Goal: Transaction & Acquisition: Purchase product/service

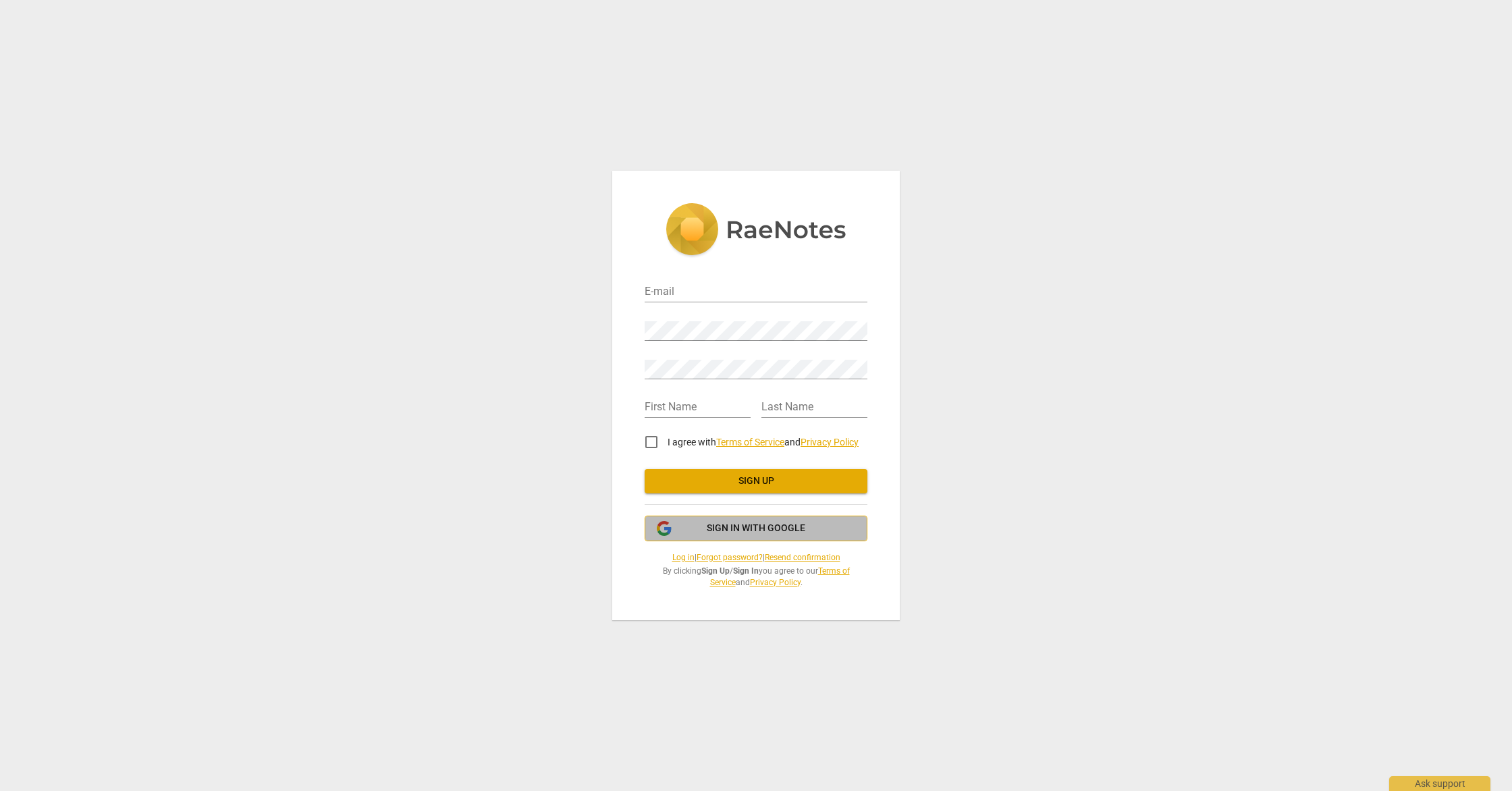
click at [811, 523] on span "Sign in with Google" at bounding box center [756, 529] width 200 height 13
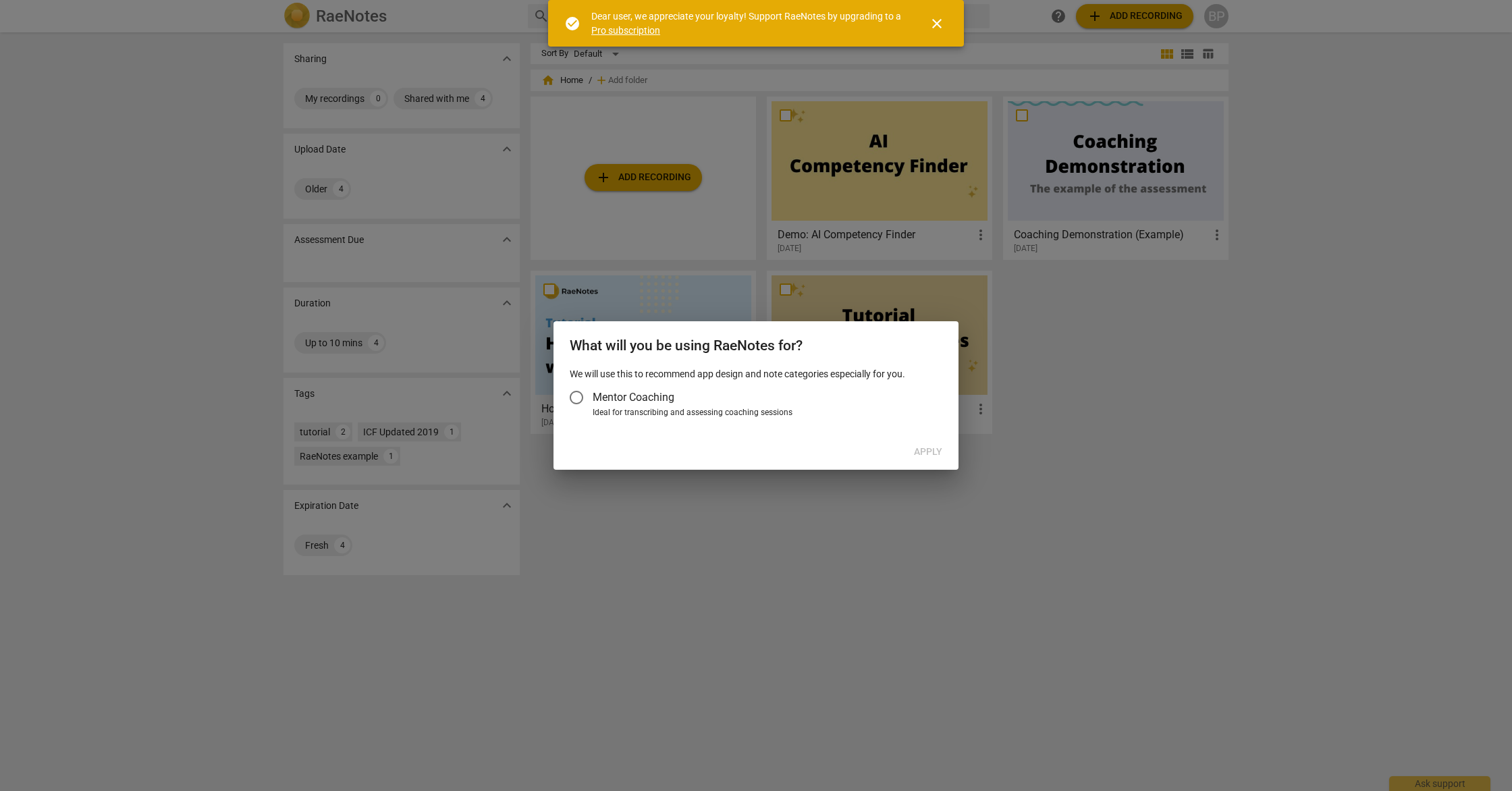
click at [640, 393] on span "Mentor Coaching" at bounding box center [633, 397] width 81 height 16
click at [593, 393] on input "Mentor Coaching" at bounding box center [576, 398] width 32 height 32
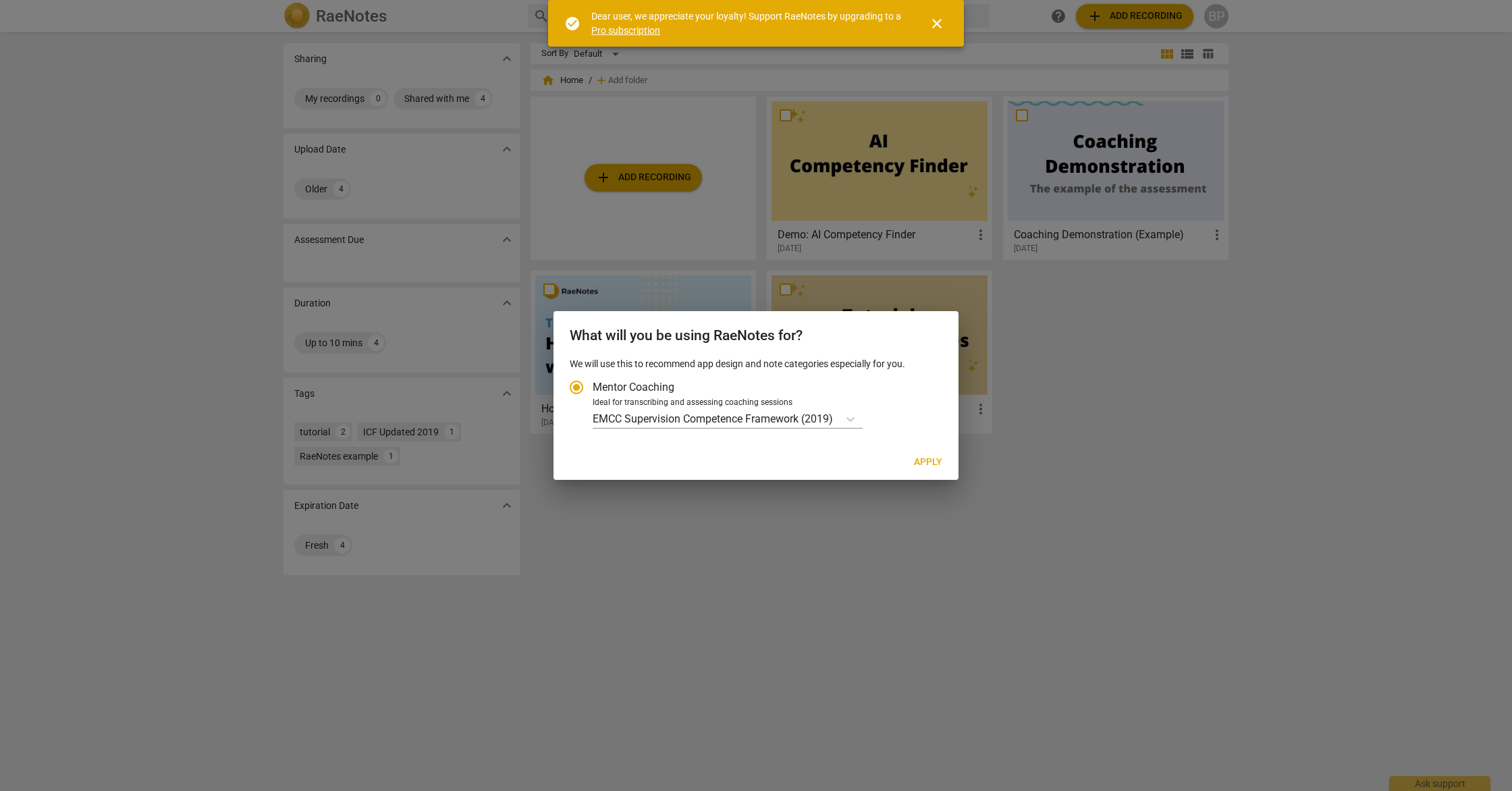
click at [924, 465] on span "Apply" at bounding box center [928, 462] width 28 height 13
radio input "false"
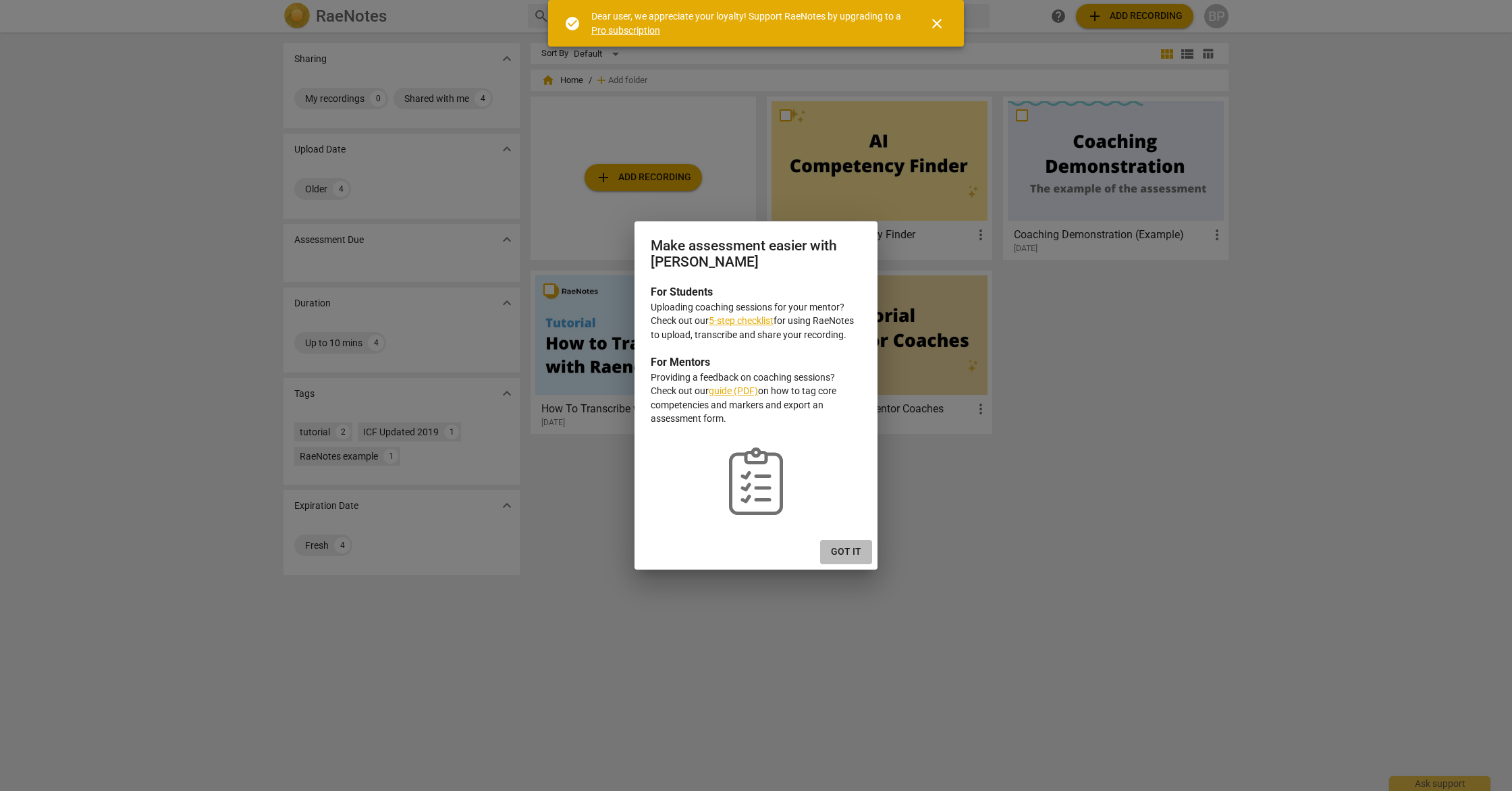
click at [850, 559] on span "Got it" at bounding box center [846, 552] width 31 height 13
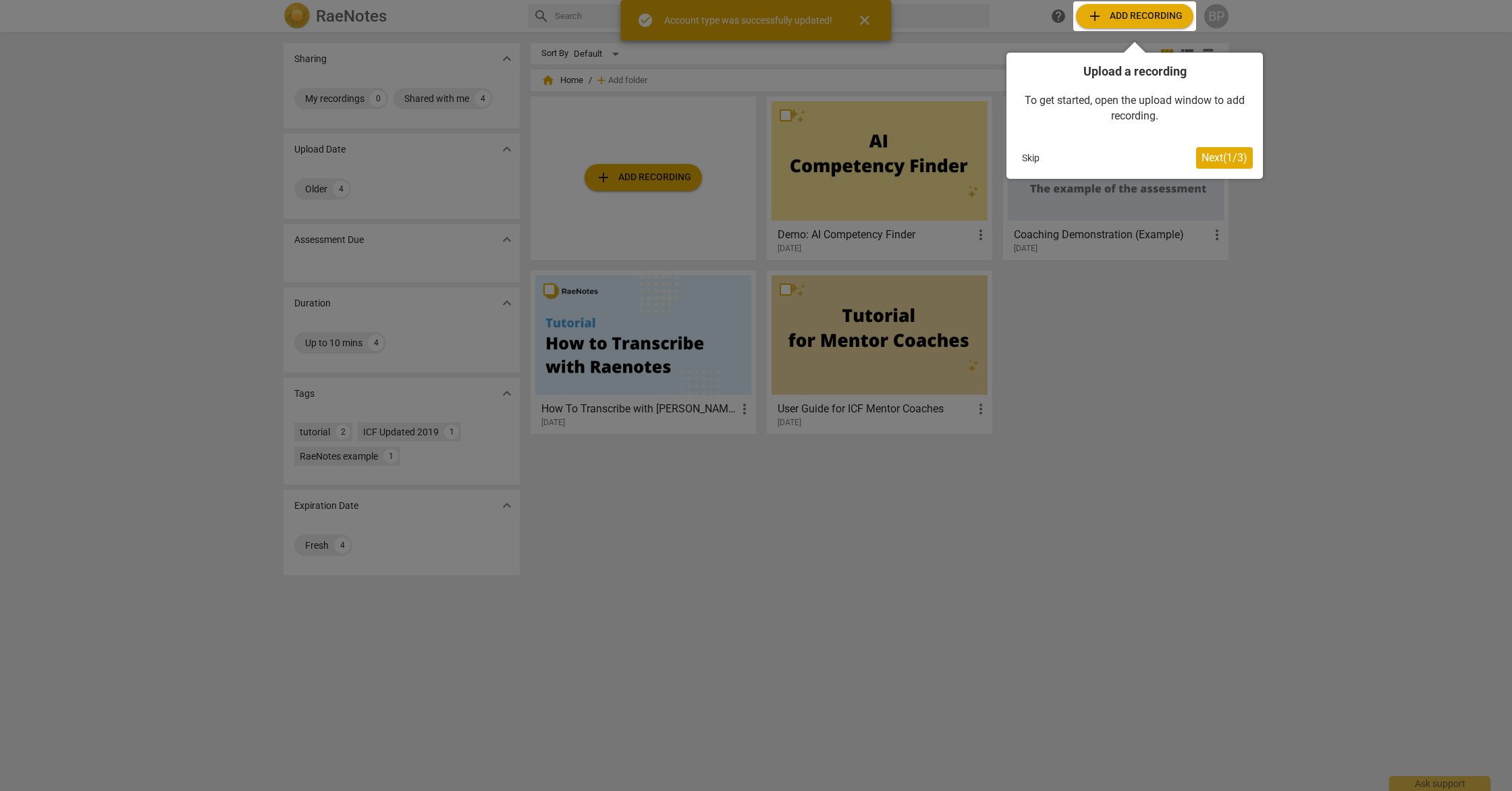
drag, startPoint x: 1296, startPoint y: 328, endPoint x: 1090, endPoint y: 217, distance: 234.0
click at [1296, 328] on div at bounding box center [756, 395] width 1512 height 791
click at [1224, 158] on span "Next ( 1 / 3 )" at bounding box center [1224, 157] width 46 height 12
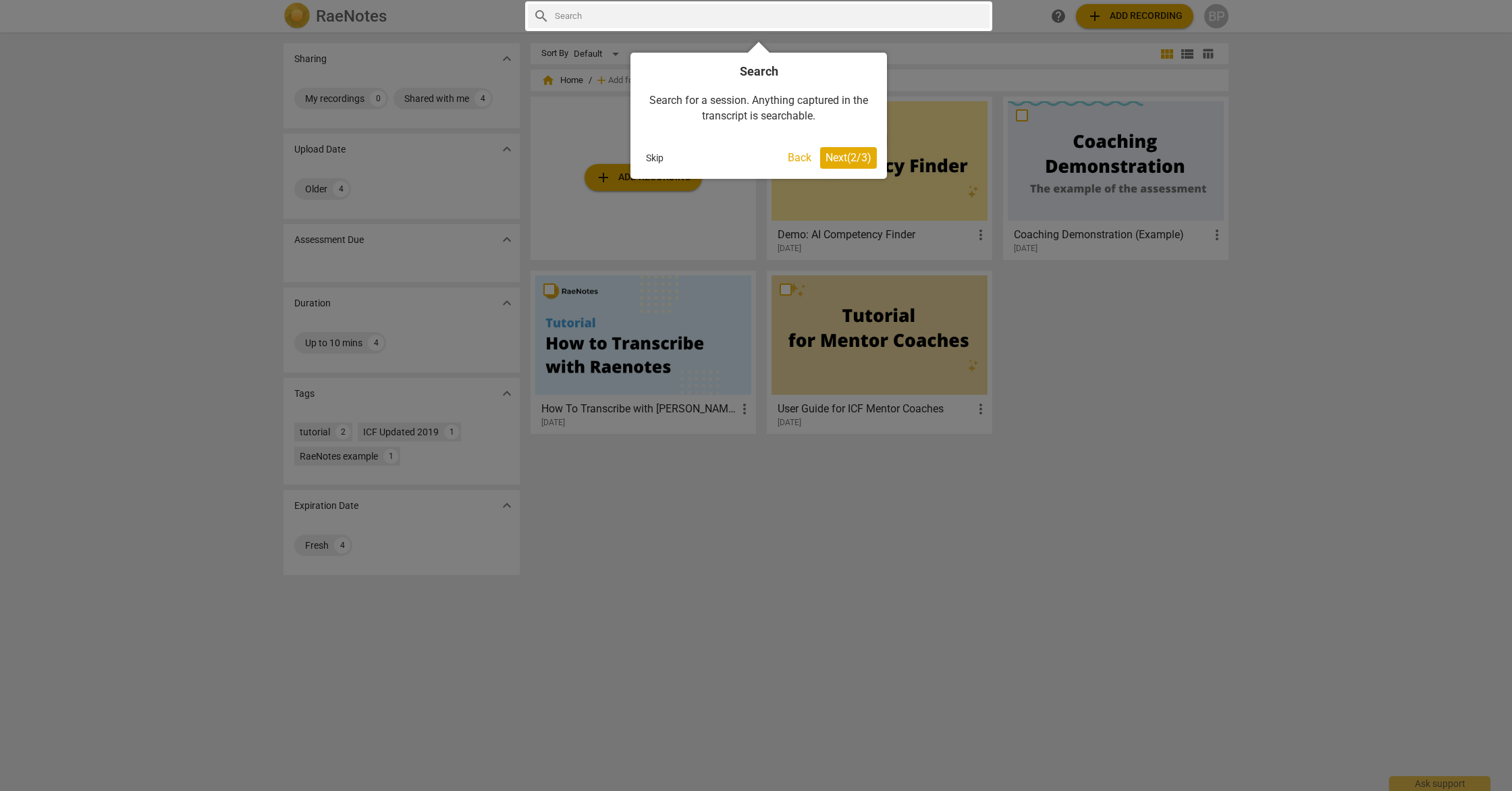
click at [867, 160] on span "Next ( 2 / 3 )" at bounding box center [848, 157] width 46 height 12
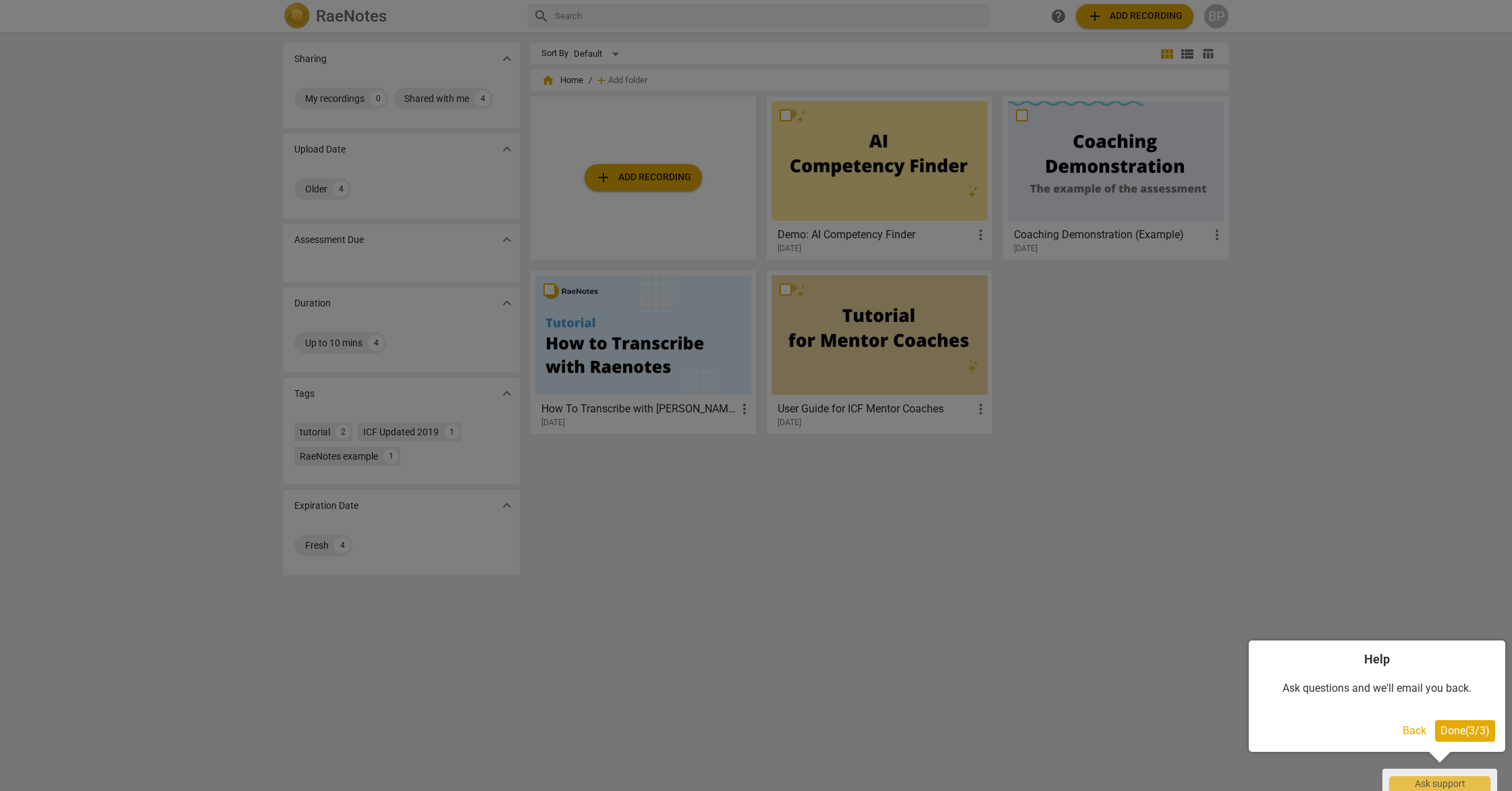
click at [671, 190] on div at bounding box center [756, 395] width 1512 height 791
click at [674, 179] on div at bounding box center [756, 395] width 1512 height 791
click at [1420, 731] on button "Back" at bounding box center [1414, 731] width 34 height 22
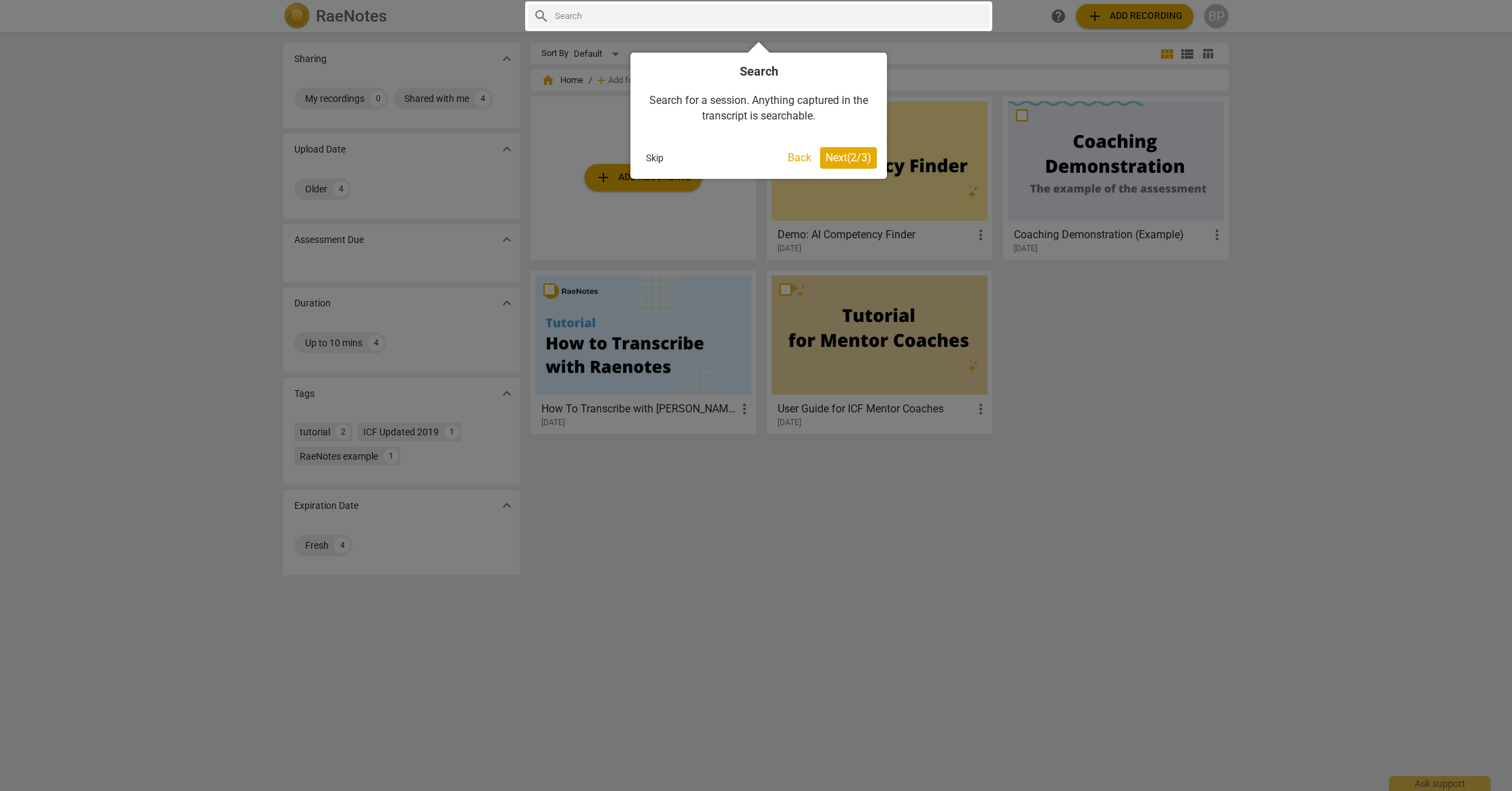
click at [655, 153] on button "Skip" at bounding box center [655, 158] width 28 height 20
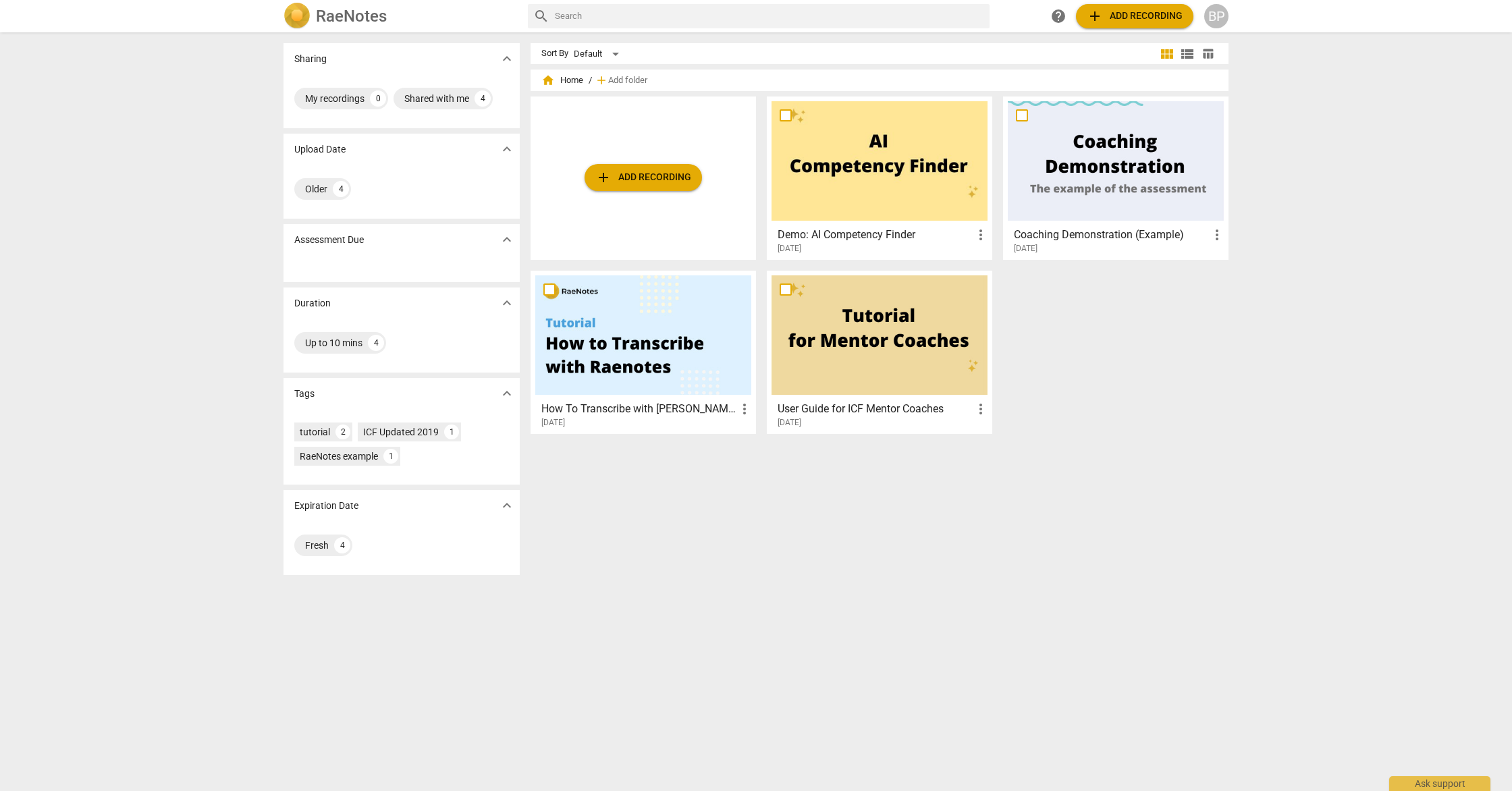
click at [637, 181] on span "add Add recording" at bounding box center [642, 178] width 95 height 17
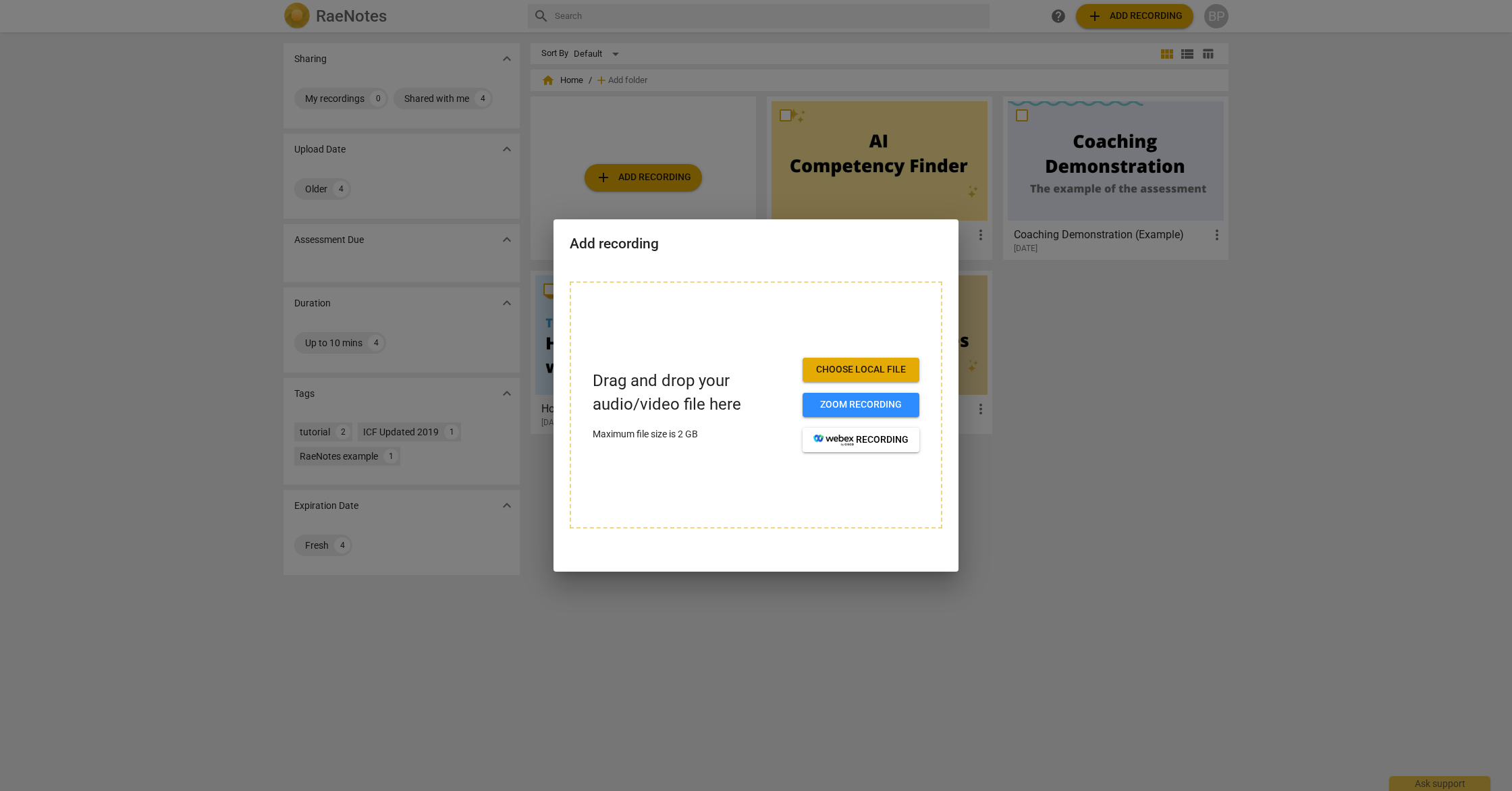
click at [875, 369] on span "Choose local file" at bounding box center [861, 370] width 95 height 13
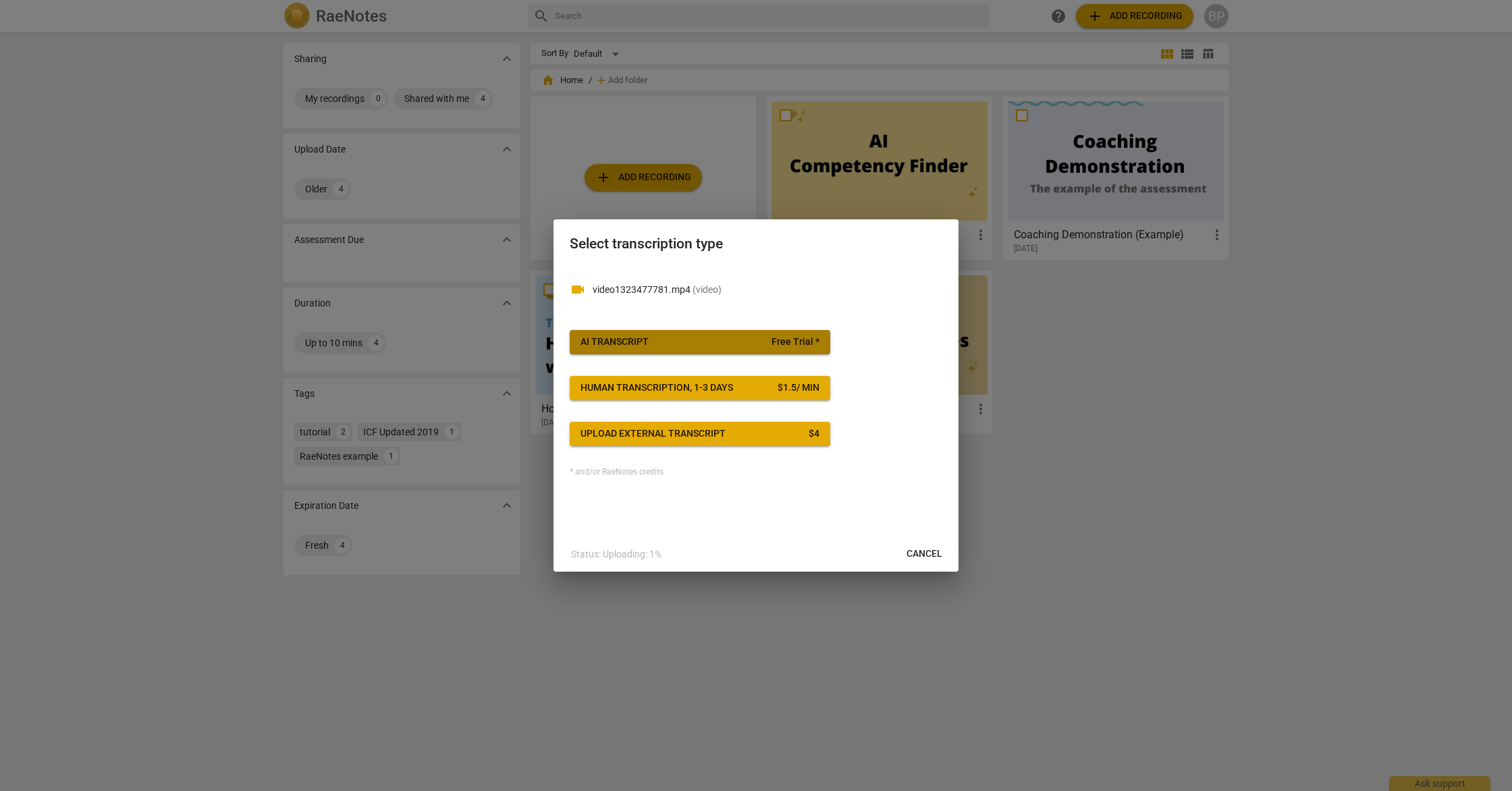
click at [777, 340] on span "Free Trial *" at bounding box center [796, 342] width 48 height 13
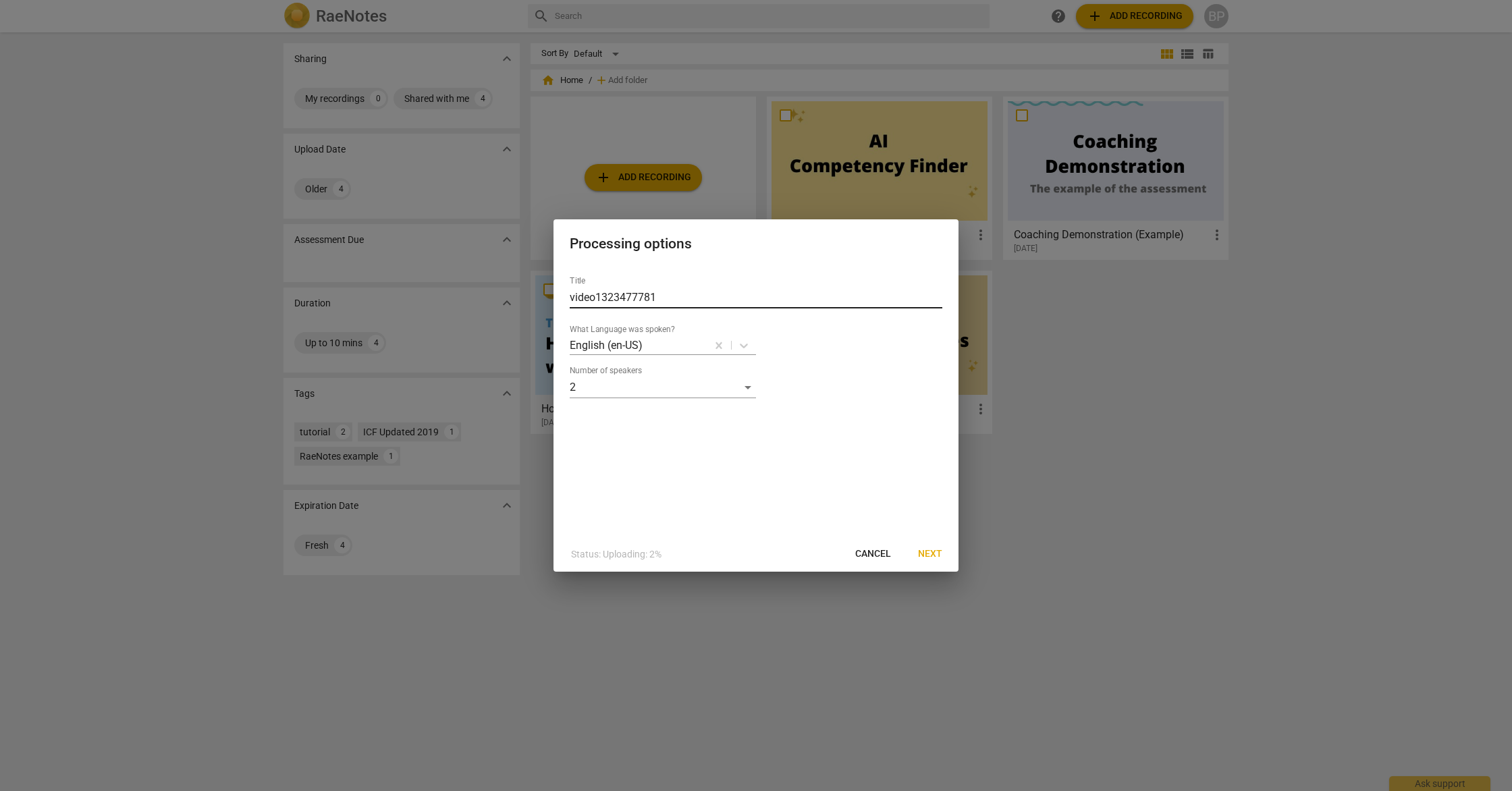
click at [666, 305] on input "video1323477781" at bounding box center [755, 298] width 373 height 22
type input "[PERSON_NAME] and [PERSON_NAME] 1:1"
click at [931, 553] on span "Next" at bounding box center [929, 554] width 24 height 13
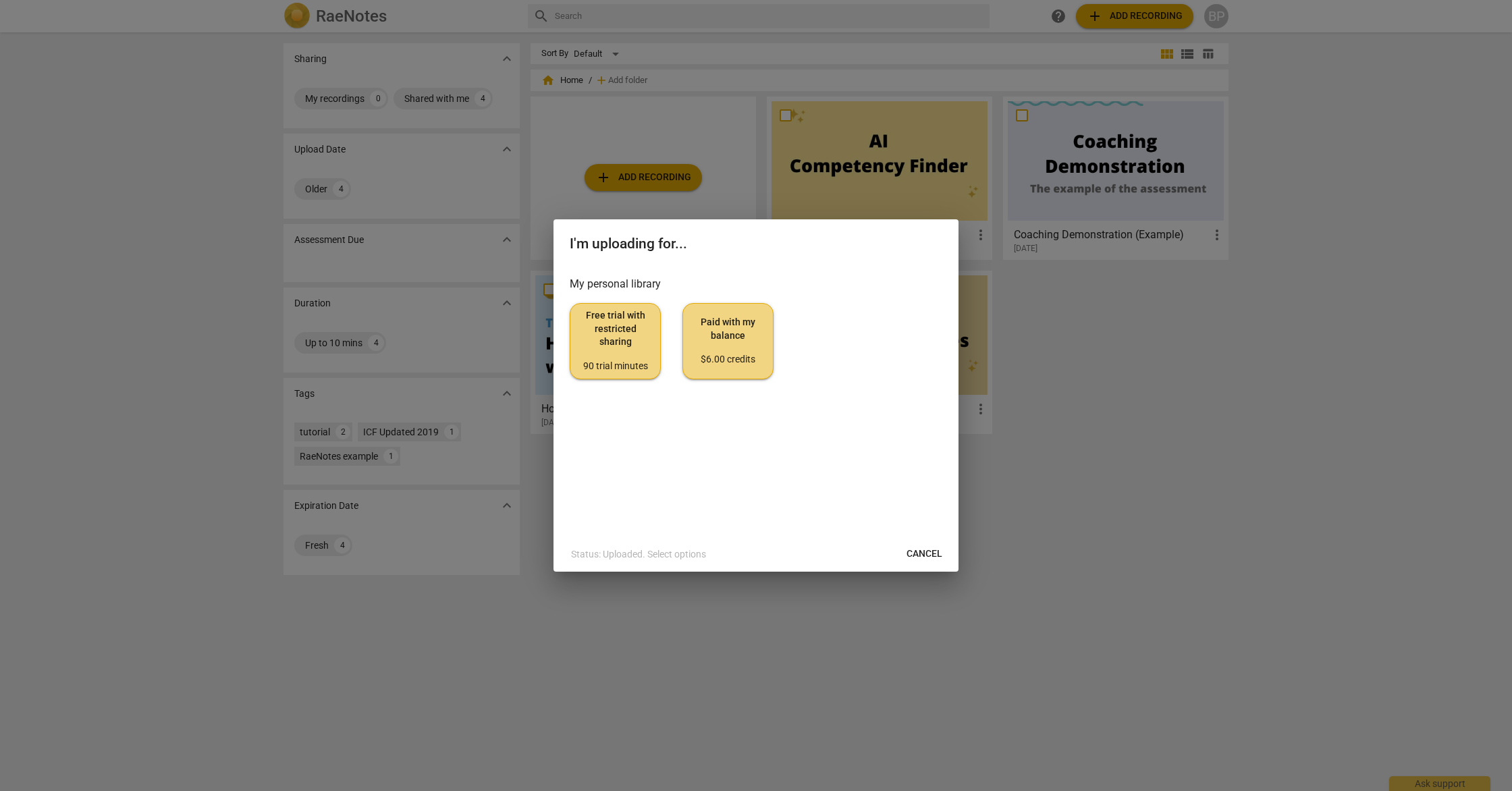
click at [634, 364] on div "90 trial minutes" at bounding box center [615, 367] width 68 height 13
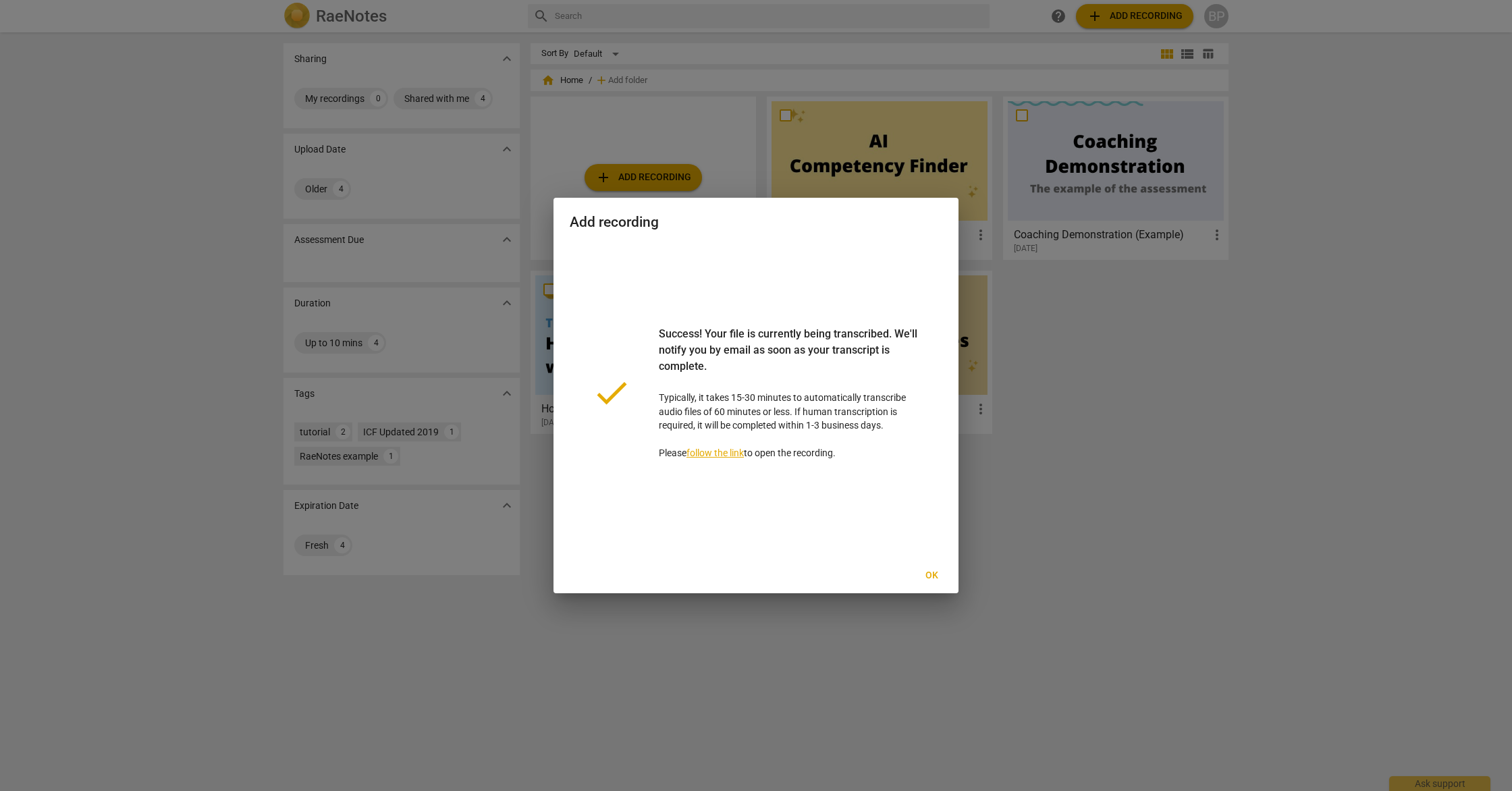
click at [924, 577] on span "Ok" at bounding box center [931, 576] width 22 height 13
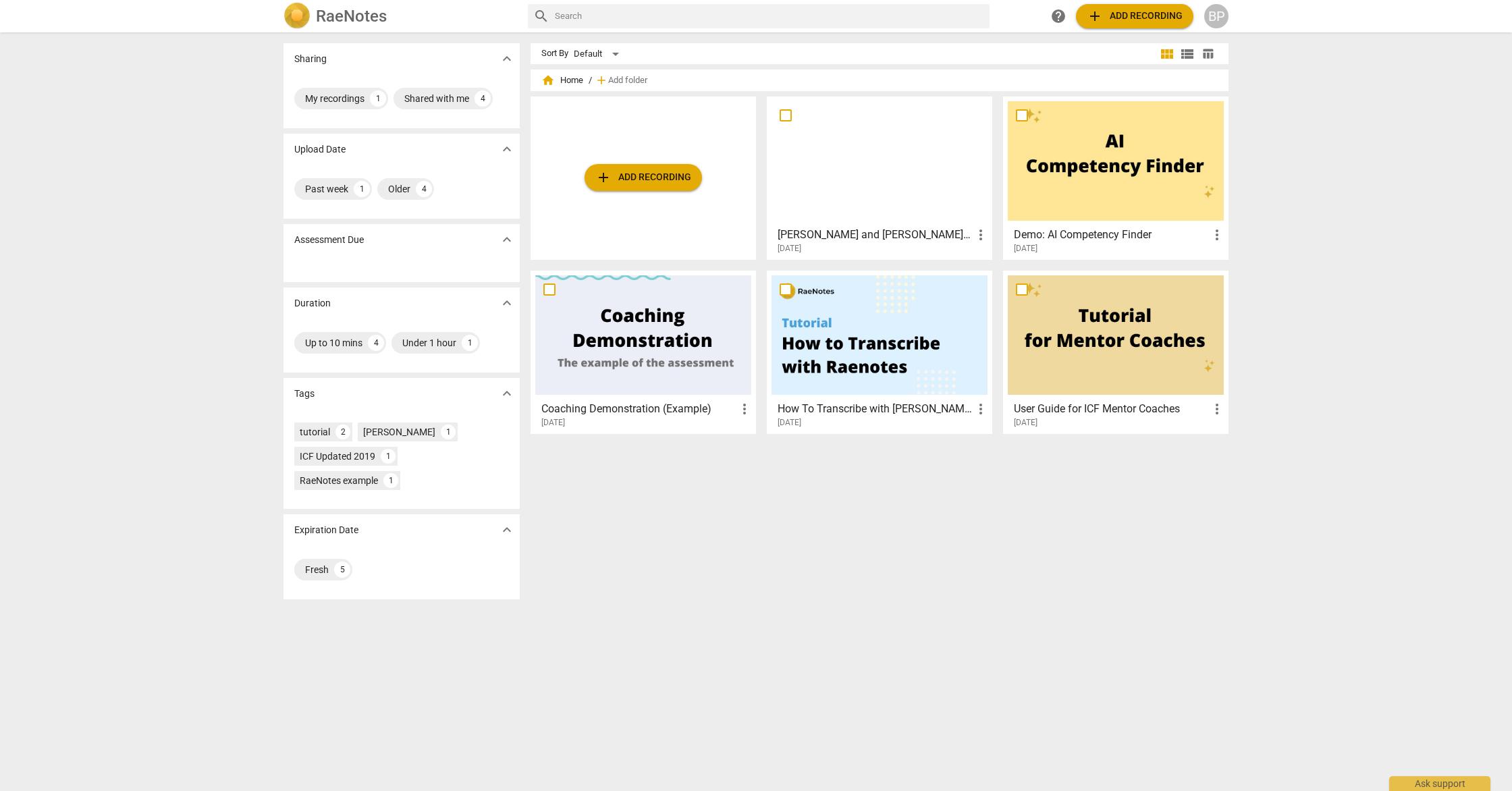
click at [979, 237] on span "more_vert" at bounding box center [981, 235] width 17 height 17
click at [873, 170] on div at bounding box center [756, 395] width 1512 height 791
click at [845, 231] on h3 "[PERSON_NAME] and [PERSON_NAME] 1:1" at bounding box center [875, 235] width 195 height 17
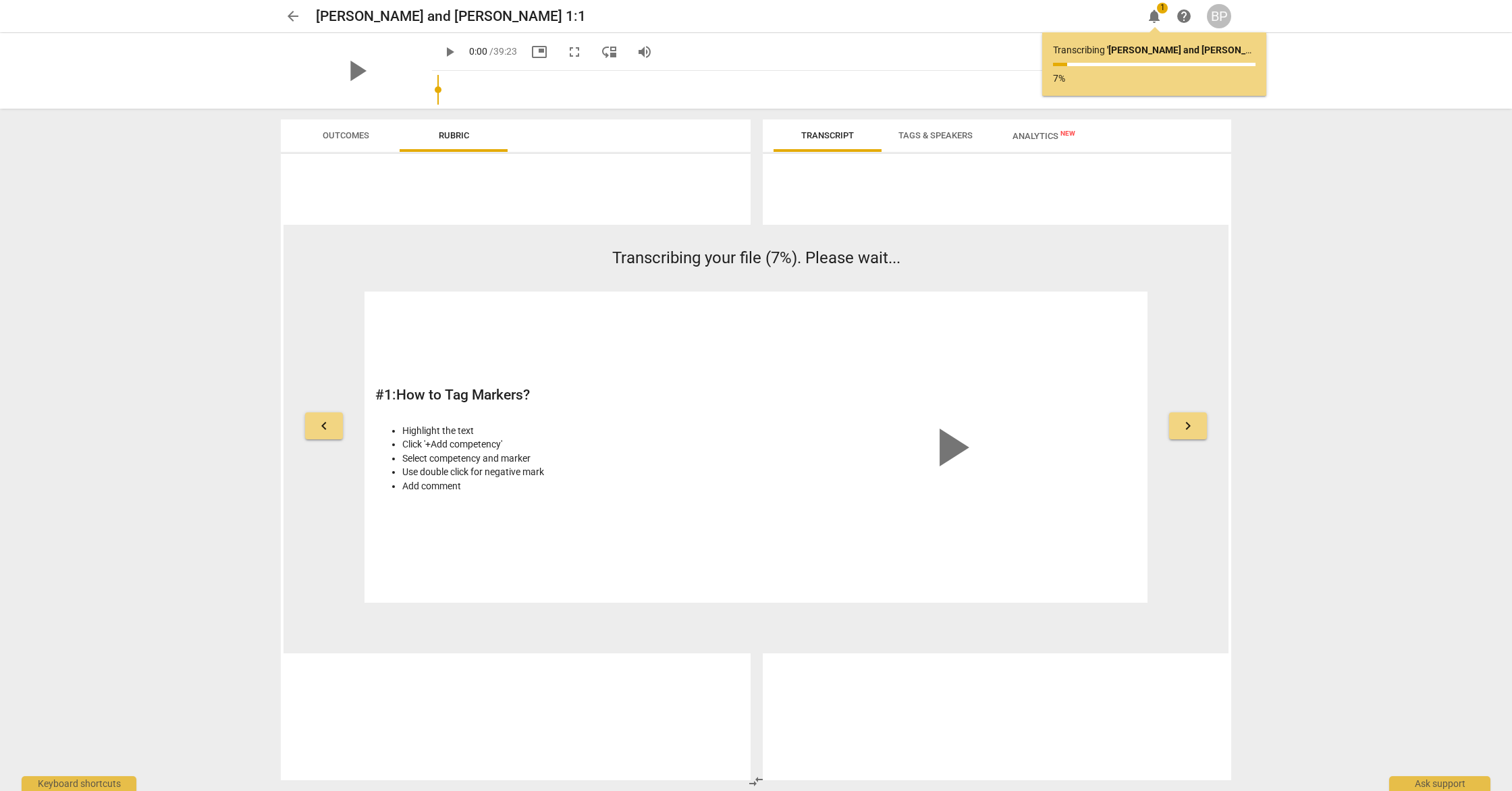
click at [927, 138] on span "Tags & Speakers" at bounding box center [935, 135] width 74 height 10
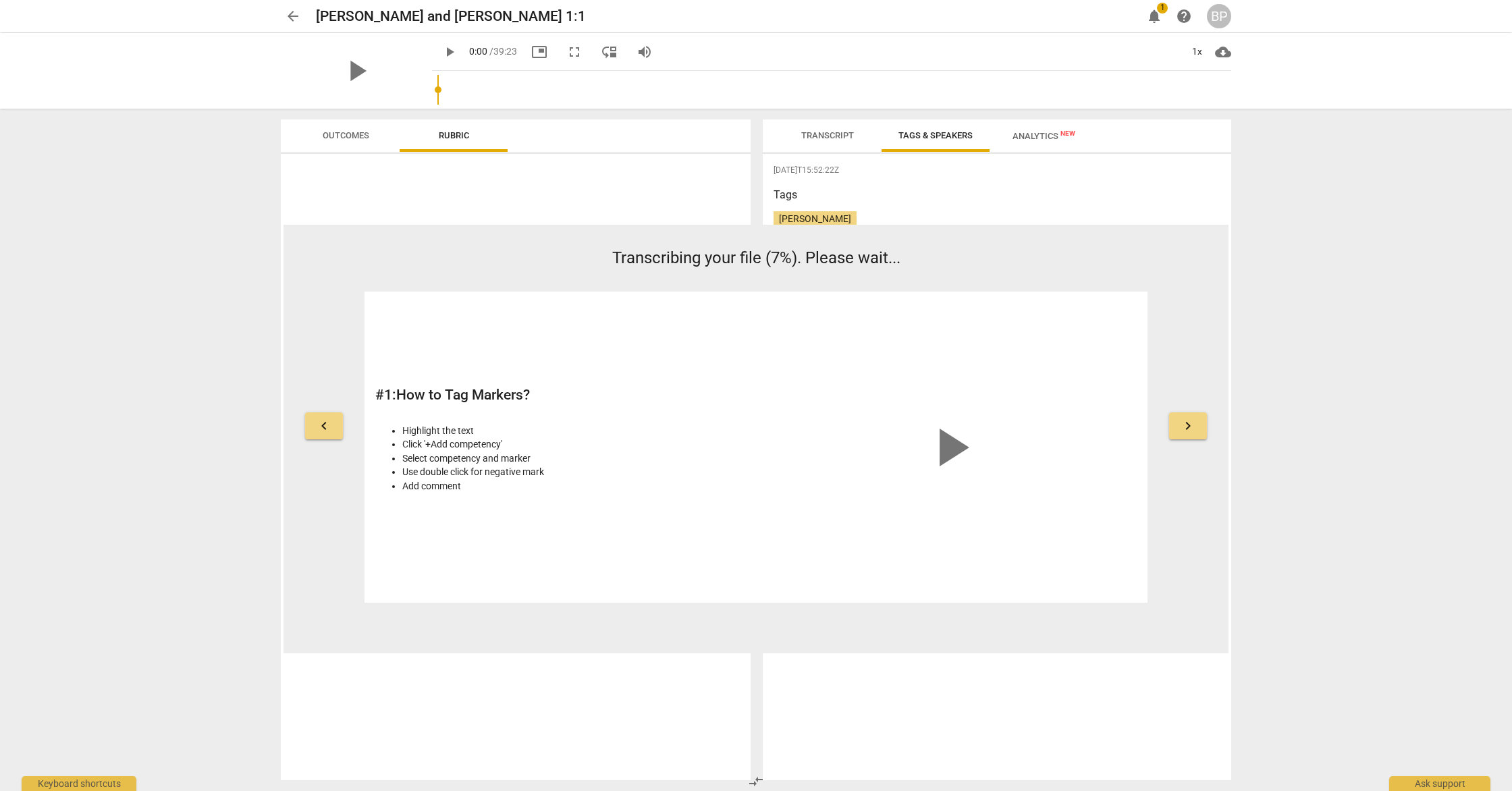
click at [837, 137] on span "Transcript" at bounding box center [827, 135] width 52 height 10
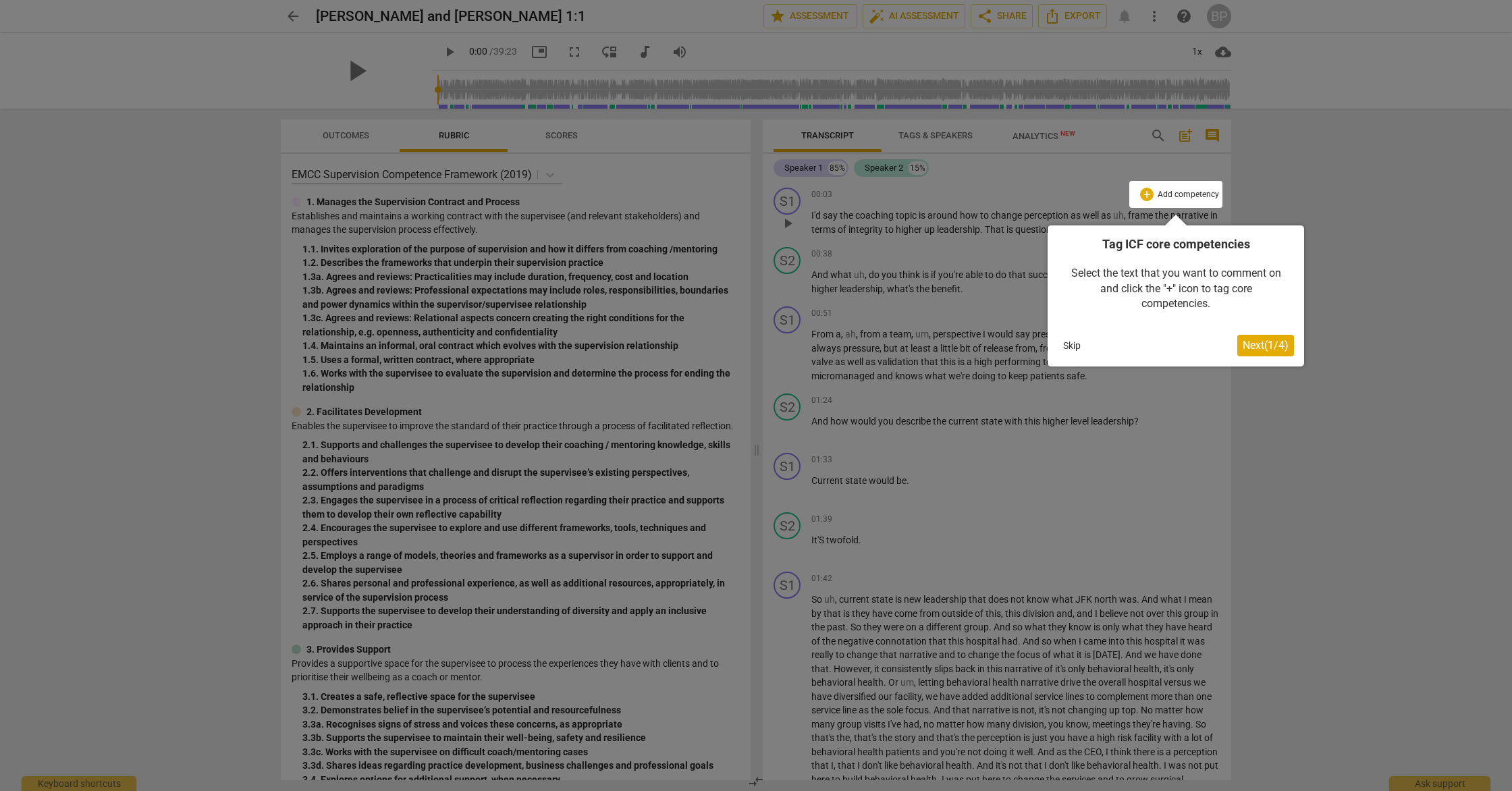
click at [1256, 343] on span "Next ( 1 / 4 )" at bounding box center [1265, 344] width 46 height 12
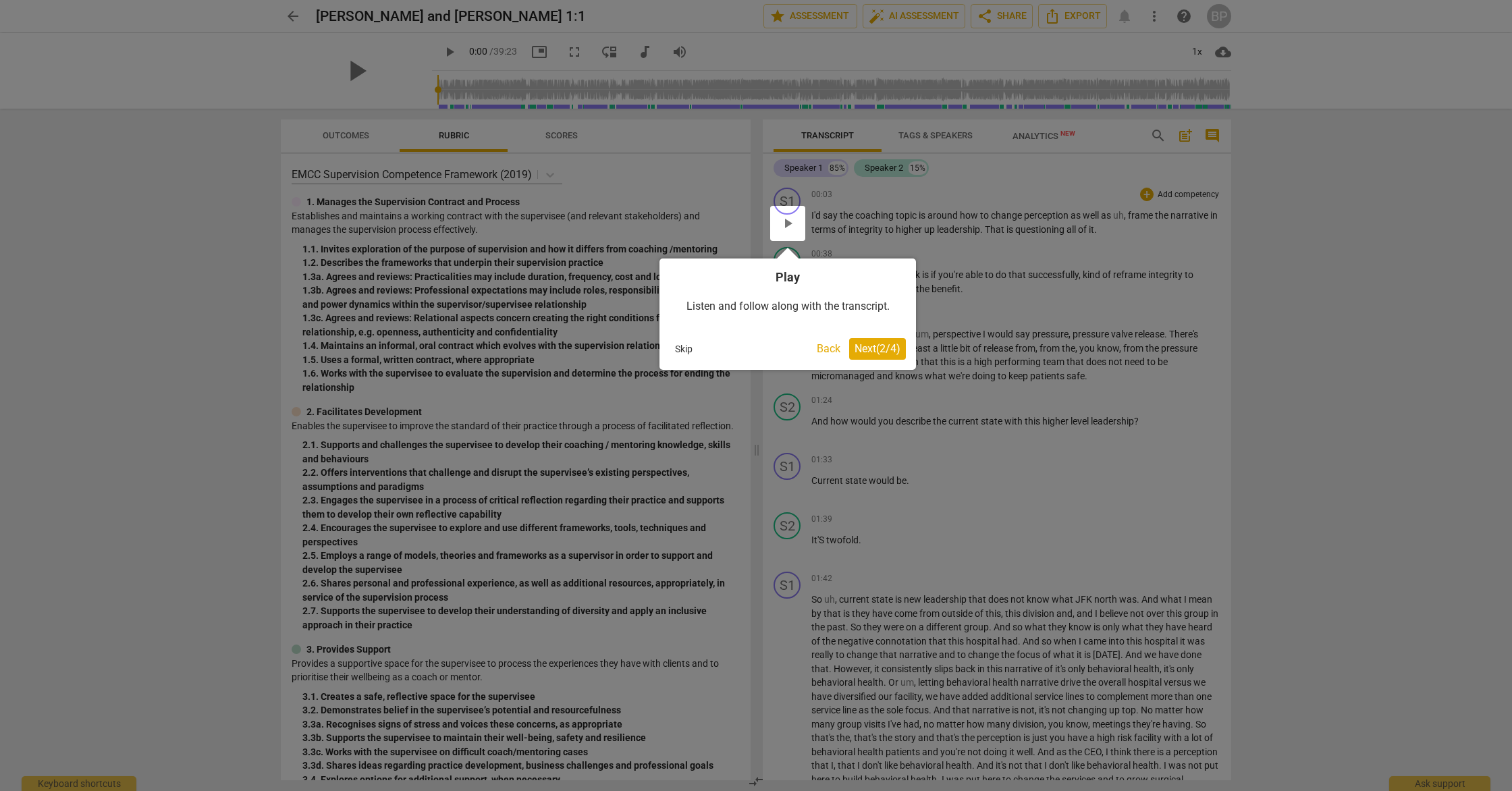
click at [881, 350] on span "Next ( 2 / 4 )" at bounding box center [877, 348] width 46 height 12
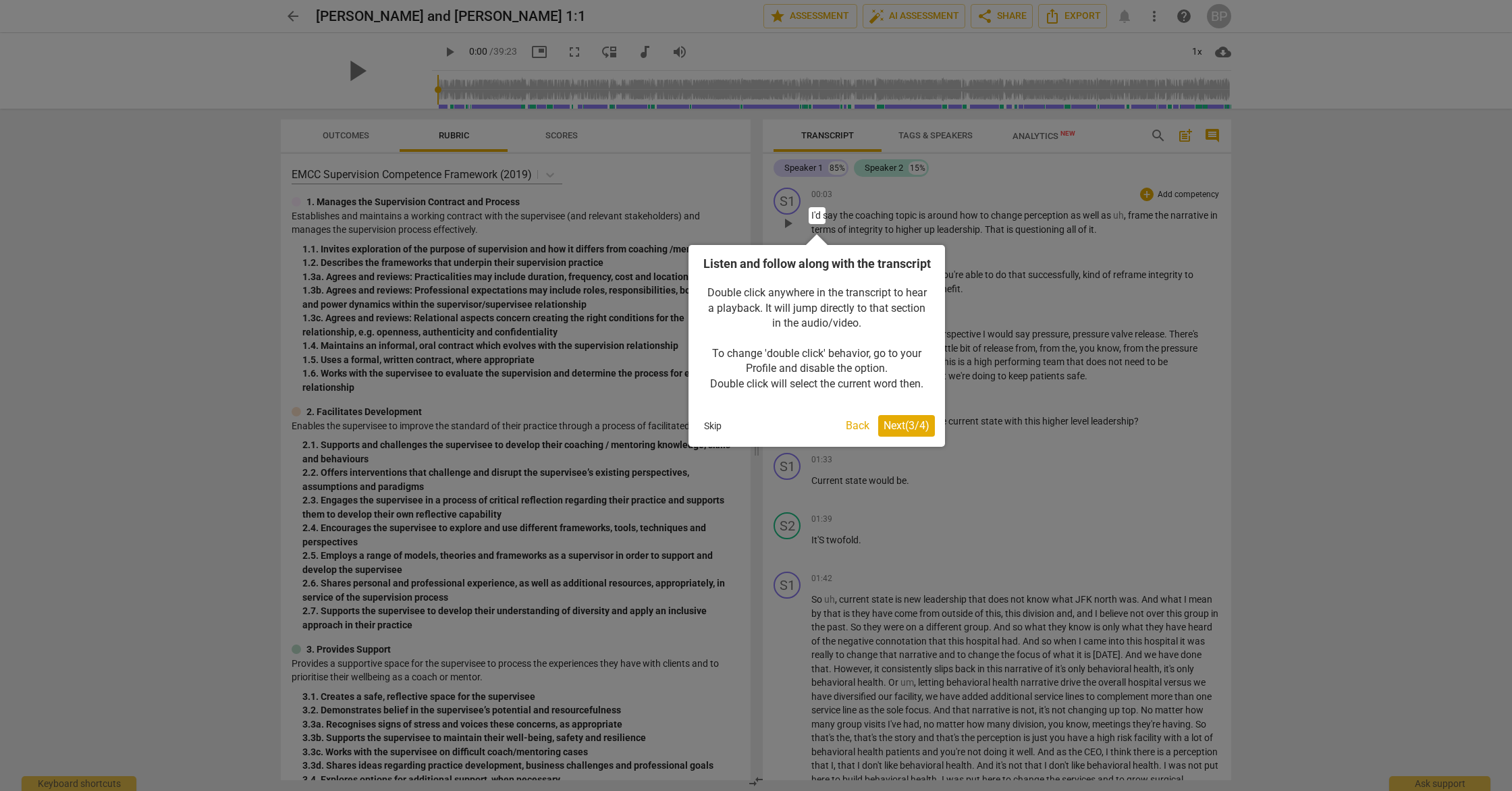
click at [899, 432] on span "Next ( 3 / 4 )" at bounding box center [906, 425] width 46 height 12
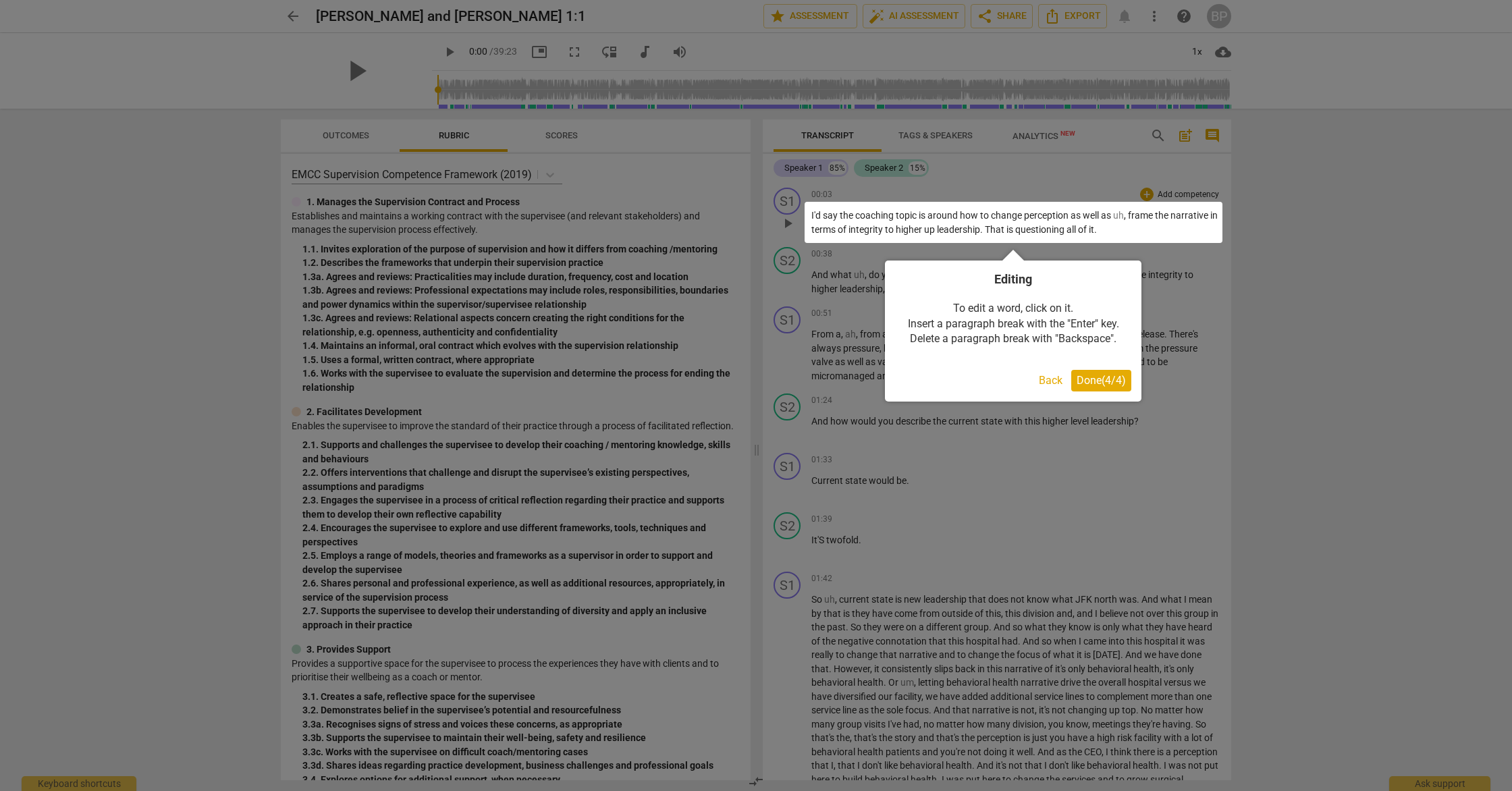
click at [1112, 378] on span "Done ( 4 / 4 )" at bounding box center [1100, 380] width 49 height 12
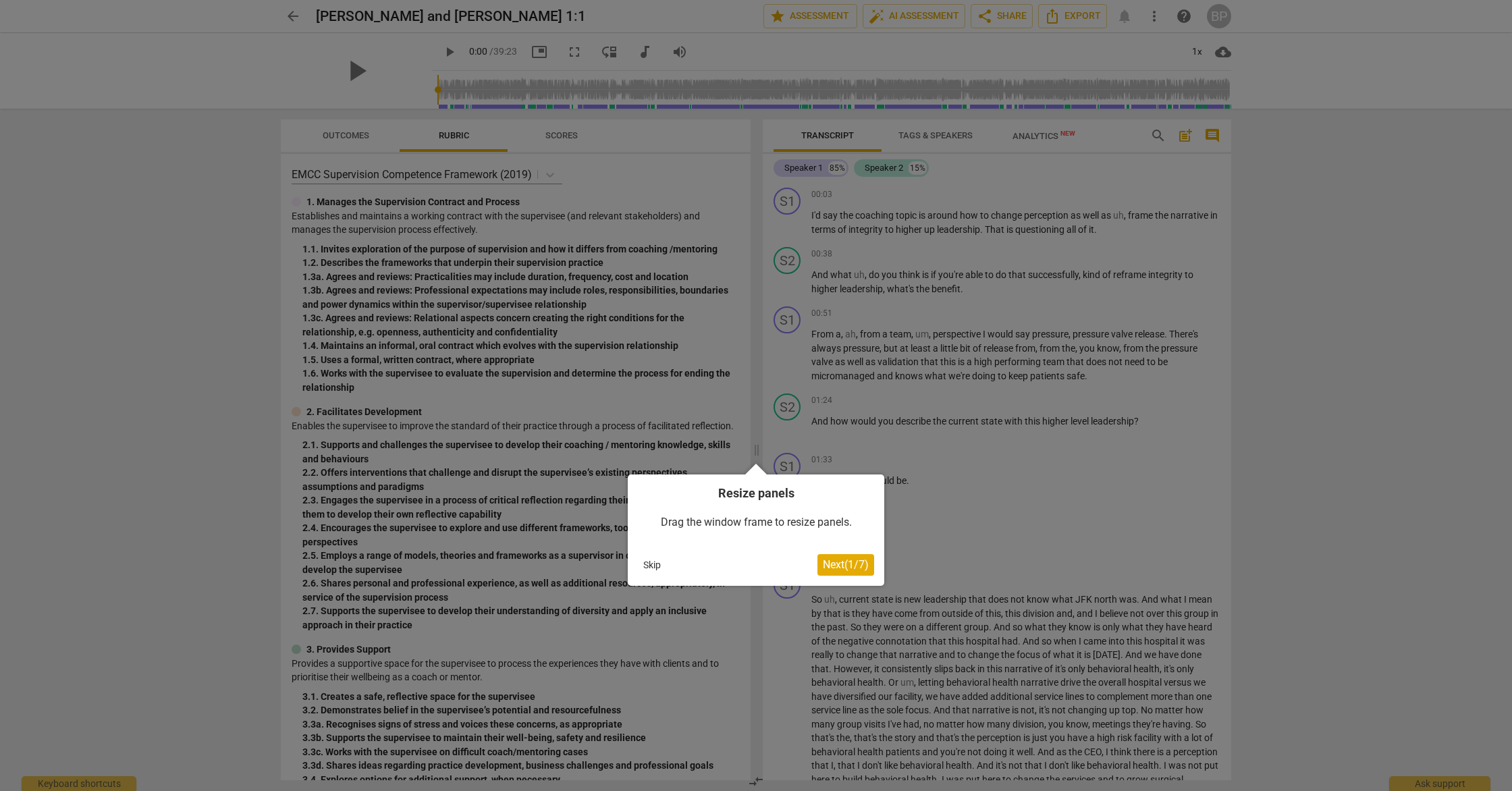
click at [845, 567] on span "Next ( 1 / 7 )" at bounding box center [845, 564] width 46 height 12
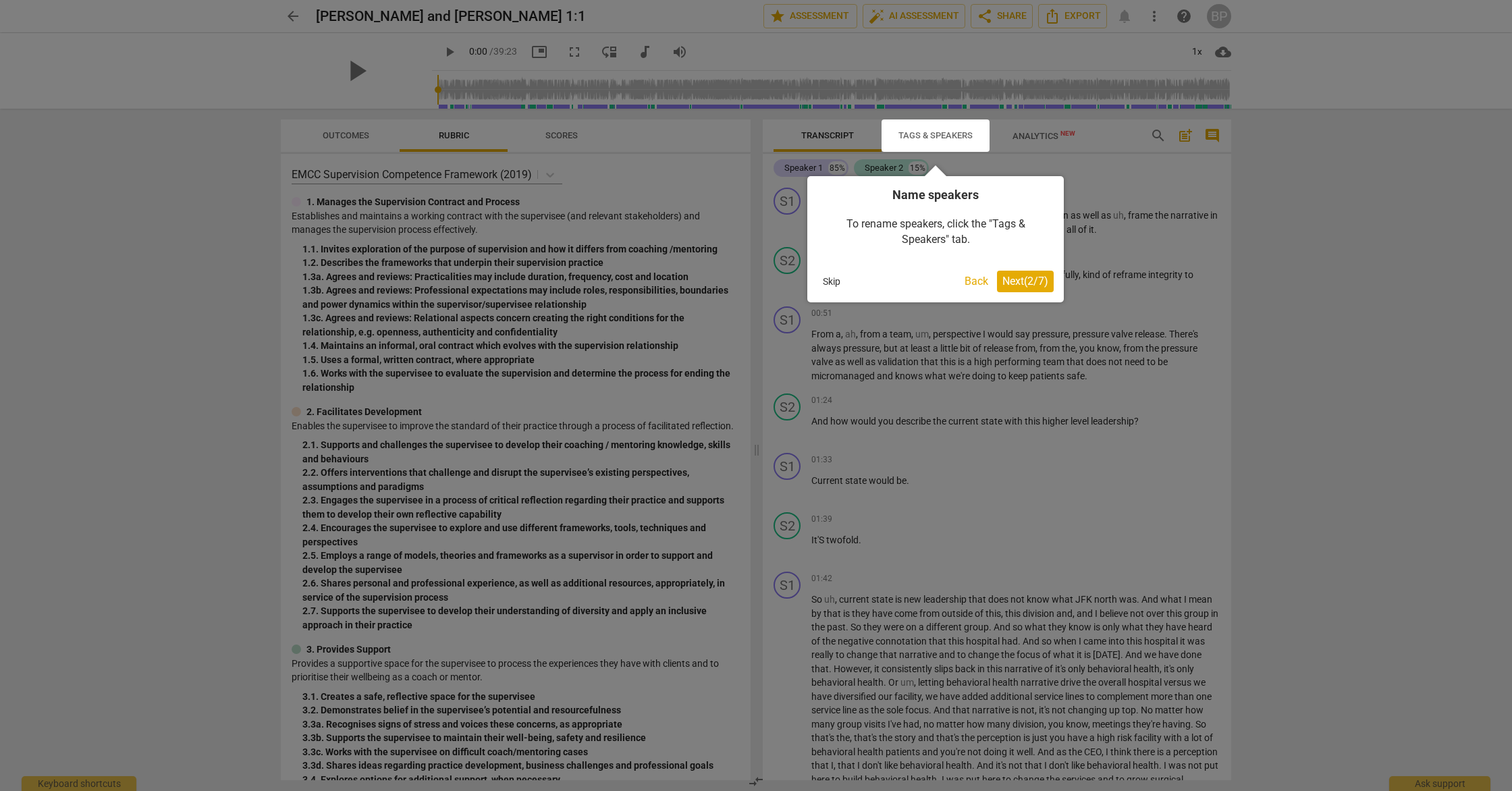
click at [1035, 279] on span "Next ( 2 / 7 )" at bounding box center [1025, 281] width 46 height 12
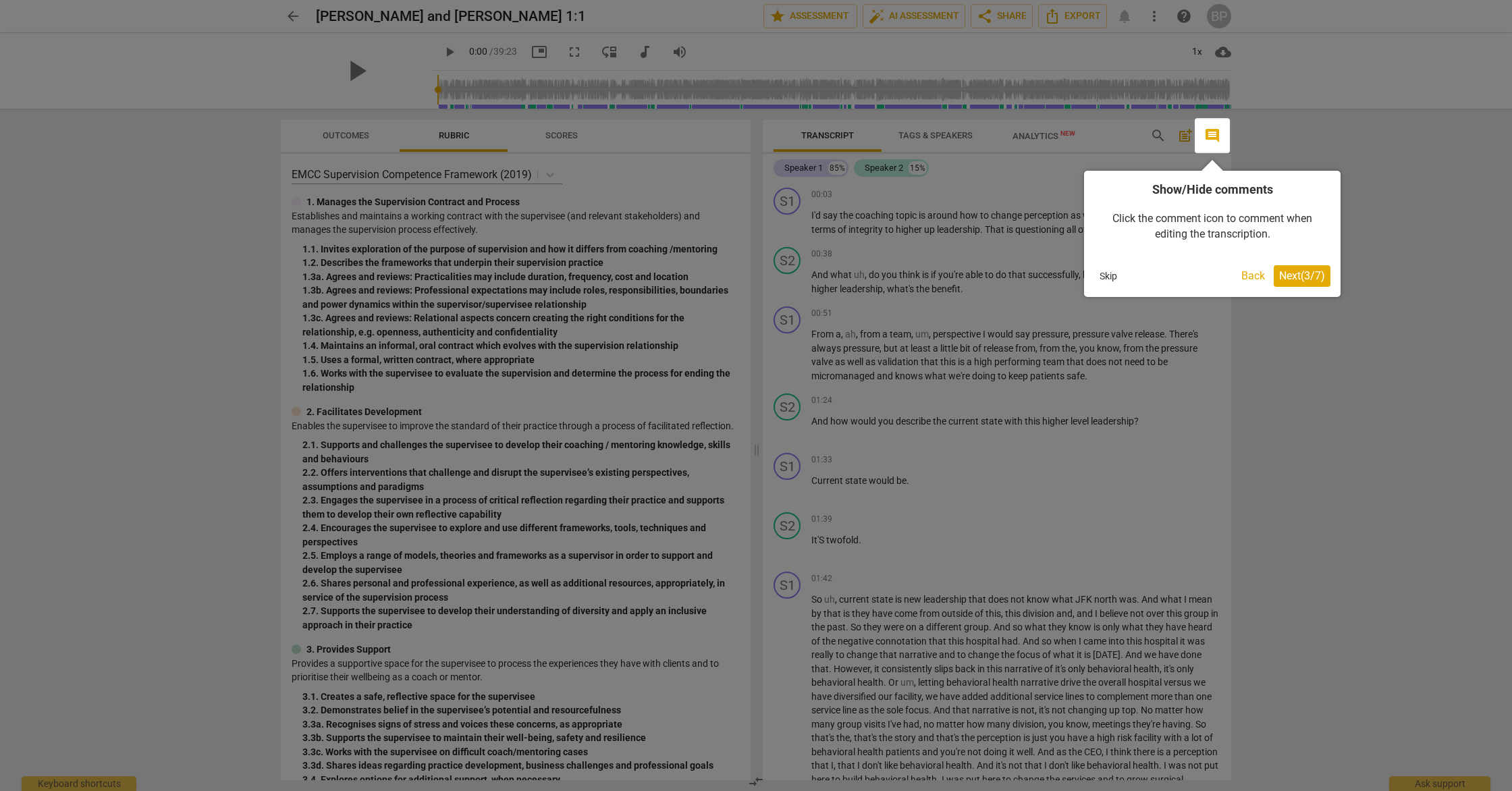
click at [1285, 273] on span "Next ( 3 / 7 )" at bounding box center [1301, 276] width 46 height 12
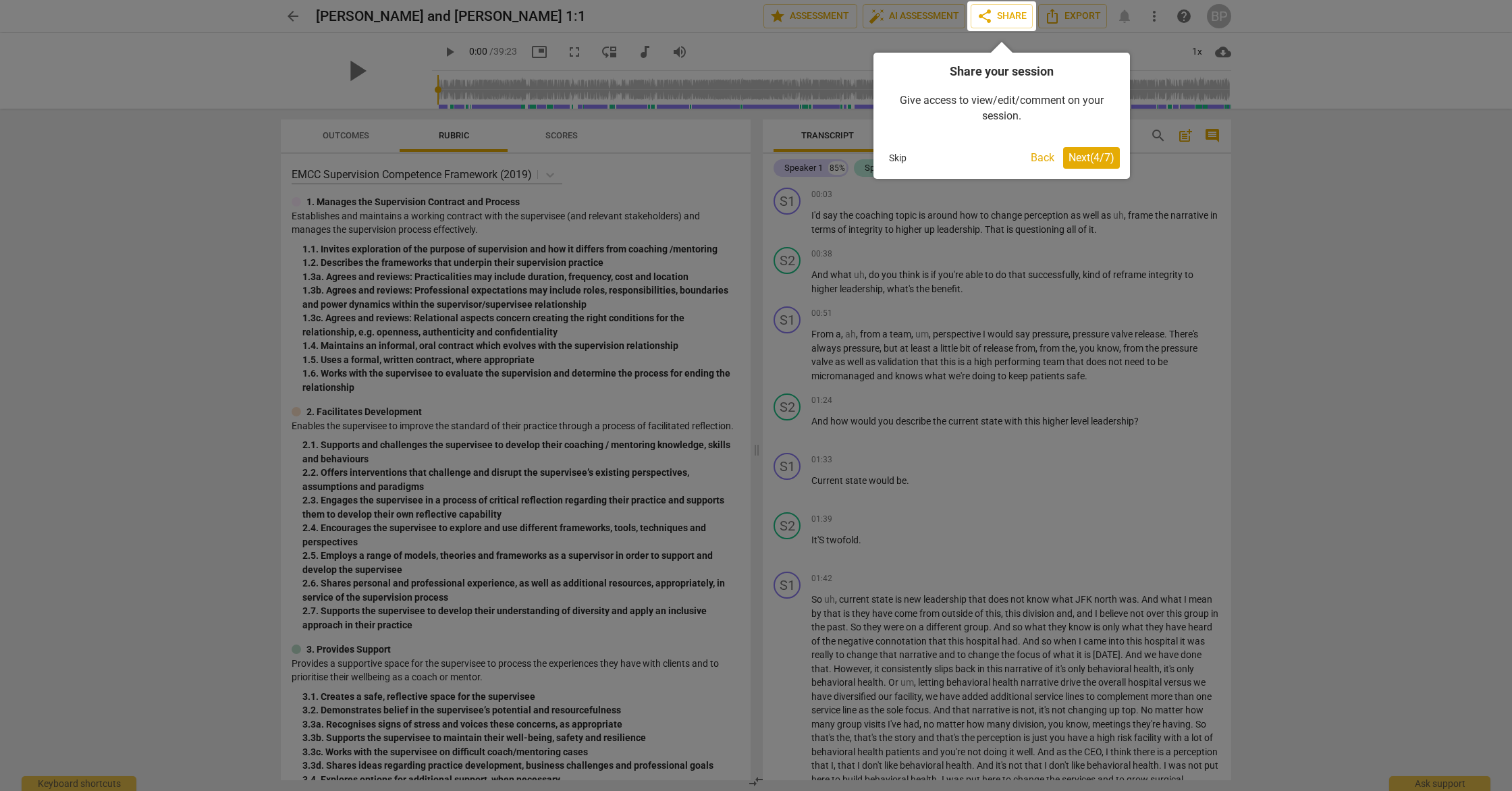
click at [1095, 158] on span "Next ( 4 / 7 )" at bounding box center [1091, 157] width 46 height 12
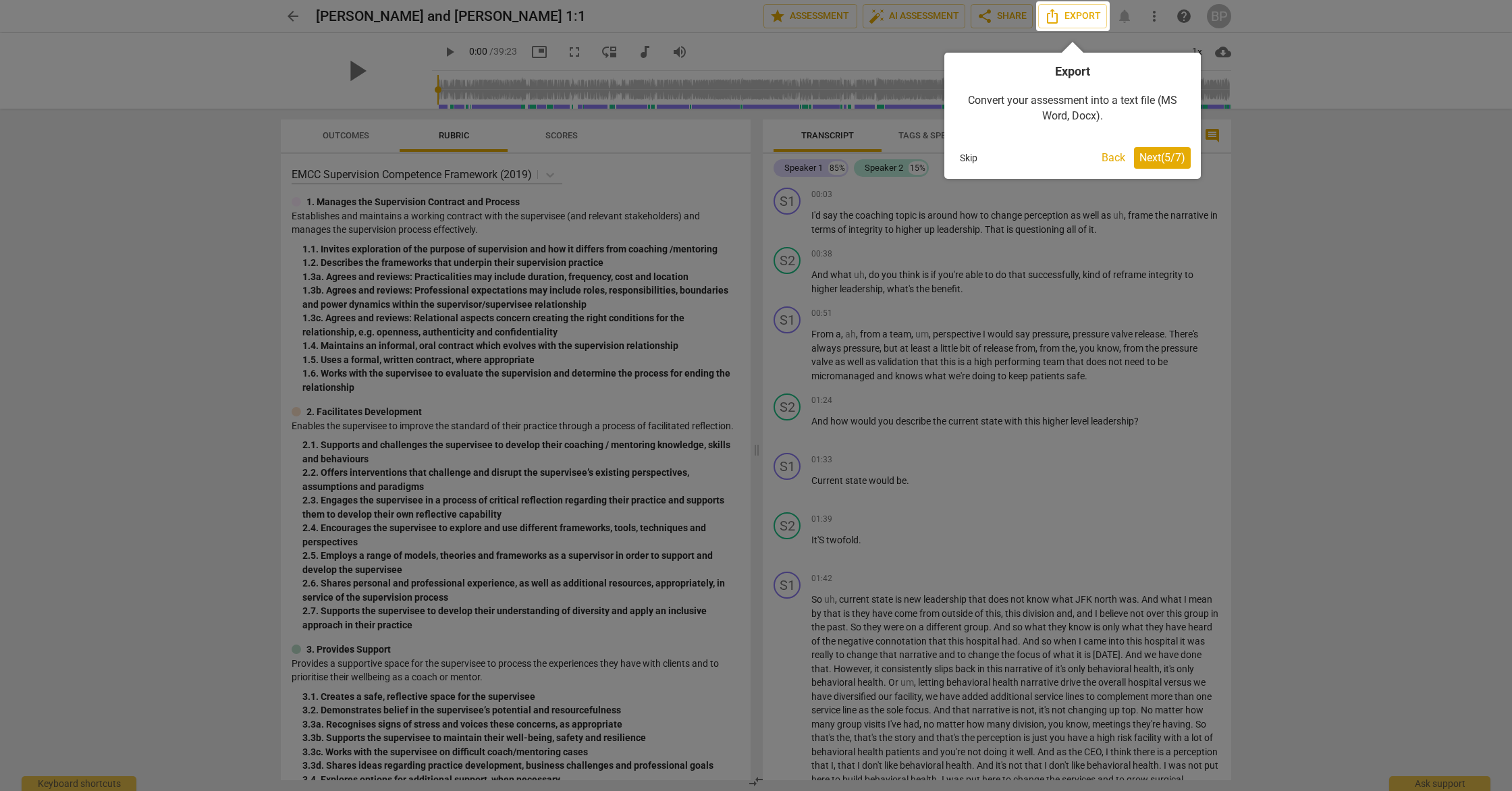
click at [1144, 157] on span "Next ( 5 / 7 )" at bounding box center [1162, 157] width 46 height 12
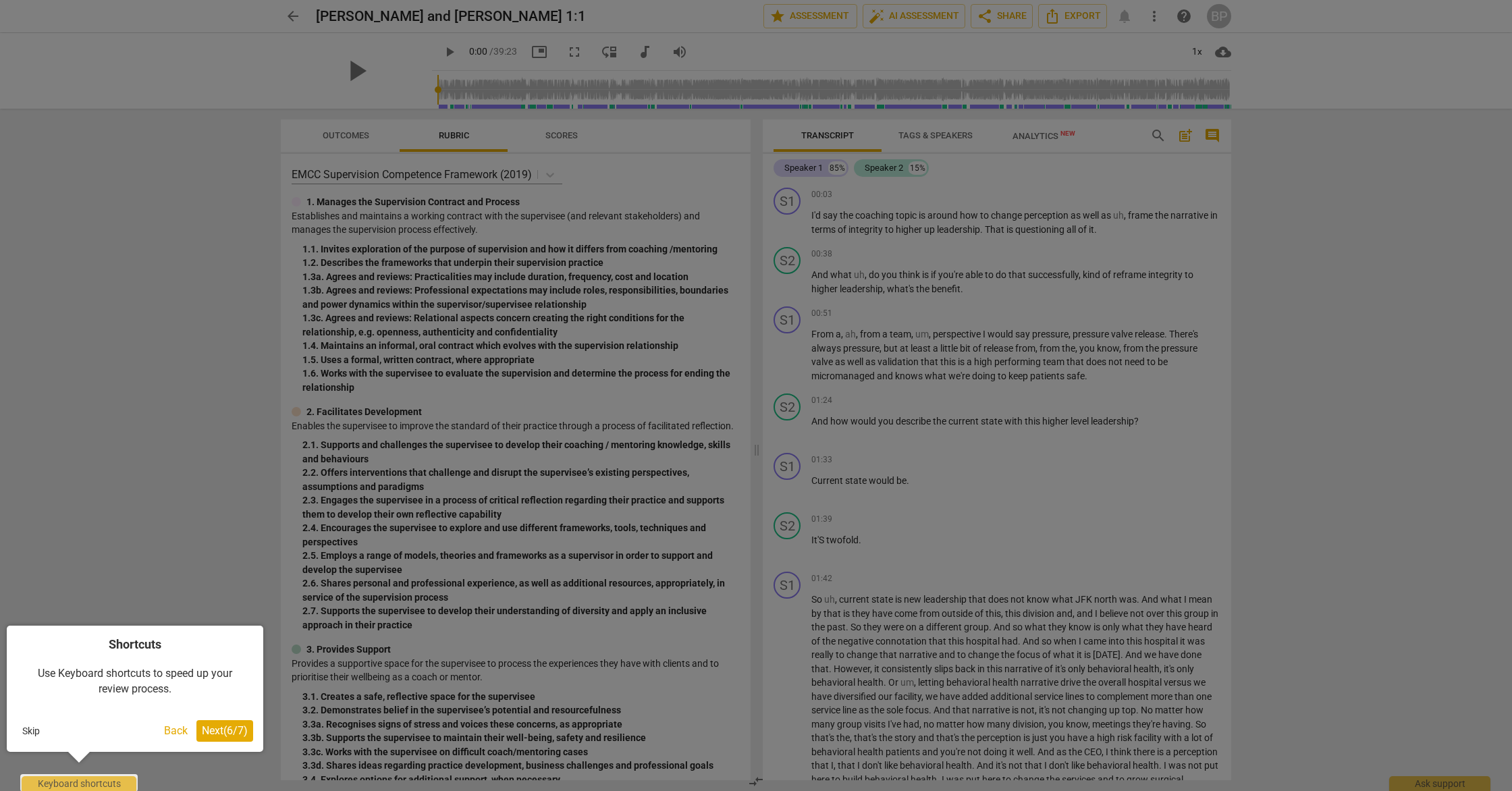
click at [240, 729] on span "Next ( 6 / 7 )" at bounding box center [224, 730] width 46 height 12
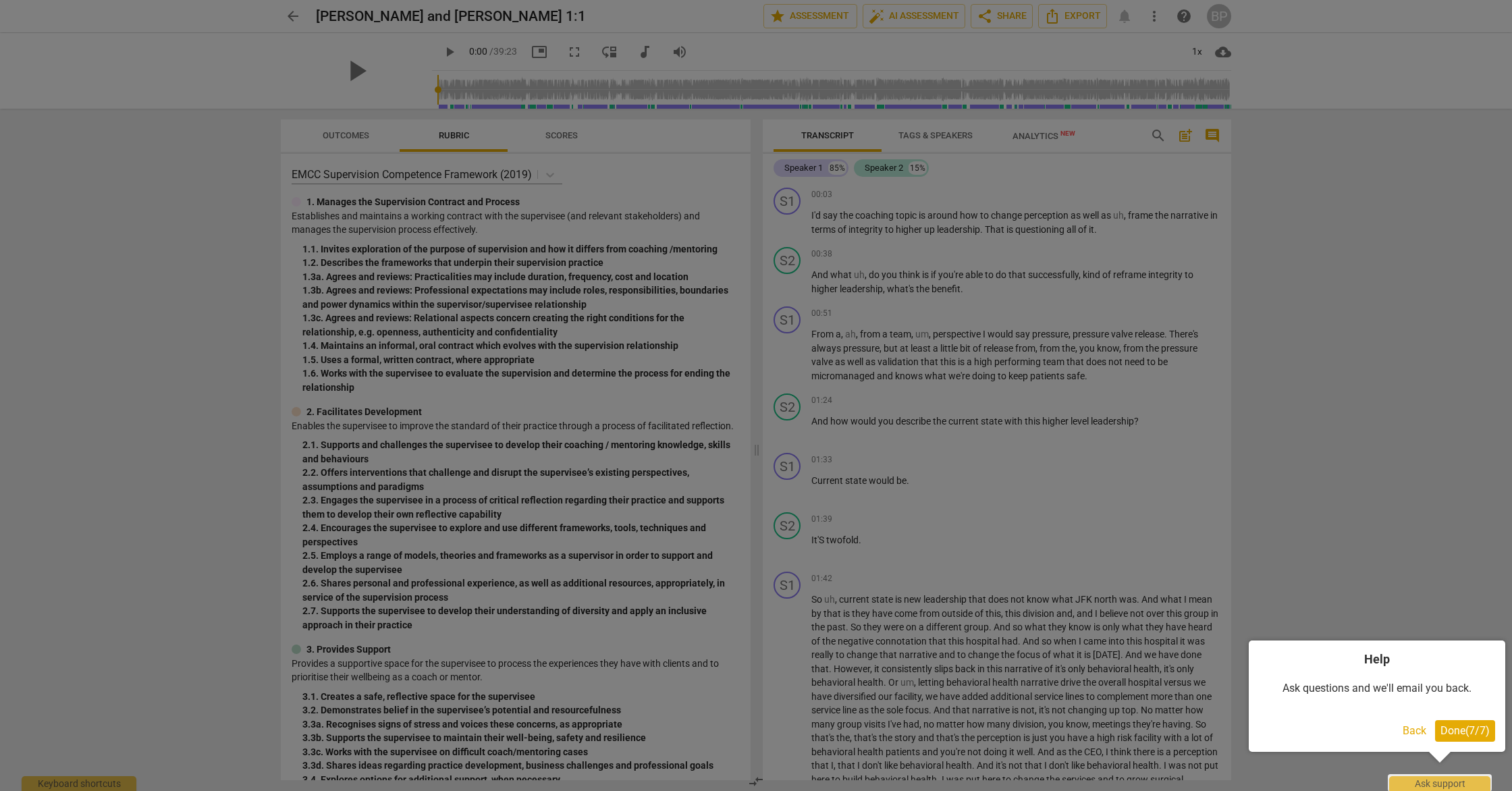
click at [1473, 729] on span "Done ( 7 / 7 )" at bounding box center [1465, 730] width 49 height 12
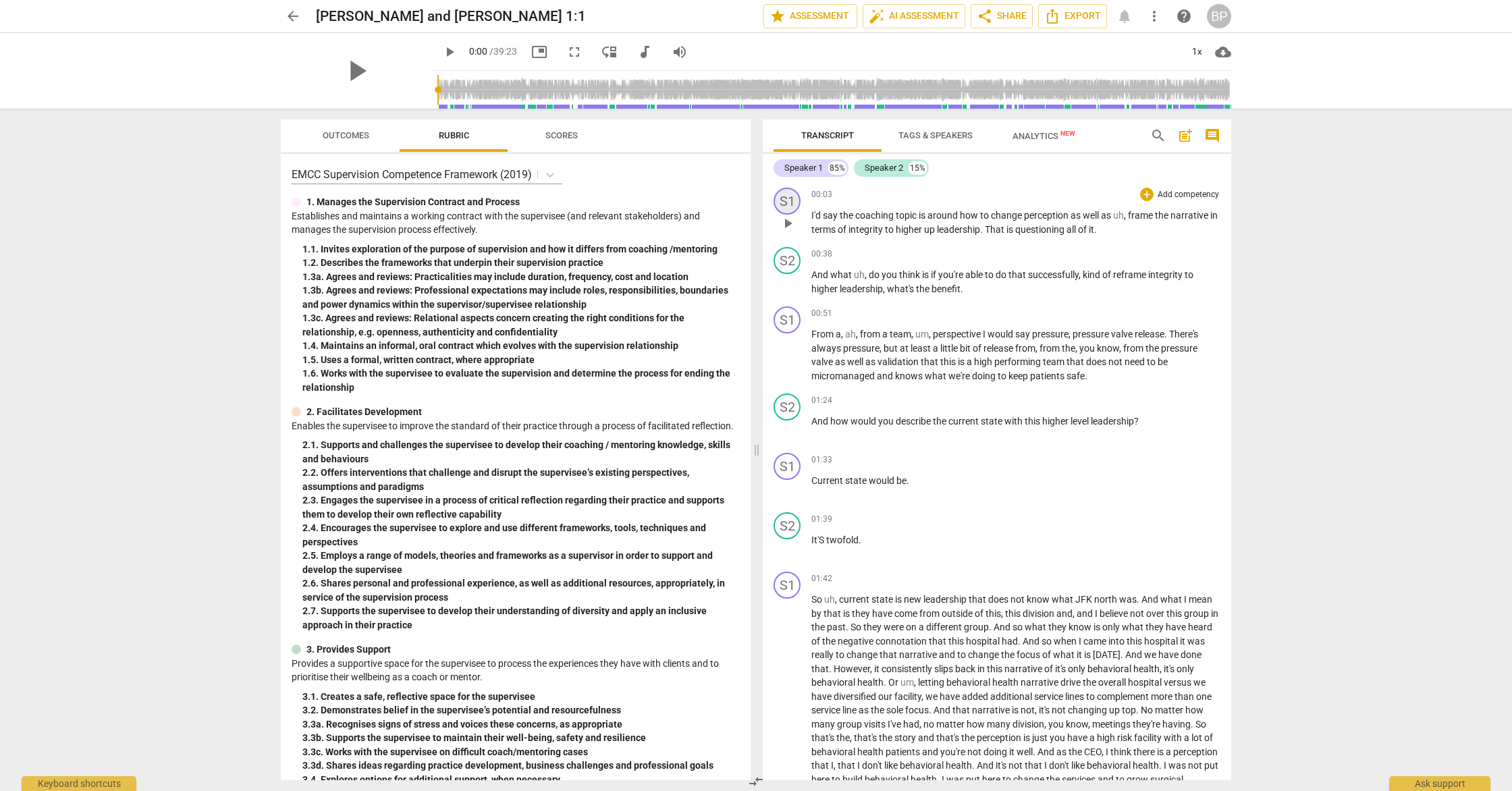
click at [788, 201] on div "S1" at bounding box center [787, 201] width 27 height 27
drag, startPoint x: 845, startPoint y: 266, endPoint x: 781, endPoint y: 266, distance: 64.0
click at [781, 266] on div "Change speaker Speaker 1 Add or rename speakers" at bounding box center [837, 266] width 129 height 104
click at [867, 273] on div "Speaker 1" at bounding box center [837, 266] width 101 height 22
click at [895, 292] on div at bounding box center [756, 395] width 1512 height 791
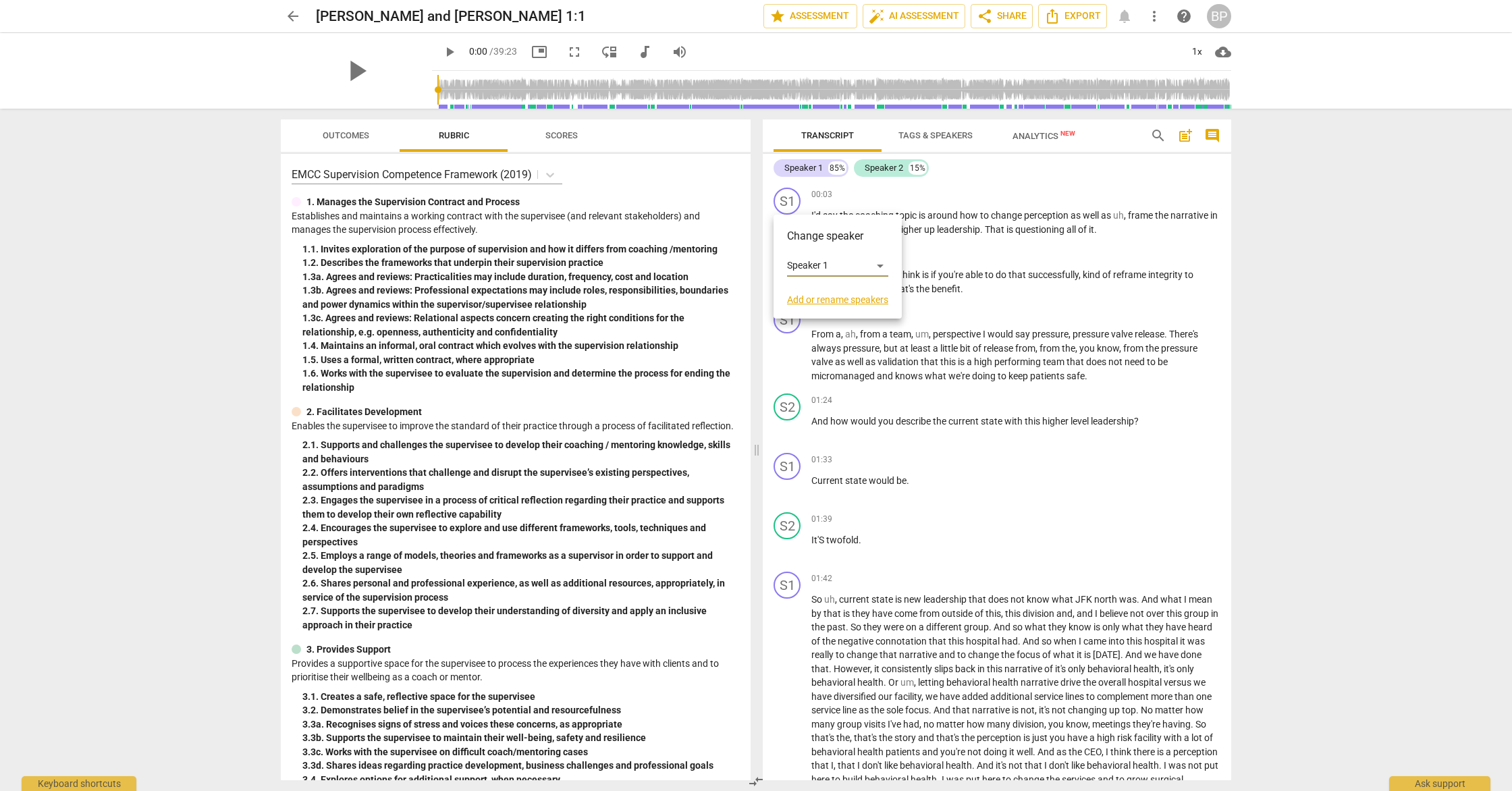
click at [880, 301] on link "Add or rename speakers" at bounding box center [837, 300] width 101 height 11
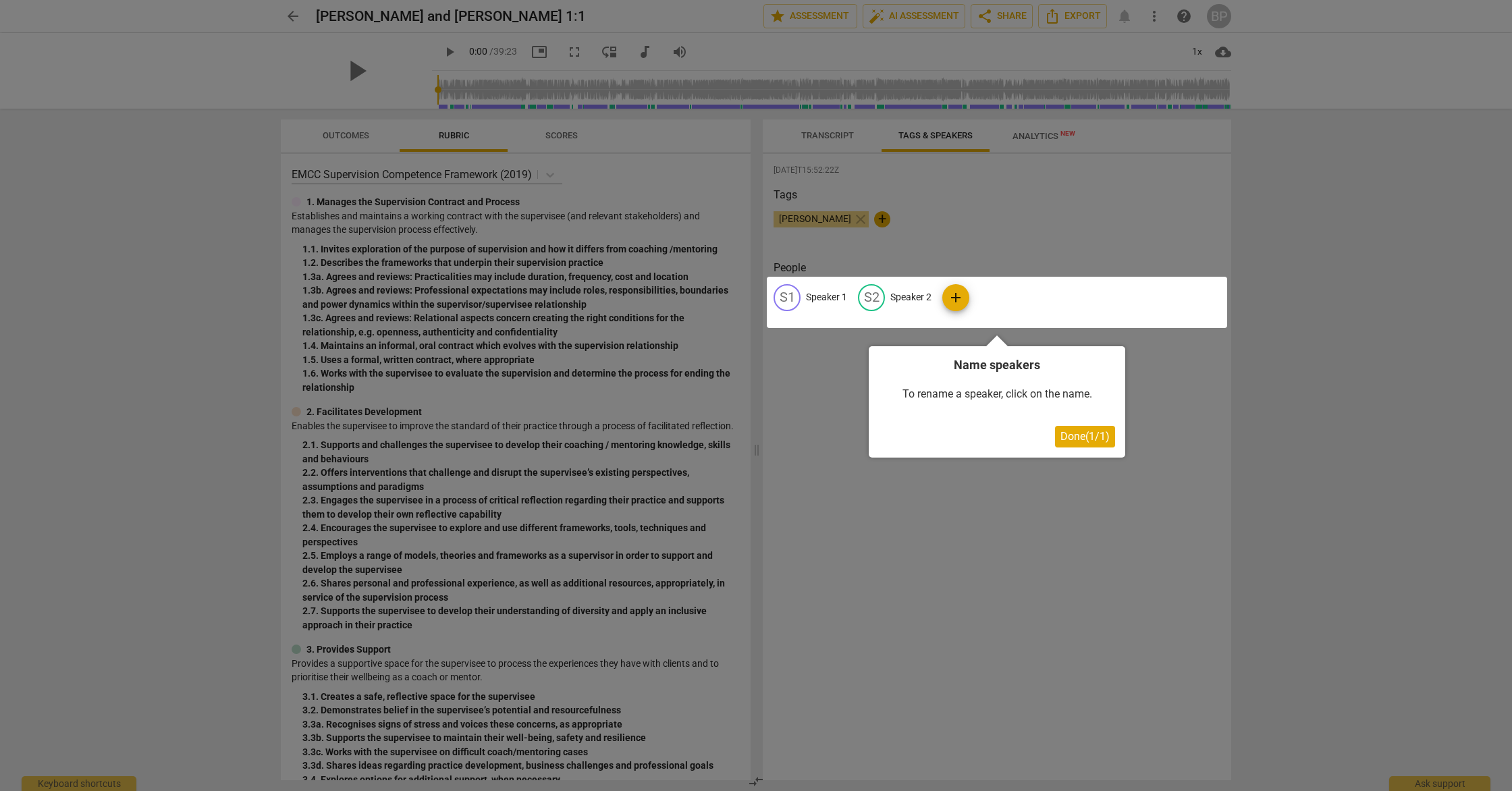
click at [790, 295] on div at bounding box center [997, 302] width 461 height 51
click at [913, 226] on div at bounding box center [756, 395] width 1512 height 791
click at [1037, 393] on div "To rename a speaker, click on the name." at bounding box center [997, 394] width 237 height 42
click at [1081, 442] on span "Done ( 1 / 1 )" at bounding box center [1085, 436] width 49 height 12
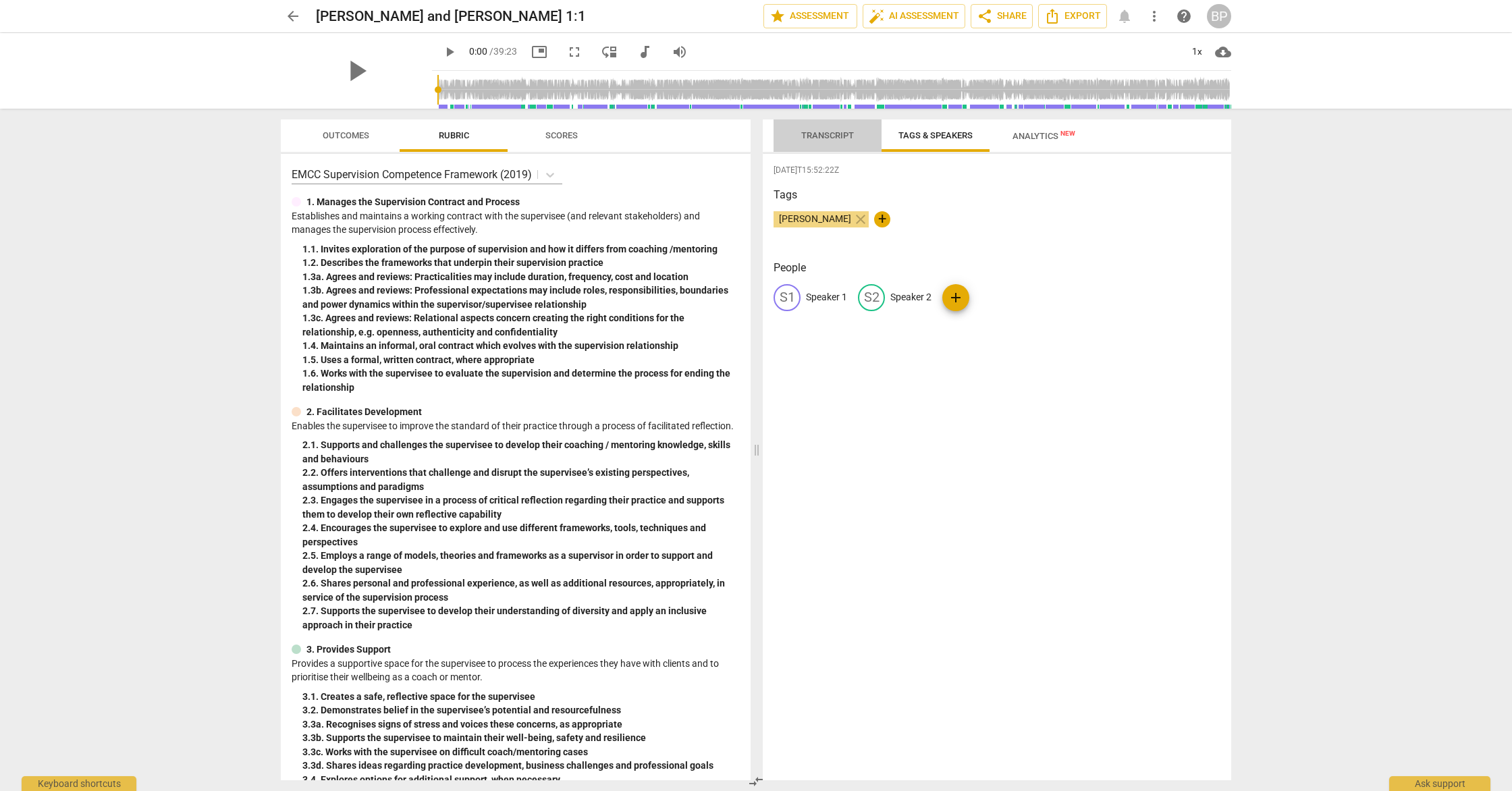
click at [827, 134] on span "Transcript" at bounding box center [827, 135] width 52 height 10
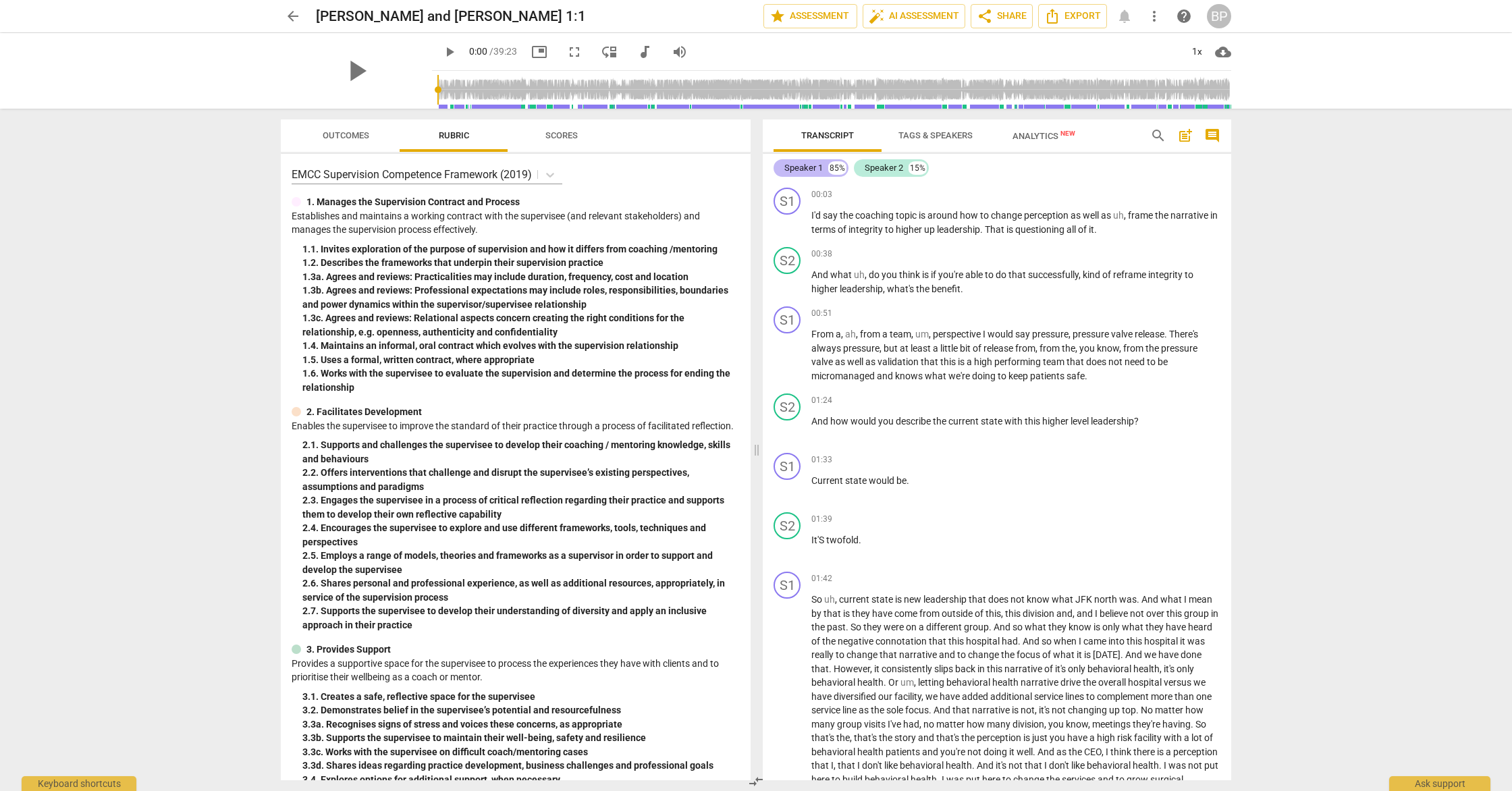
click at [812, 167] on div "Speaker 1" at bounding box center [803, 168] width 38 height 13
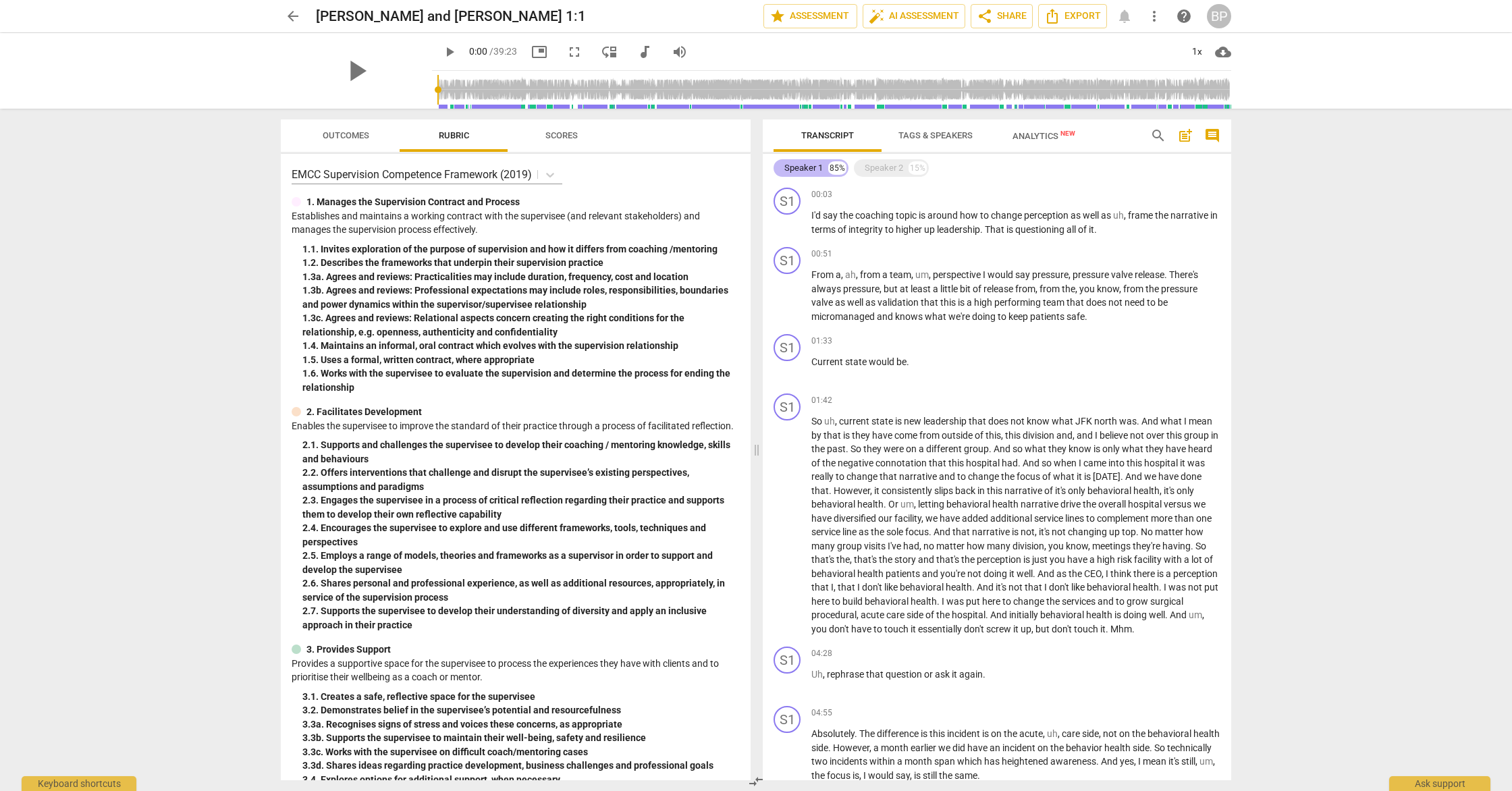
click at [827, 168] on div "Speaker 1 85%" at bounding box center [811, 168] width 75 height 17
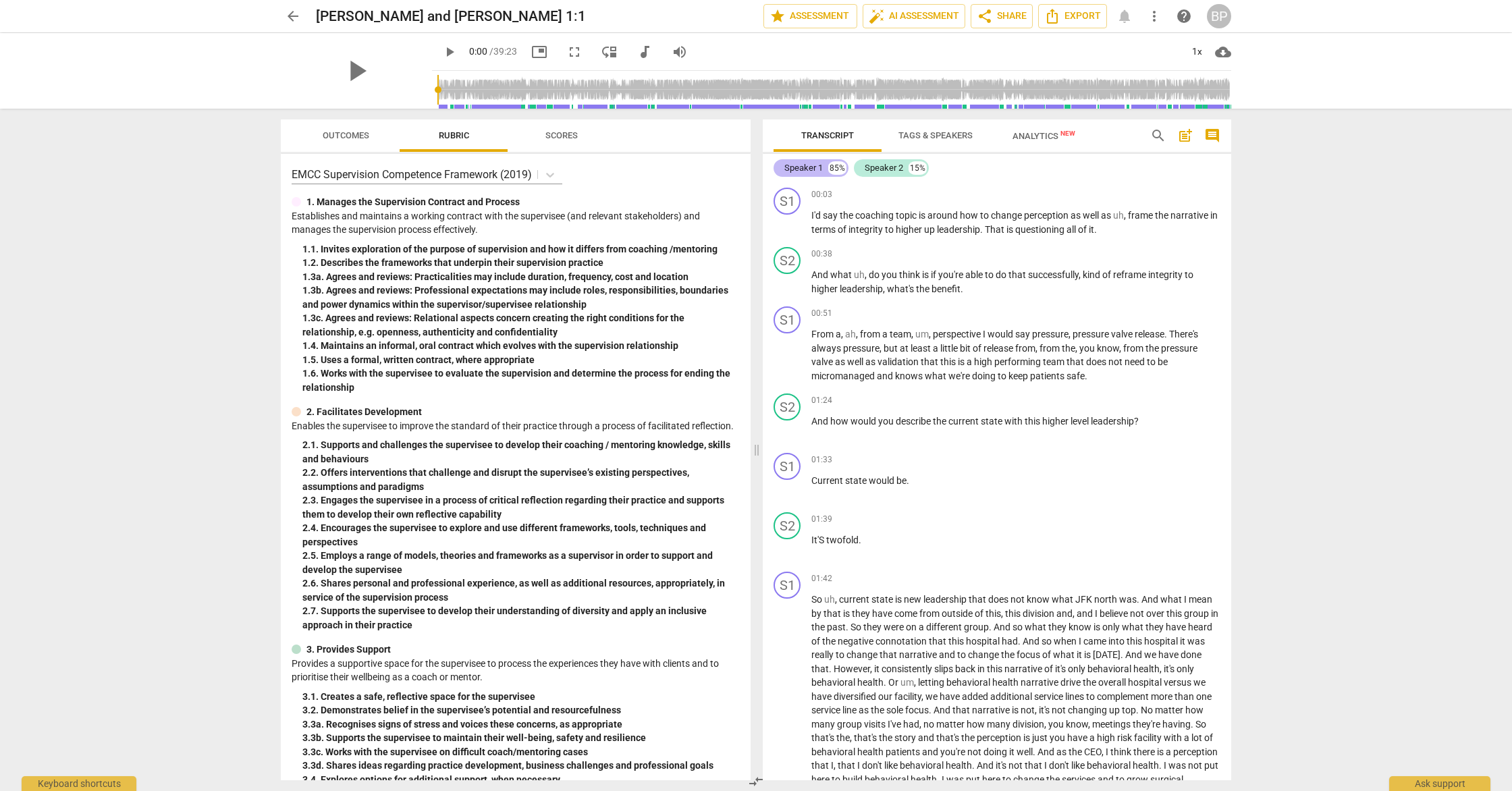
click at [827, 168] on div "Speaker 1 85%" at bounding box center [811, 168] width 75 height 17
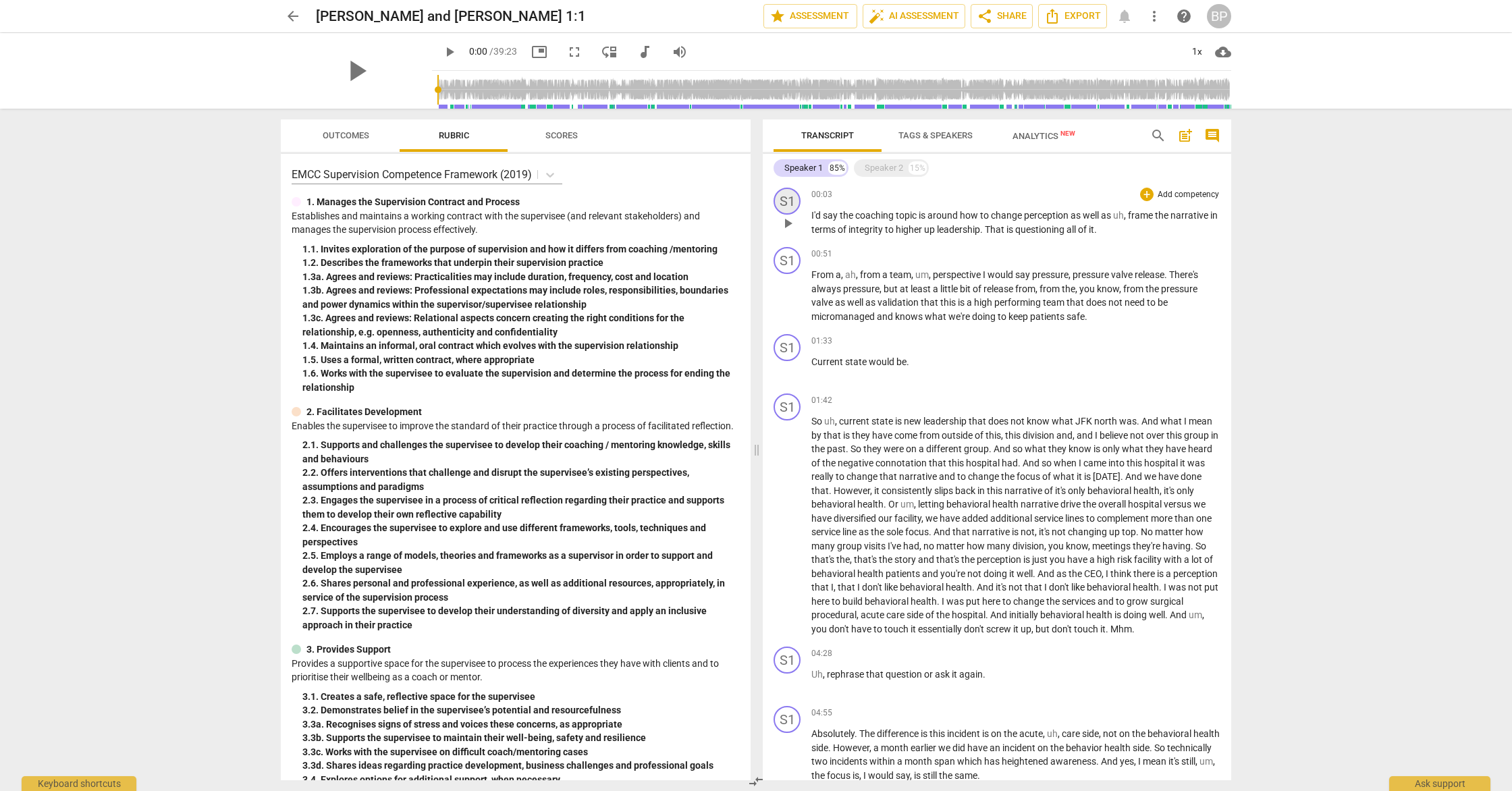
click at [793, 198] on div "S1" at bounding box center [787, 201] width 27 height 27
click at [841, 263] on div "Speaker 1" at bounding box center [837, 266] width 101 height 22
click at [875, 250] on ul "Speaker 1 Speaker 2" at bounding box center [838, 279] width 103 height 62
click at [895, 230] on div at bounding box center [756, 395] width 1512 height 791
click at [870, 299] on link "Add or rename speakers" at bounding box center [837, 300] width 101 height 11
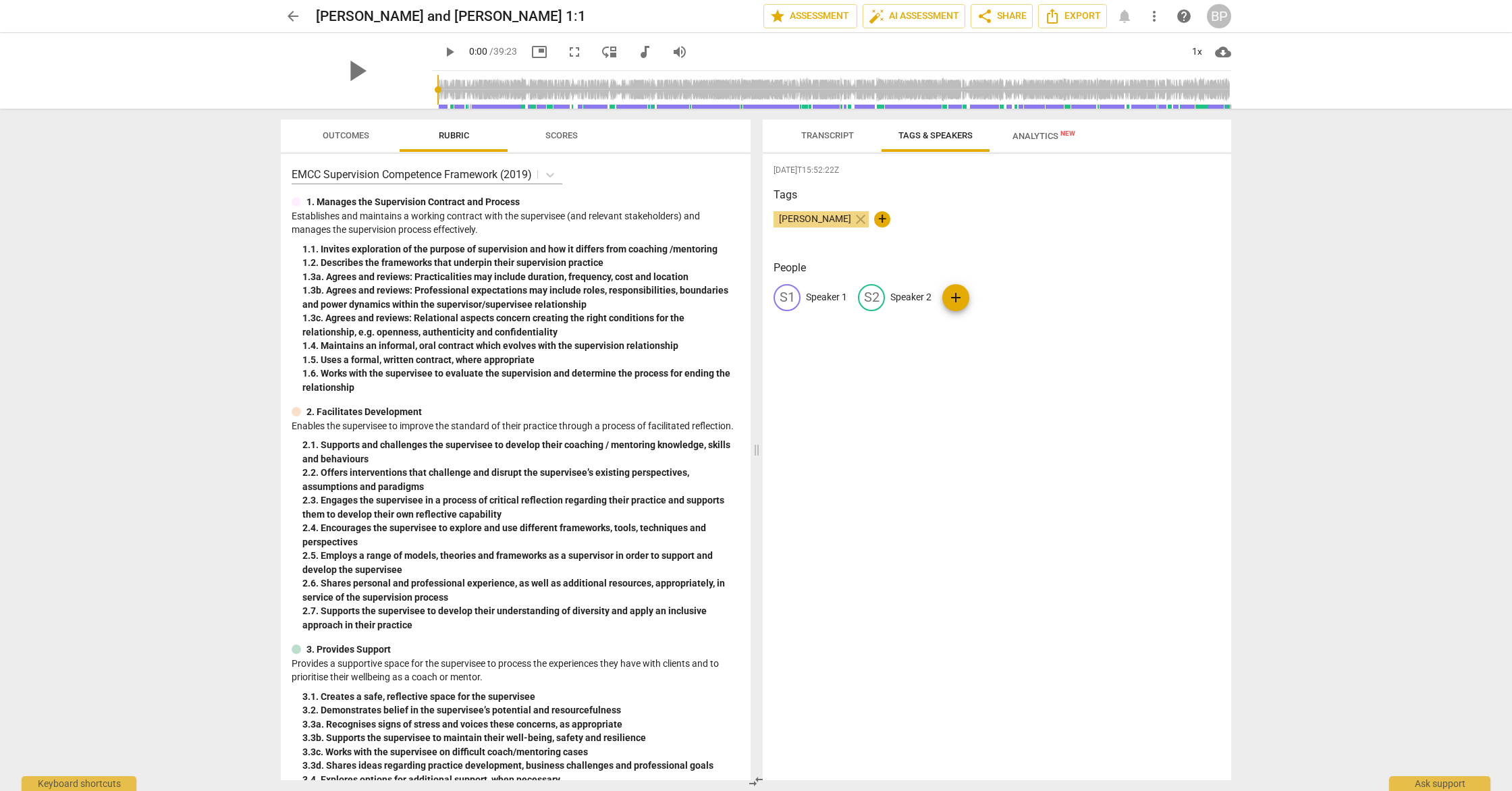
click at [817, 291] on p "Speaker 1" at bounding box center [827, 297] width 41 height 14
type input "S"
type input "[PERSON_NAME]"
click at [921, 300] on p "Speaker 2" at bounding box center [942, 297] width 41 height 14
type input "[PERSON_NAME]"
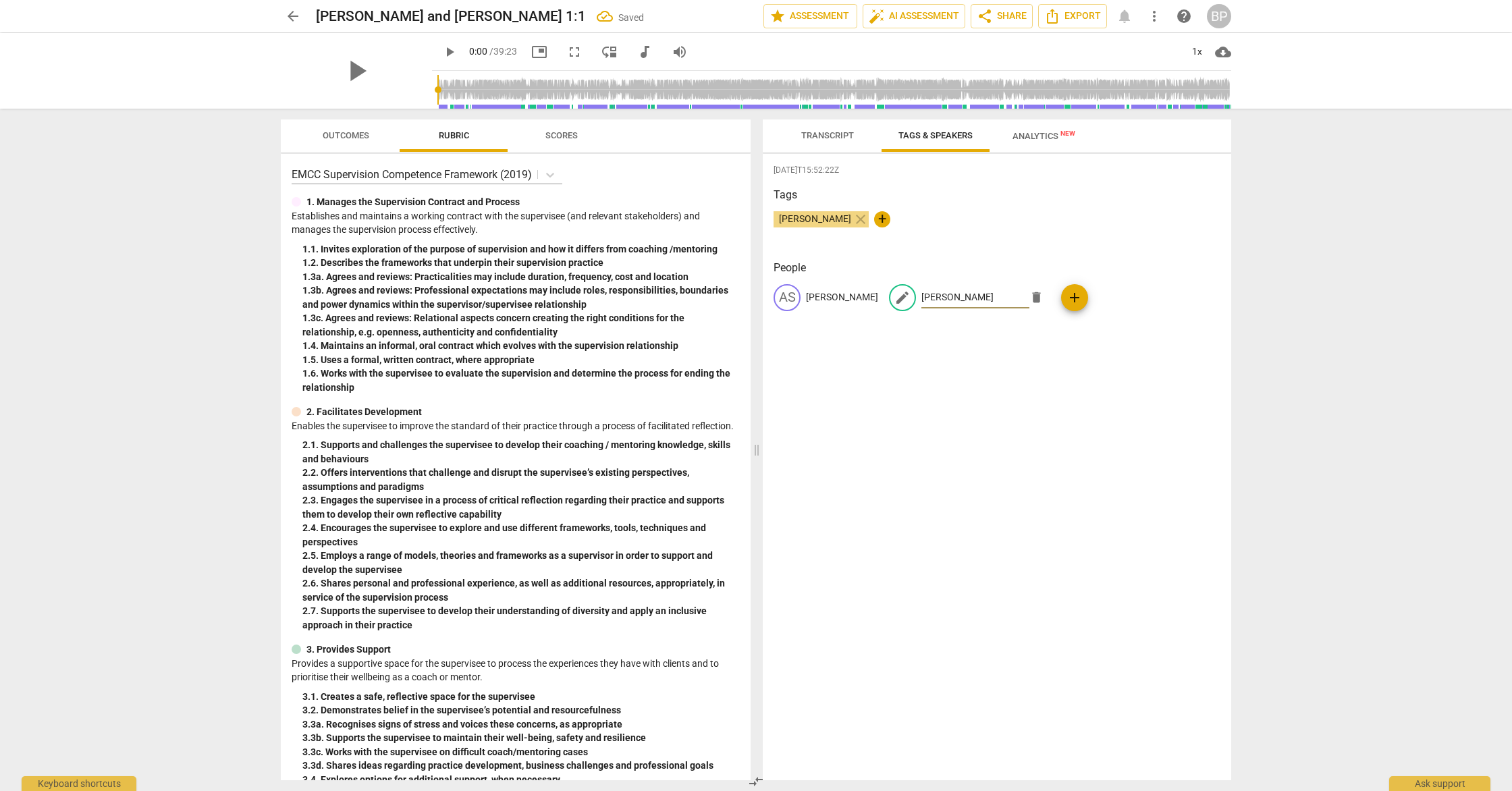
click at [1385, 349] on div "arrow_back Ashley and Barbara 1:1 Saved edit star Assessment auto_fix_high AI A…" at bounding box center [756, 395] width 1512 height 791
click at [1277, 249] on div "arrow_back Ashley and Barbara 1:1 Saved edit star Assessment auto_fix_high AI A…" at bounding box center [756, 395] width 1512 height 791
click at [550, 137] on span "Scores" at bounding box center [561, 135] width 32 height 10
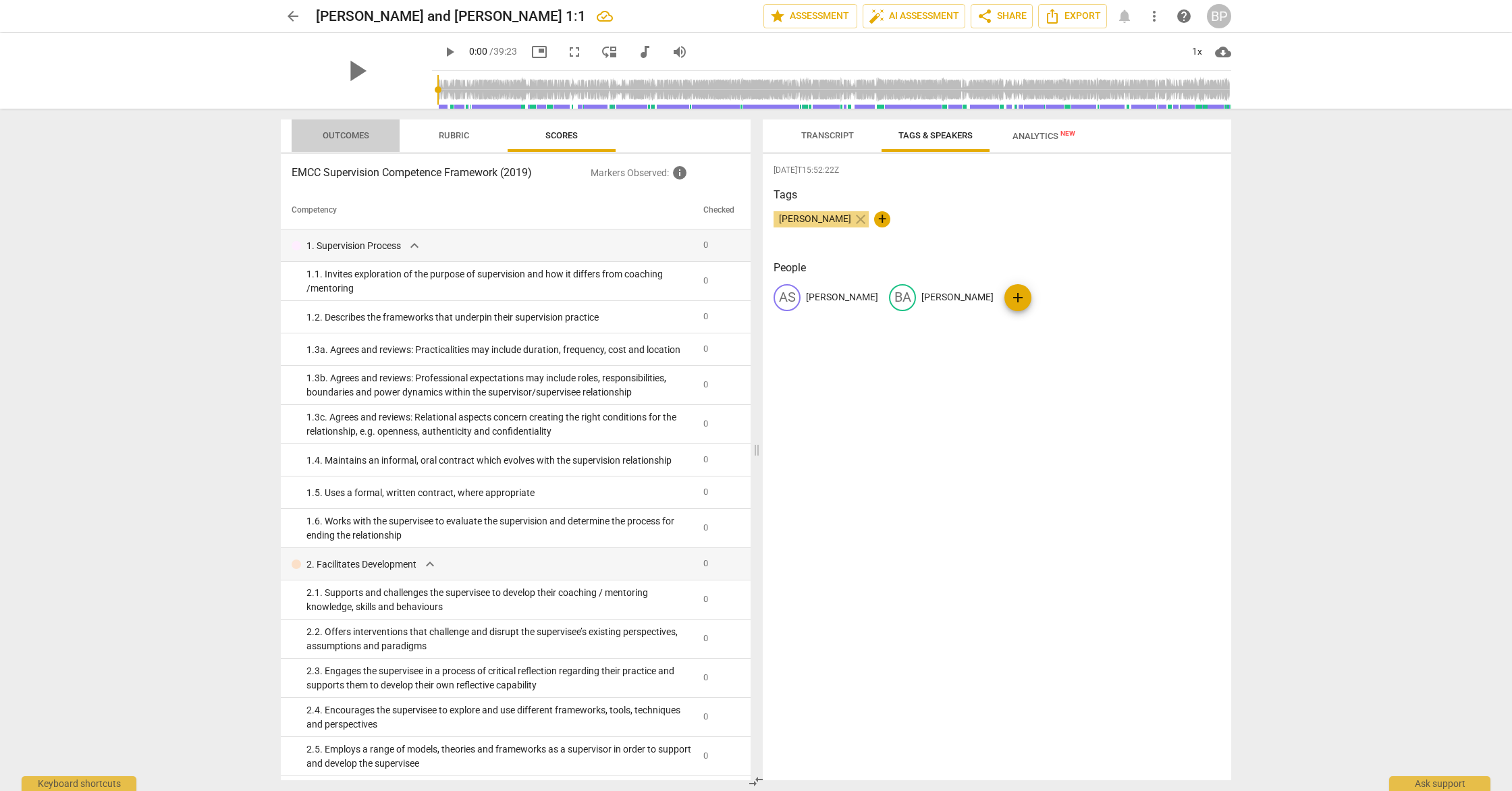
click at [367, 137] on span "Outcomes" at bounding box center [346, 135] width 46 height 10
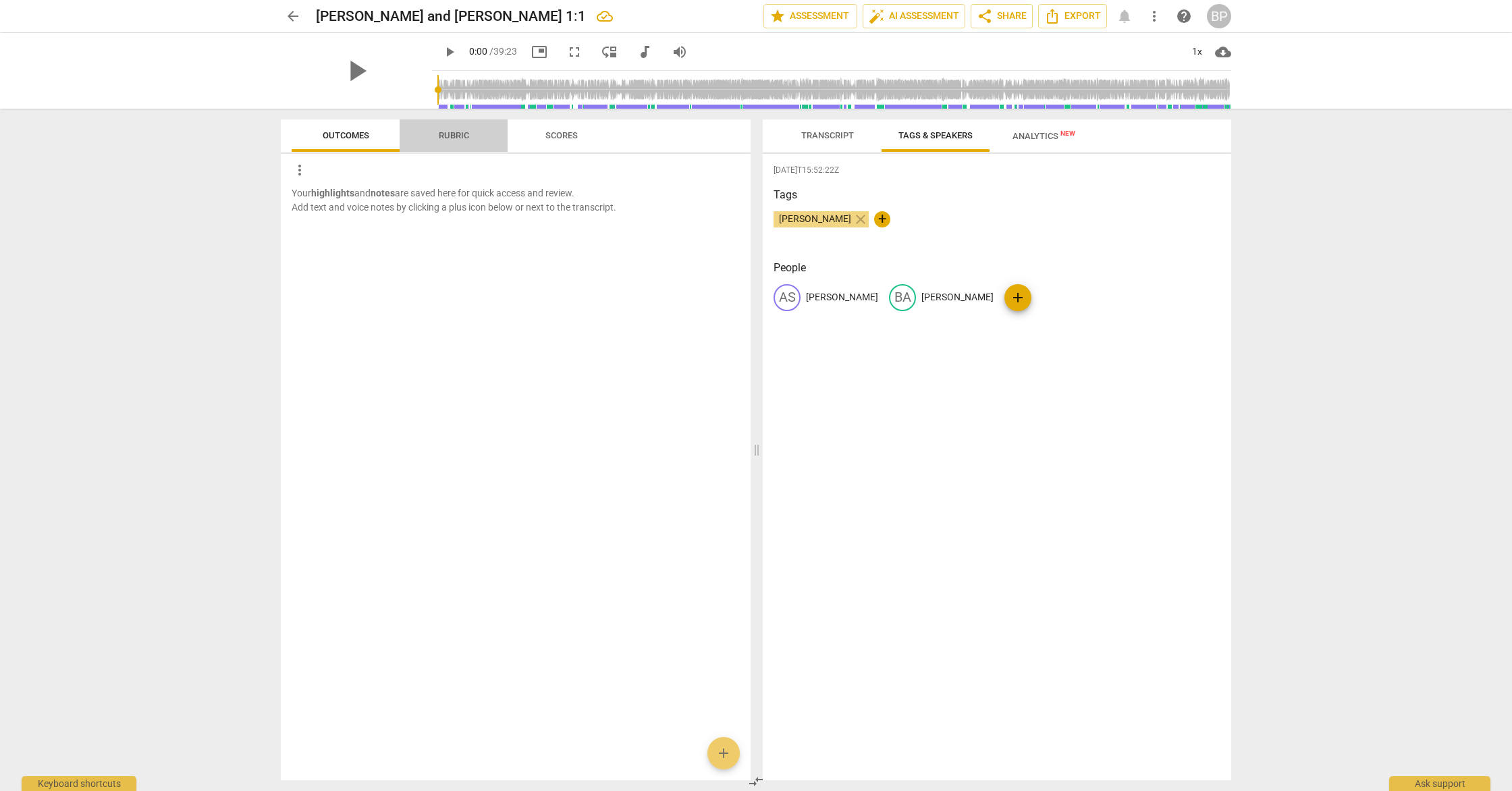
click at [447, 140] on span "Rubric" at bounding box center [454, 136] width 63 height 18
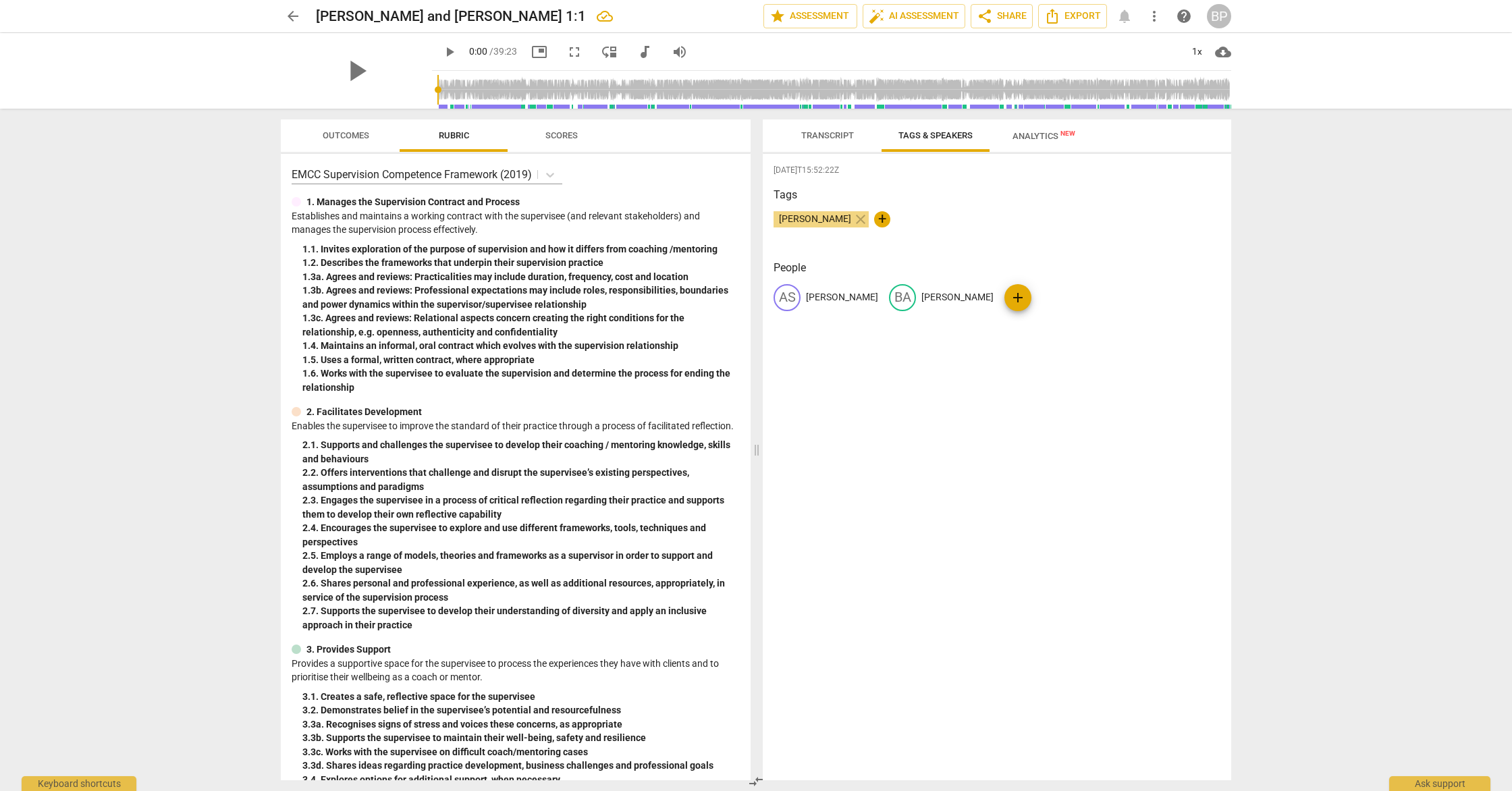
click at [1043, 140] on span "Analytics New" at bounding box center [1044, 136] width 63 height 10
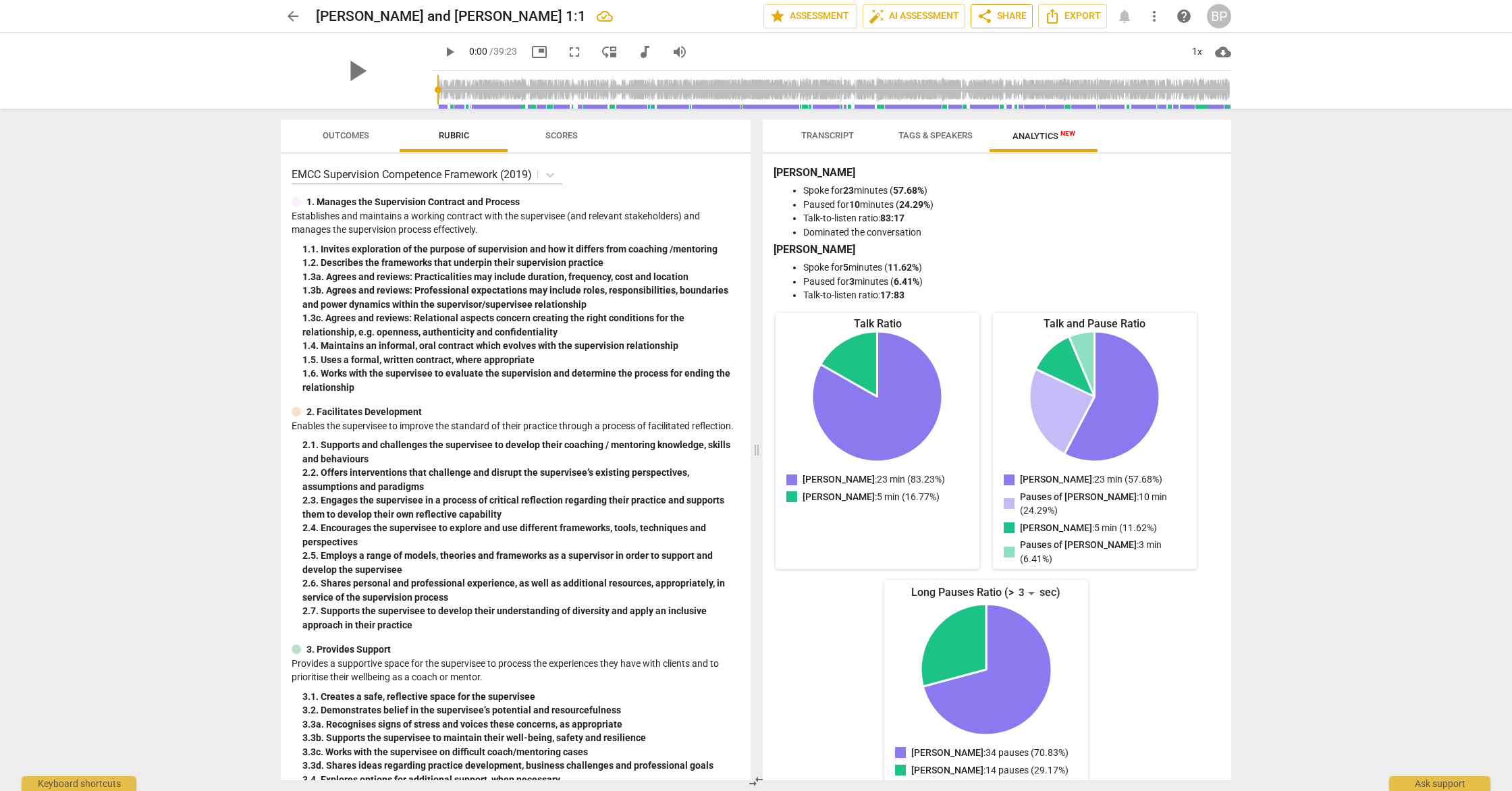
click at [983, 17] on span "share" at bounding box center [985, 17] width 17 height 17
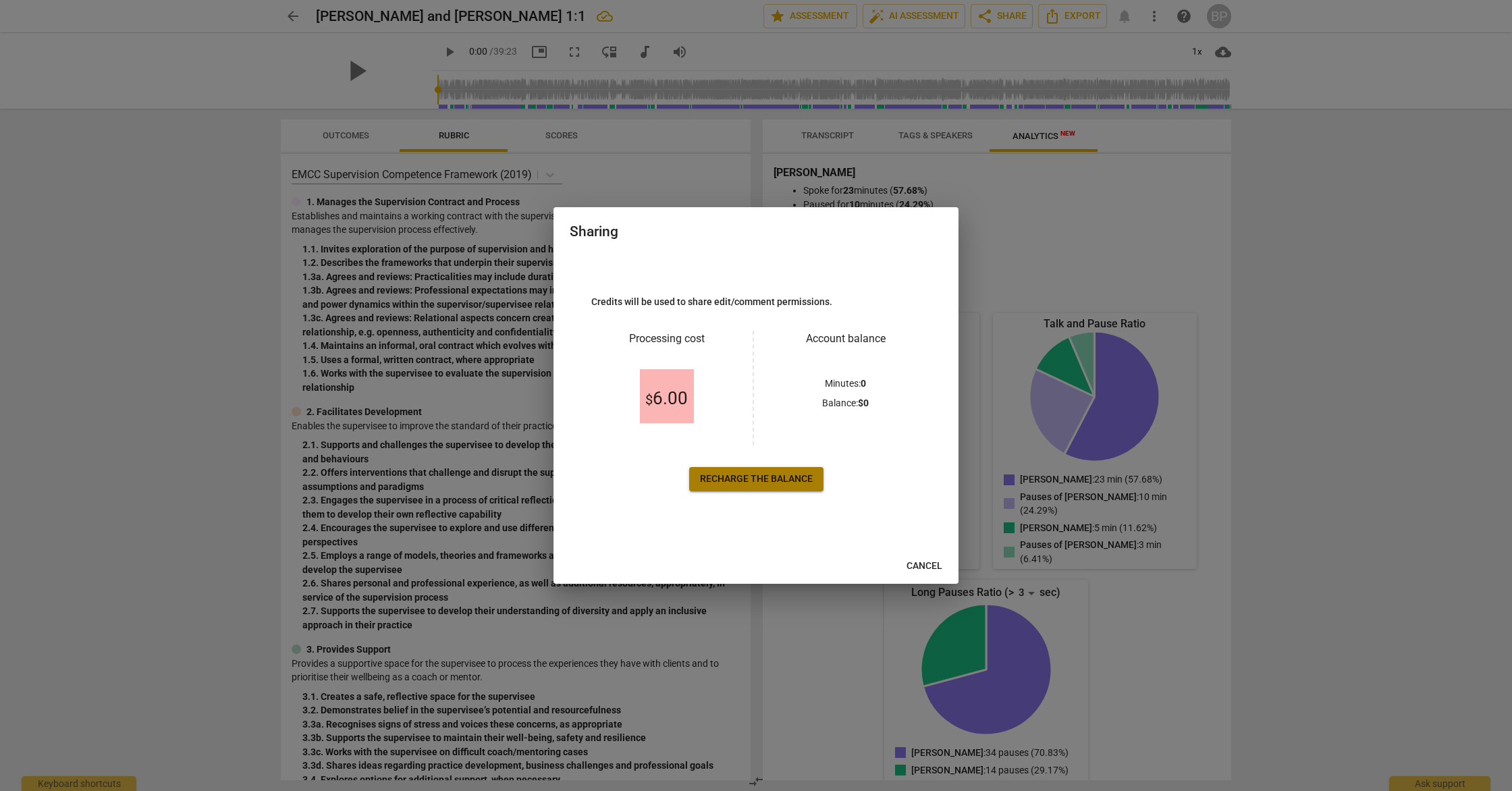
click at [734, 475] on span "Recharge the balance" at bounding box center [756, 479] width 113 height 13
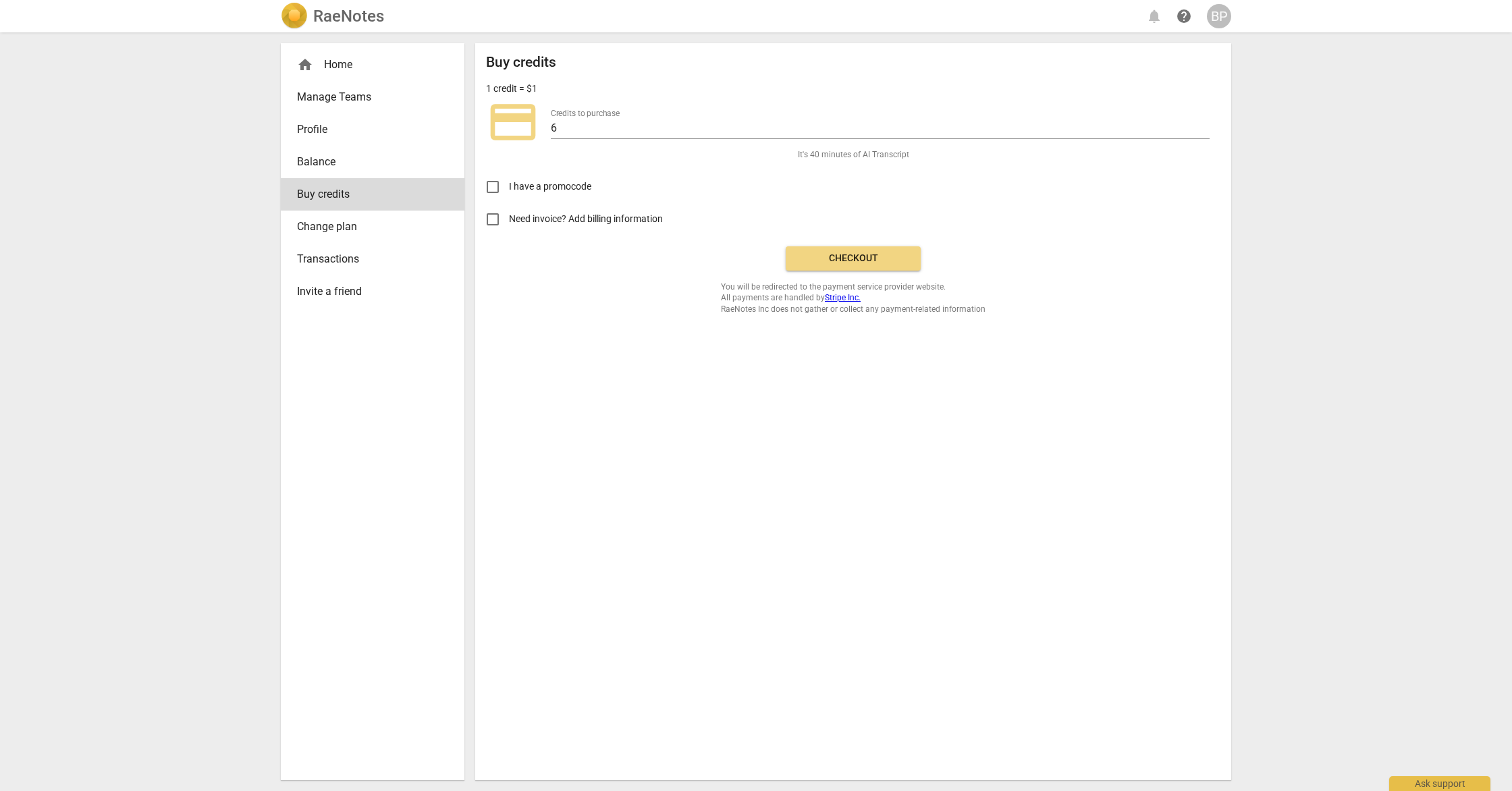
click at [873, 258] on span "Checkout" at bounding box center [853, 258] width 114 height 13
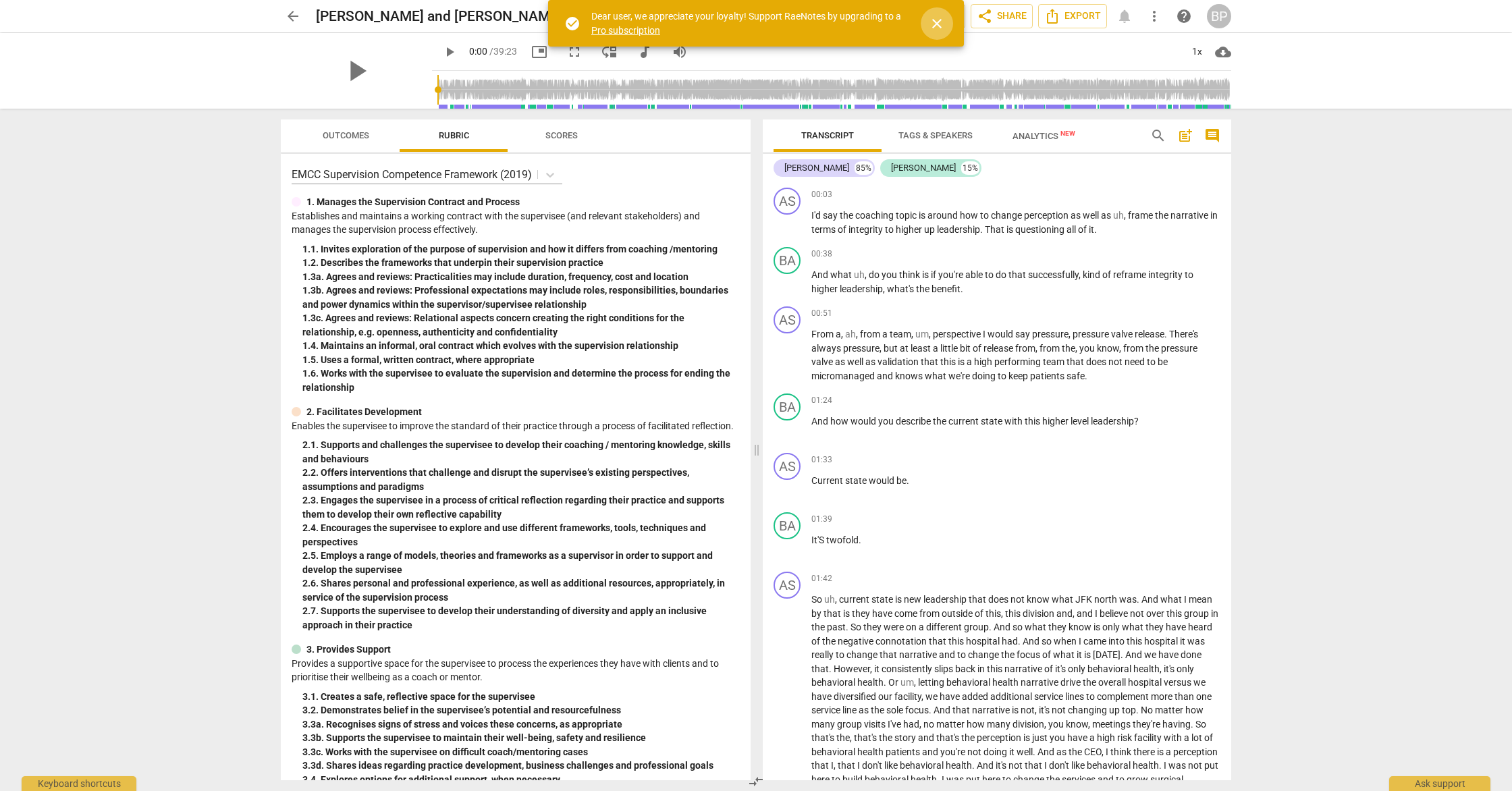
click at [942, 20] on span "close" at bounding box center [937, 24] width 17 height 17
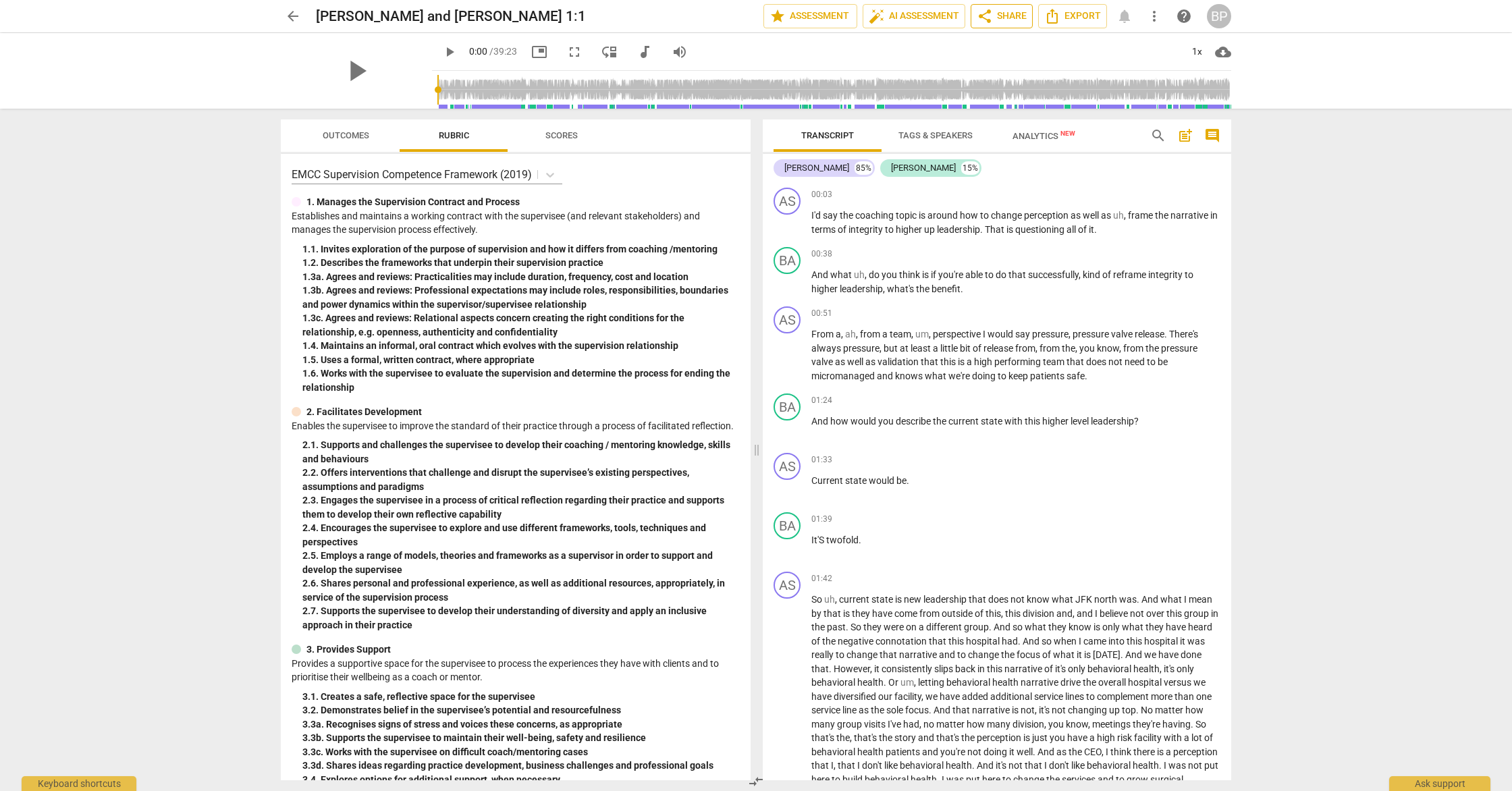
click at [986, 17] on span "share" at bounding box center [985, 17] width 17 height 17
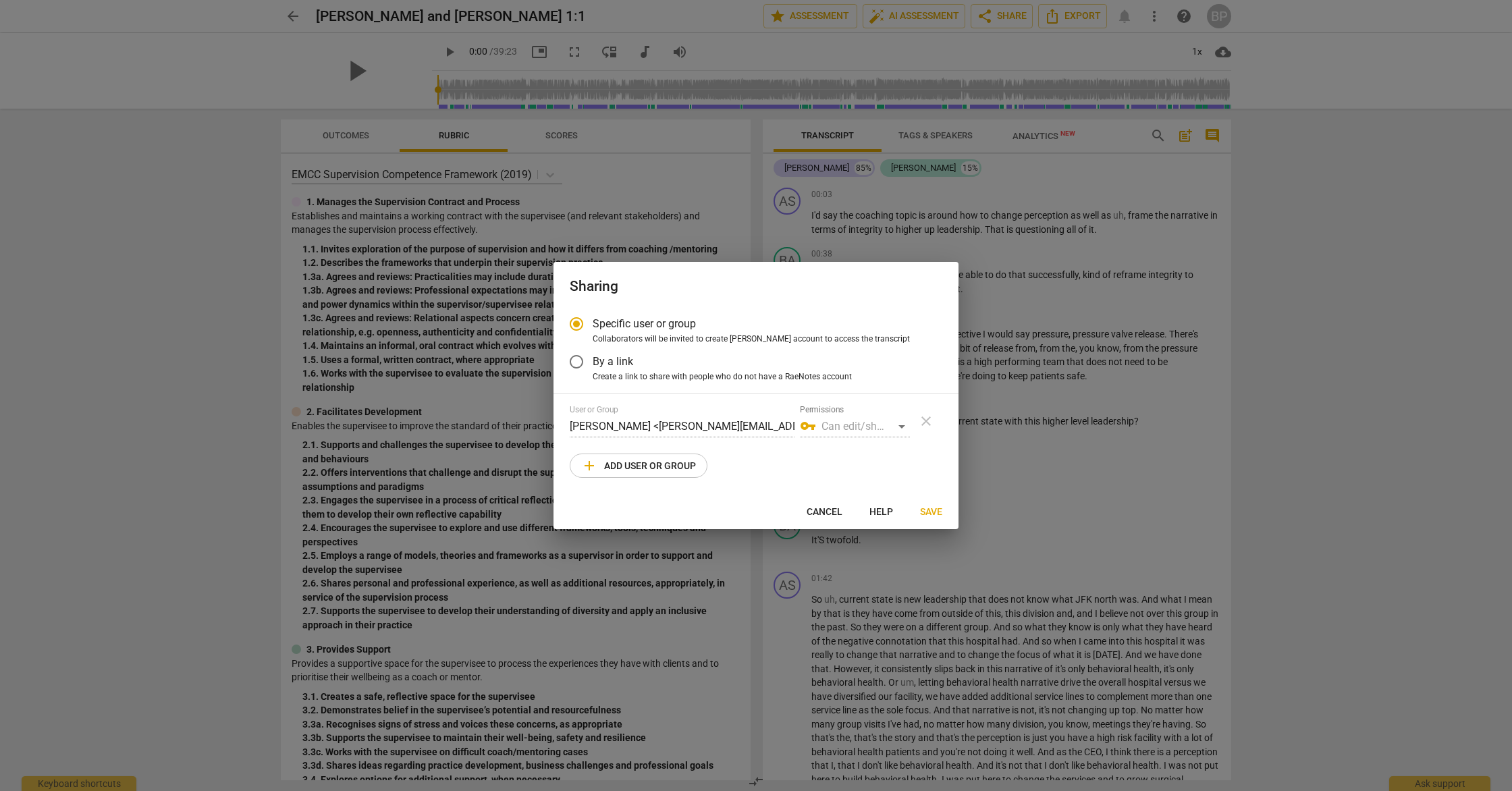
radio input "false"
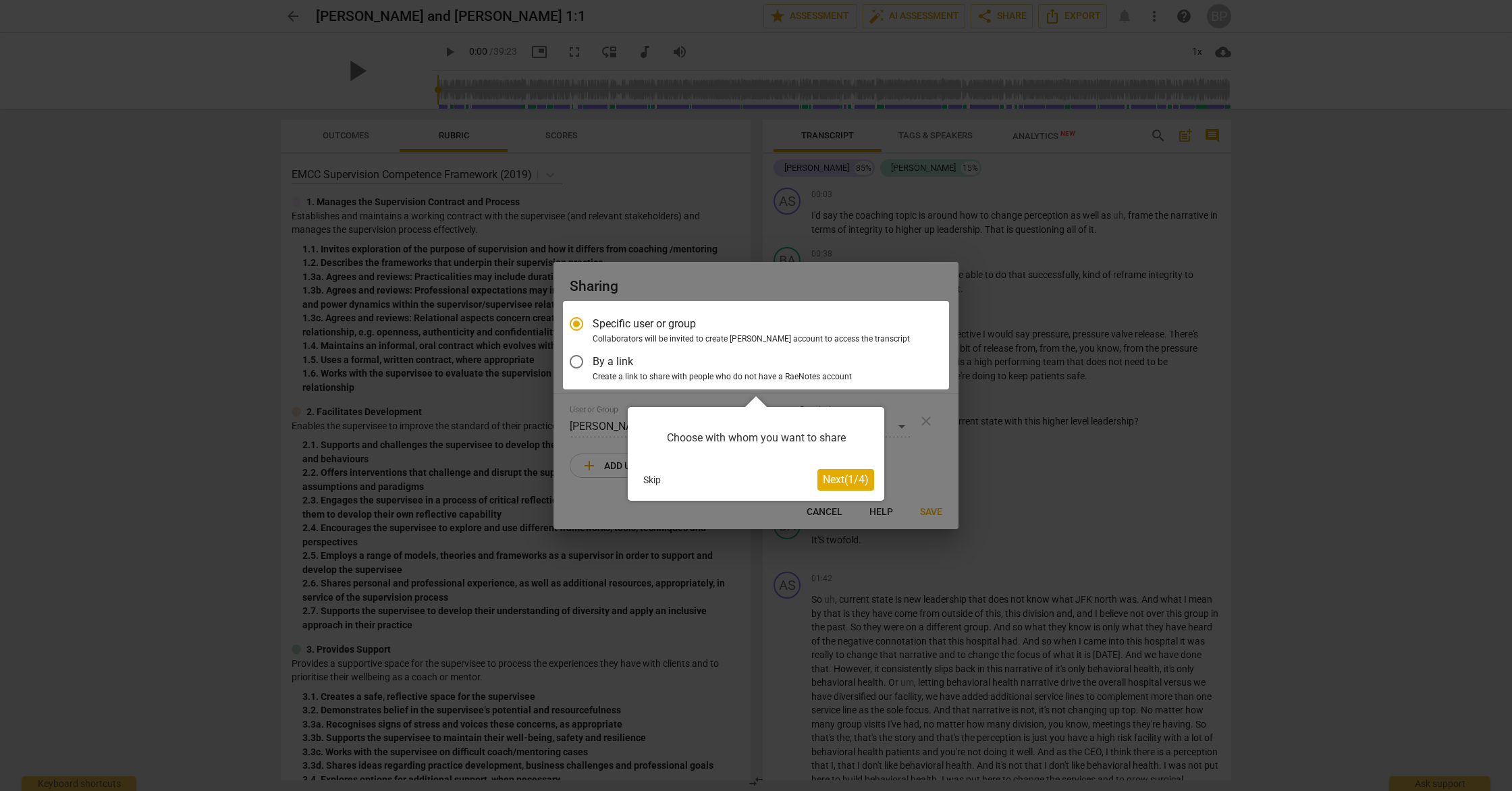
click at [849, 484] on span "Next ( 1 / 4 )" at bounding box center [845, 479] width 46 height 12
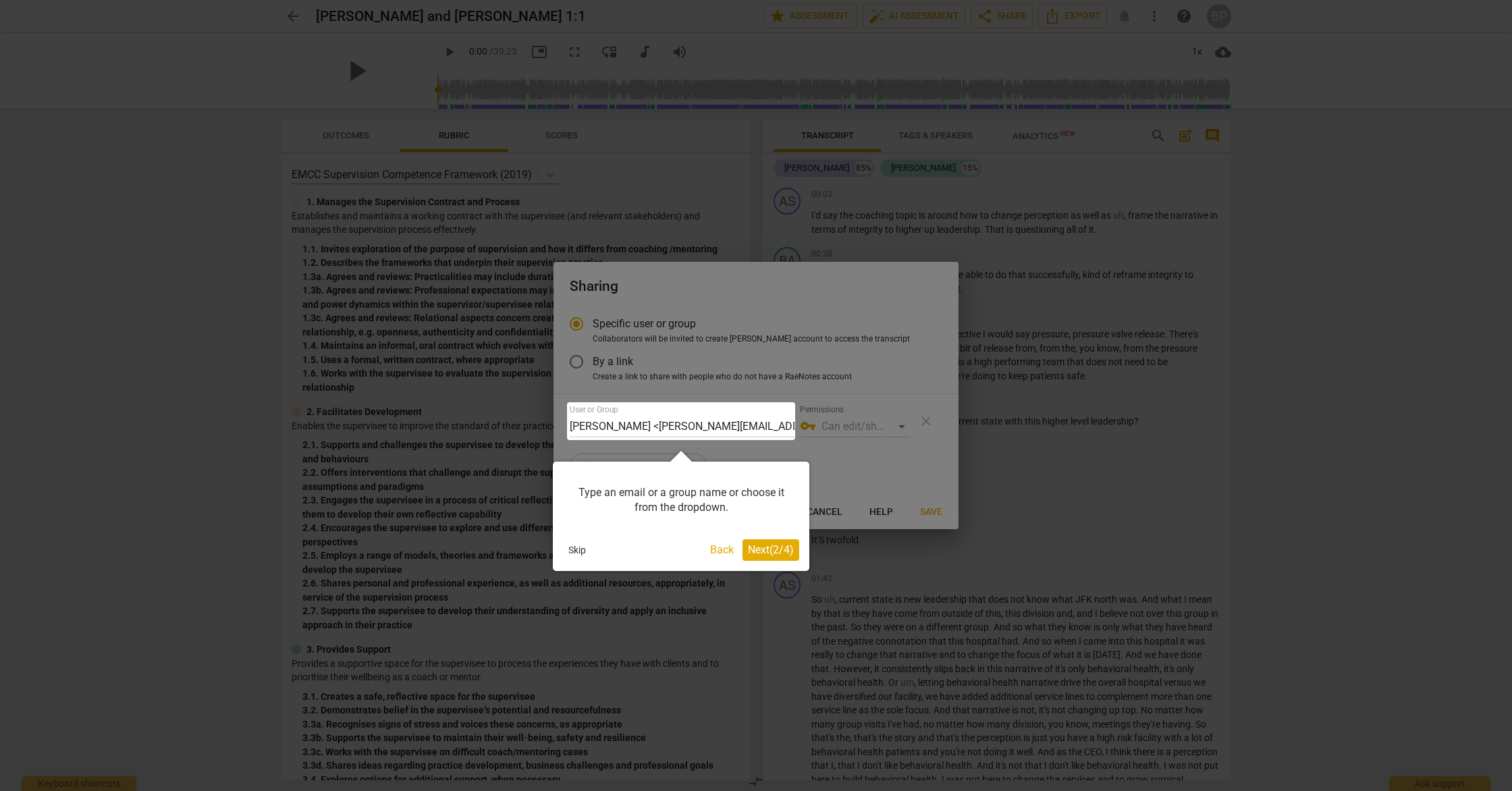
click at [789, 559] on button "Next ( 2 / 4 )" at bounding box center [771, 550] width 56 height 22
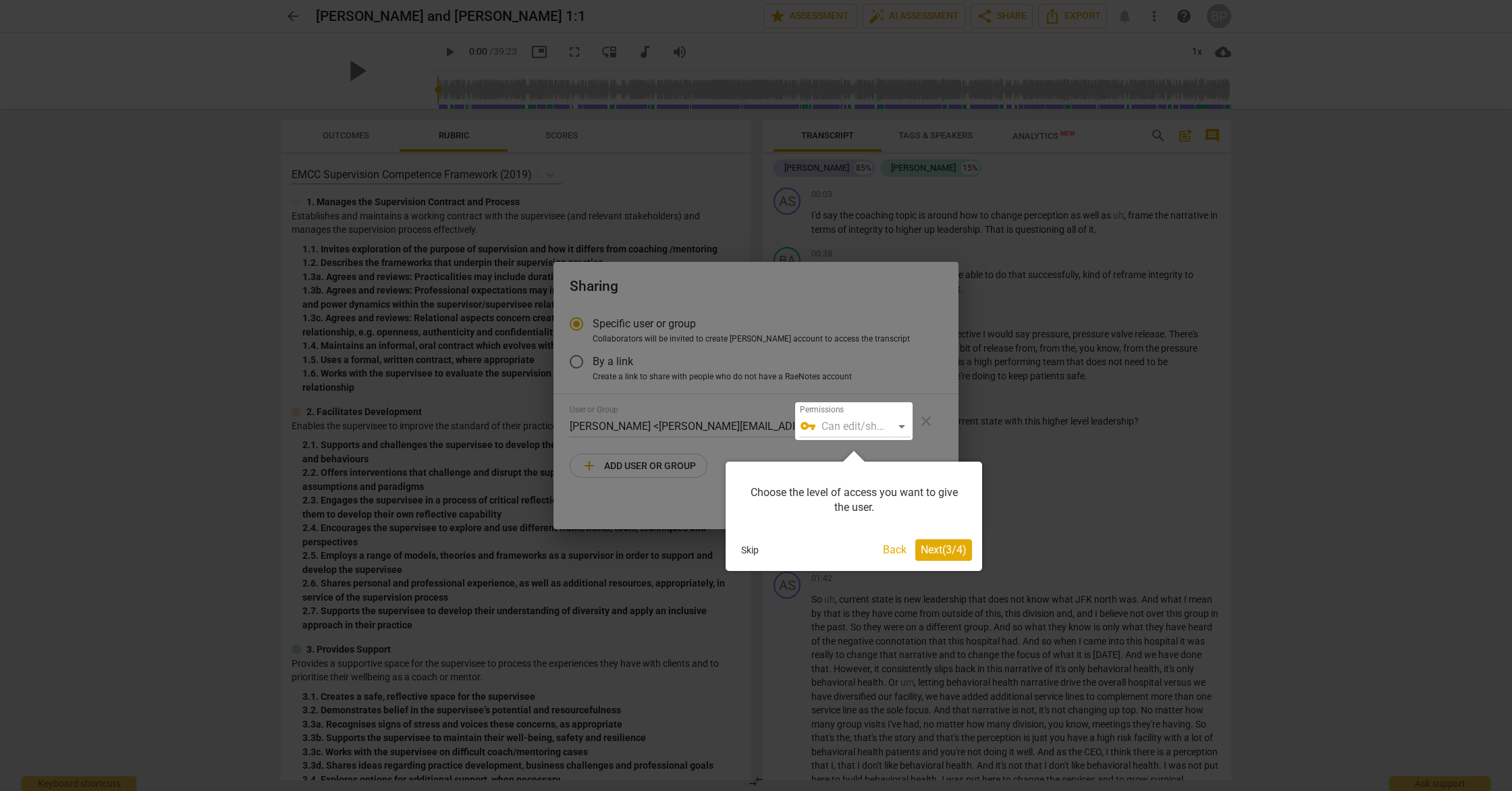
click at [935, 555] on span "Next ( 3 / 4 )" at bounding box center [943, 549] width 46 height 12
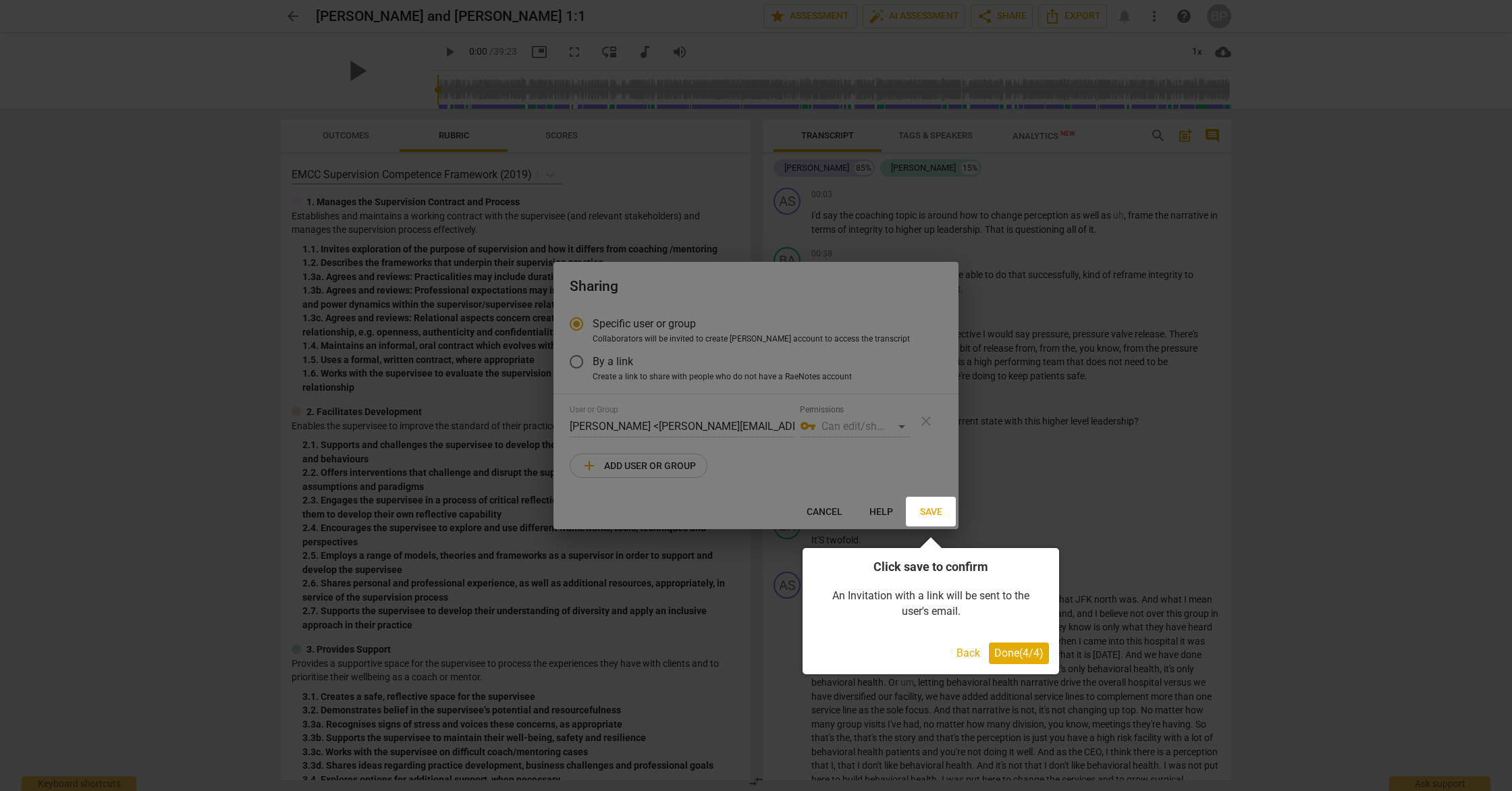
click at [960, 646] on button "Back" at bounding box center [968, 653] width 34 height 22
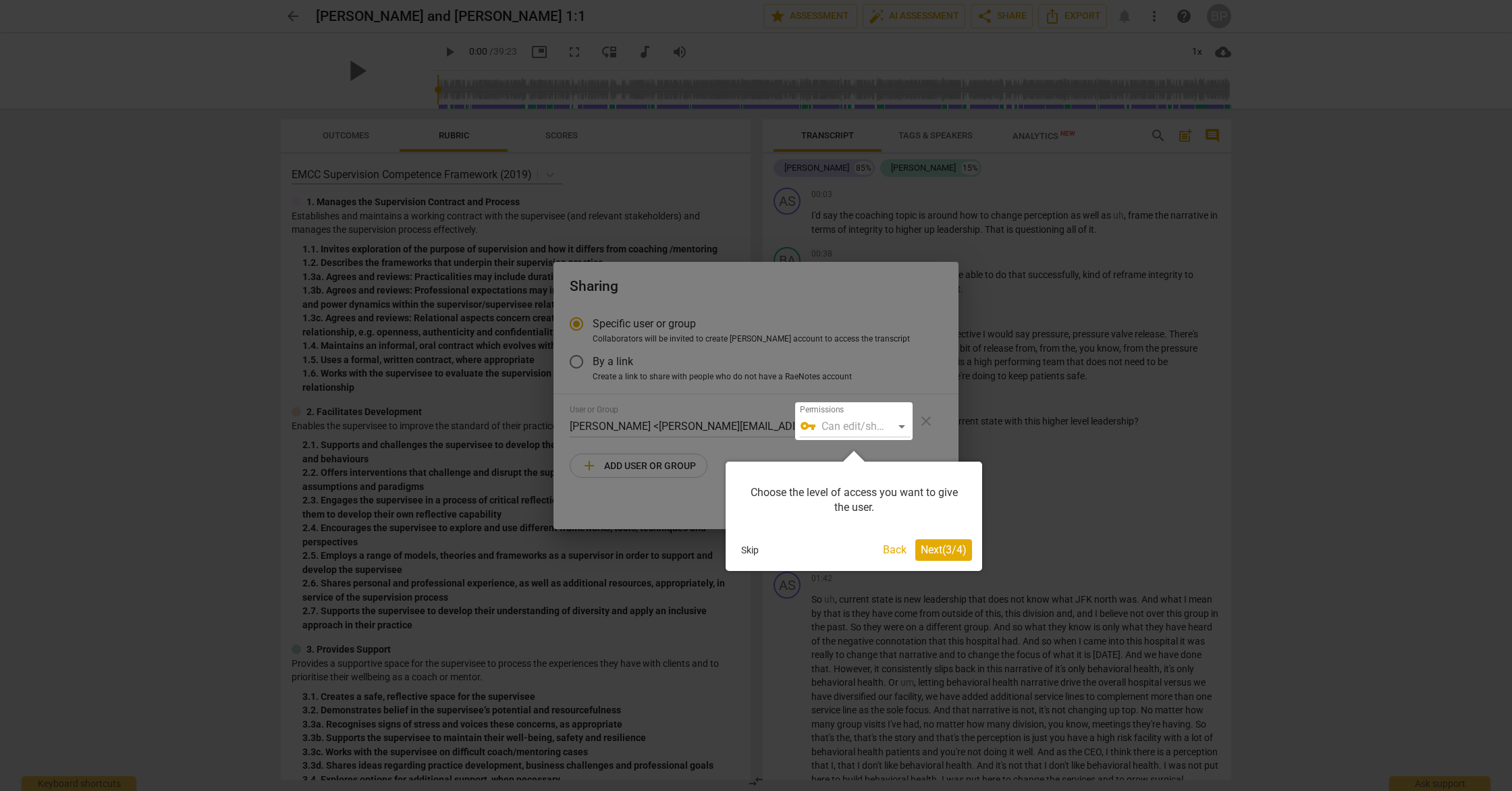
click at [915, 548] on button "Next ( 3 / 4 )" at bounding box center [944, 550] width 56 height 22
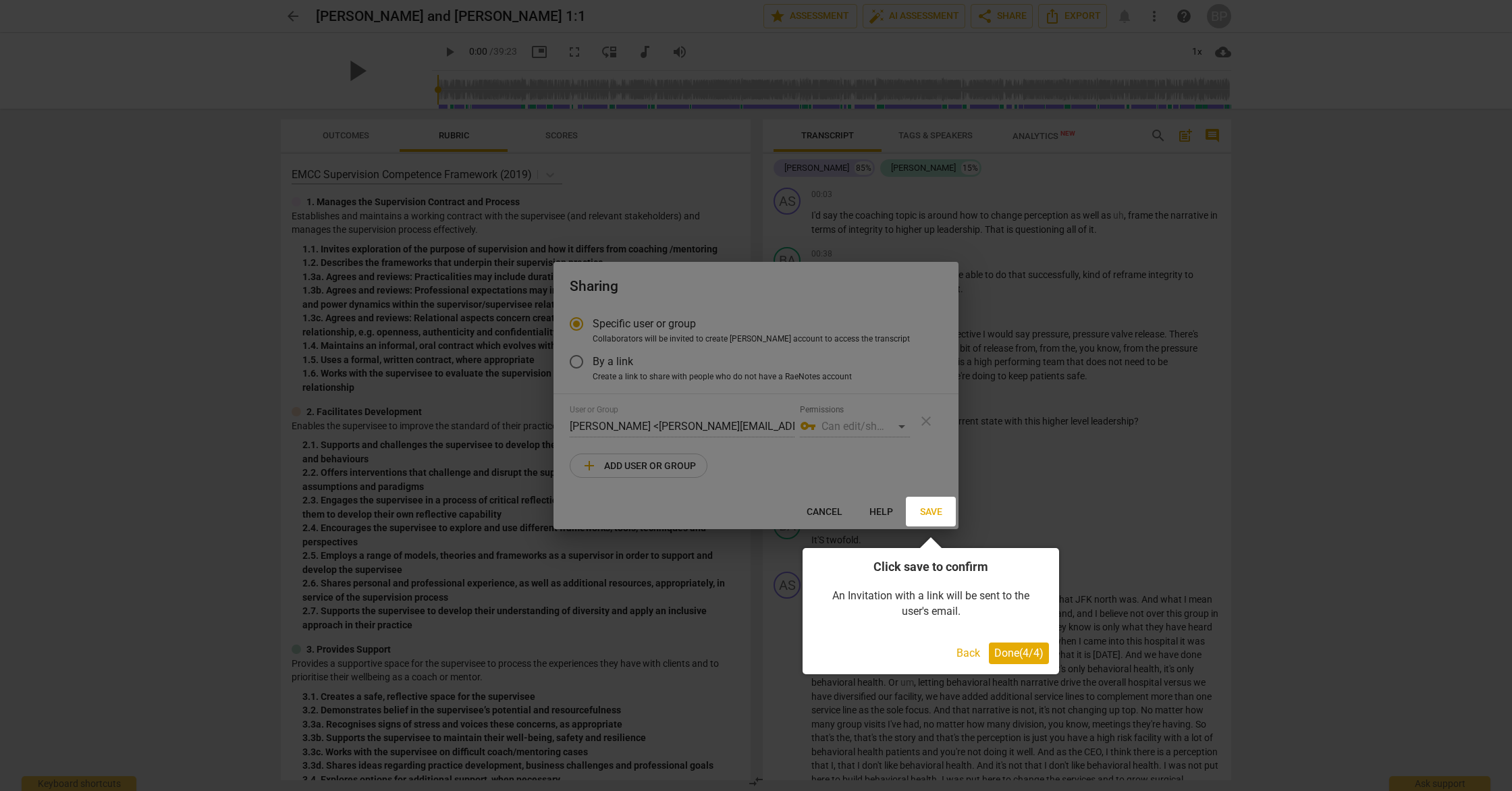
click at [1011, 653] on span "Done ( 4 / 4 )" at bounding box center [1018, 652] width 49 height 12
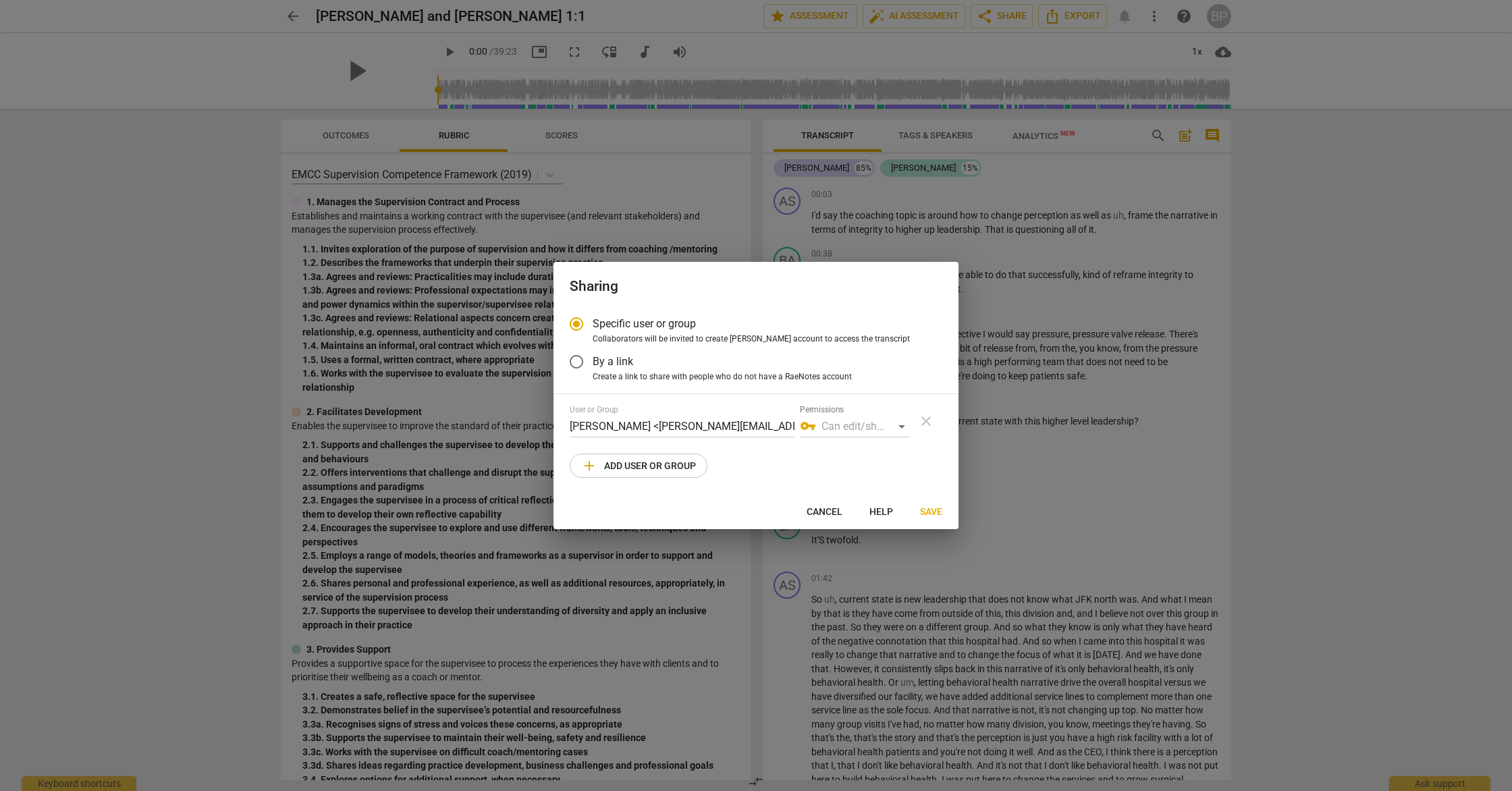
click at [623, 364] on span "By a link" at bounding box center [612, 361] width 41 height 16
click at [593, 364] on input "By a link" at bounding box center [576, 361] width 32 height 32
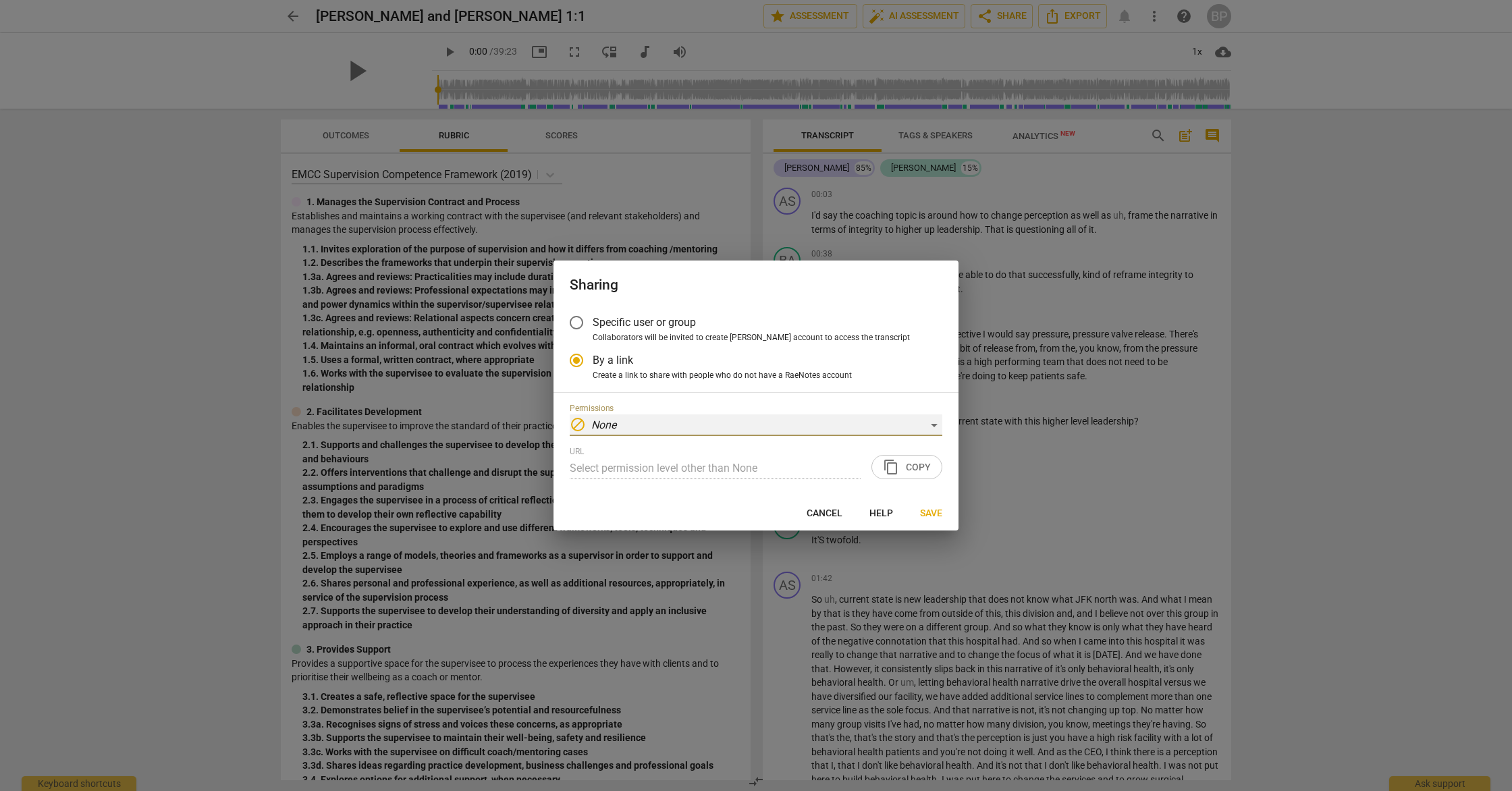
click at [722, 425] on div "block None" at bounding box center [755, 425] width 373 height 22
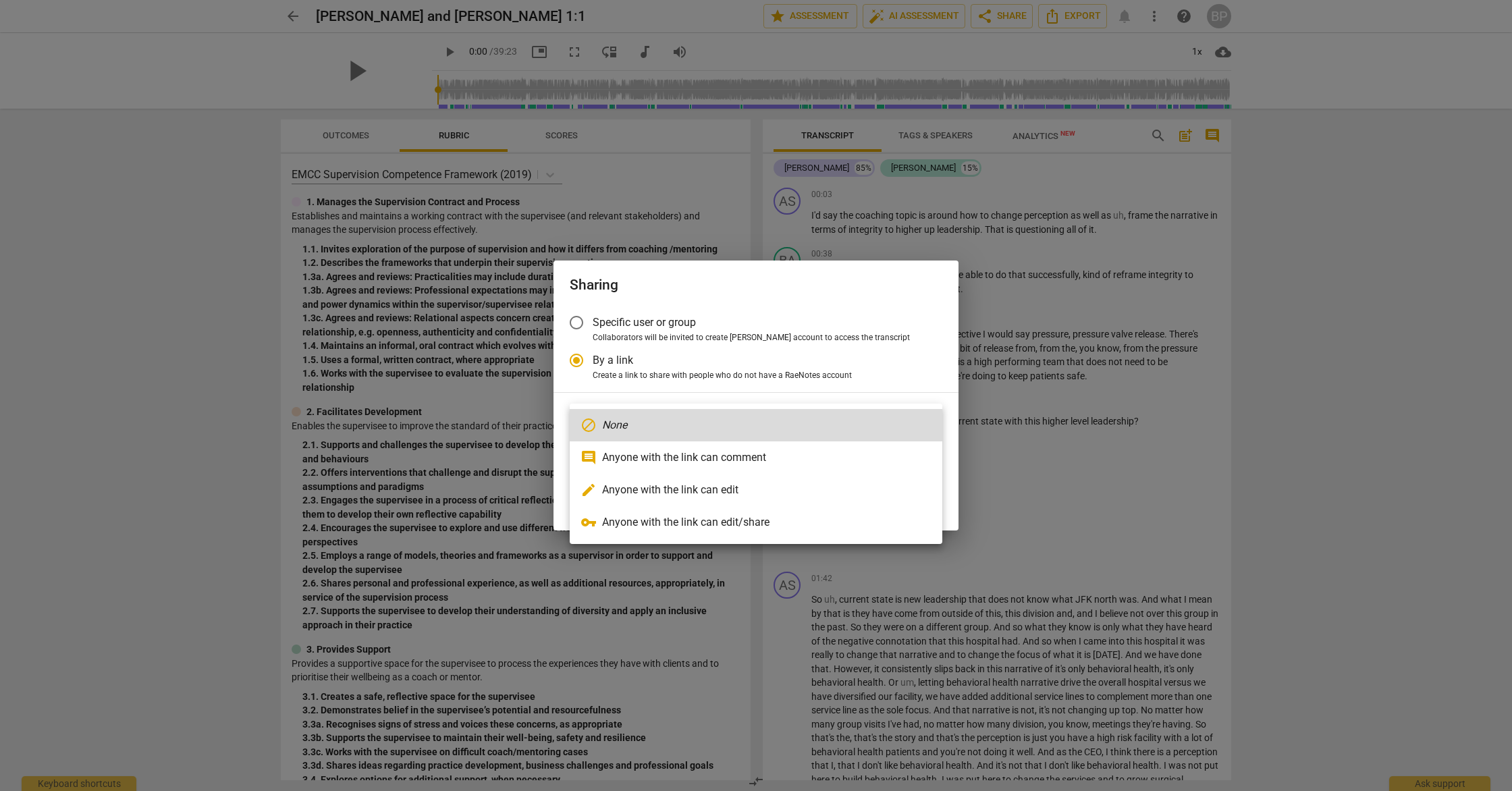
click at [782, 531] on li "vpn_key Anyone with the link can edit/share" at bounding box center [755, 522] width 373 height 32
radio input "false"
type input "[URL][DOMAIN_NAME]"
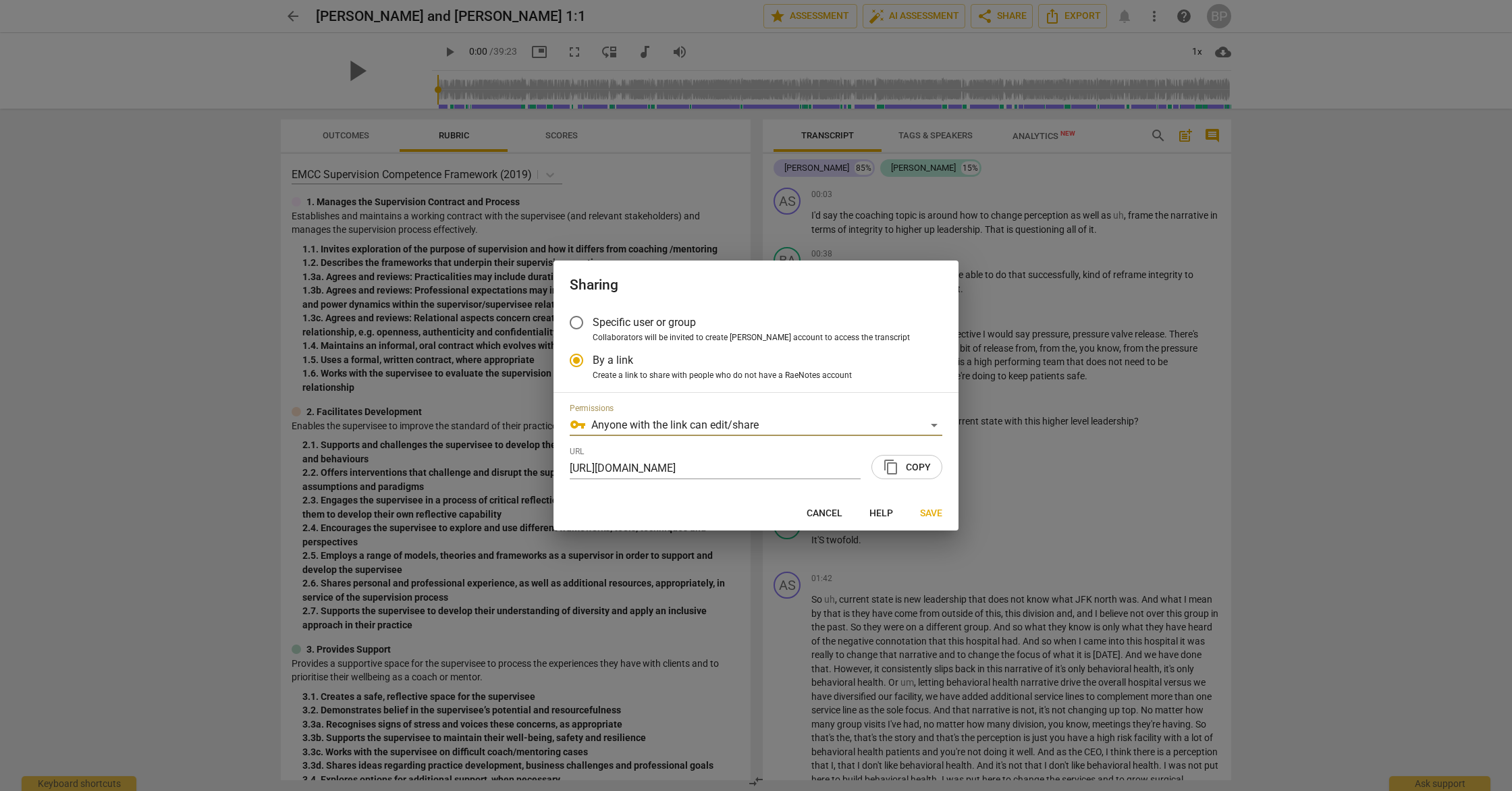
click at [902, 465] on span "content_copy Copy" at bounding box center [907, 467] width 48 height 17
click at [822, 515] on span "Cancel" at bounding box center [824, 514] width 36 height 13
radio input "false"
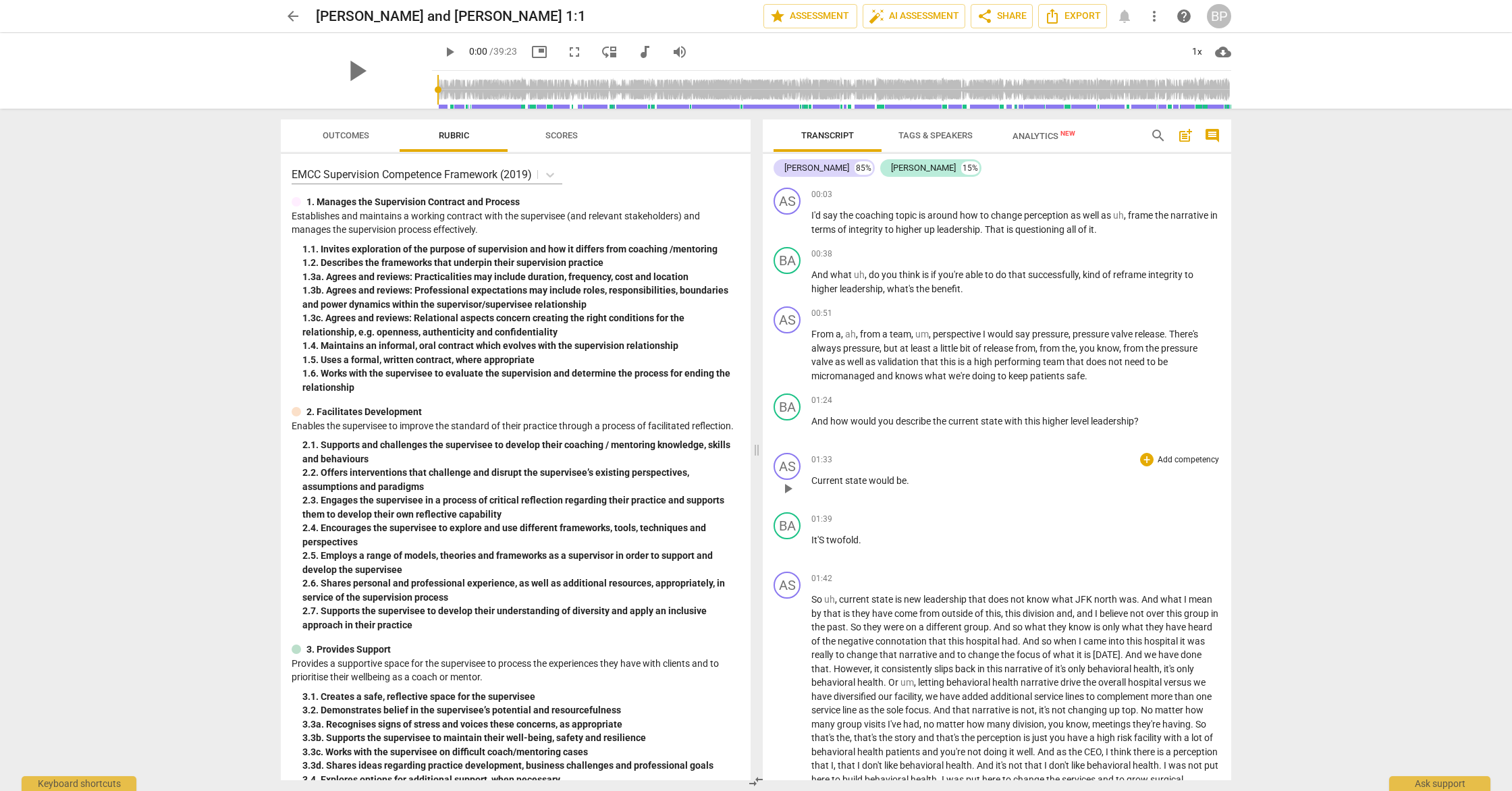
drag, startPoint x: 780, startPoint y: 531, endPoint x: 886, endPoint y: 467, distance: 123.8
click at [886, 467] on div "AS play_arrow pause 00:03 + Add competency keyboard_arrow_right I'd say the coa…" at bounding box center [997, 481] width 468 height 598
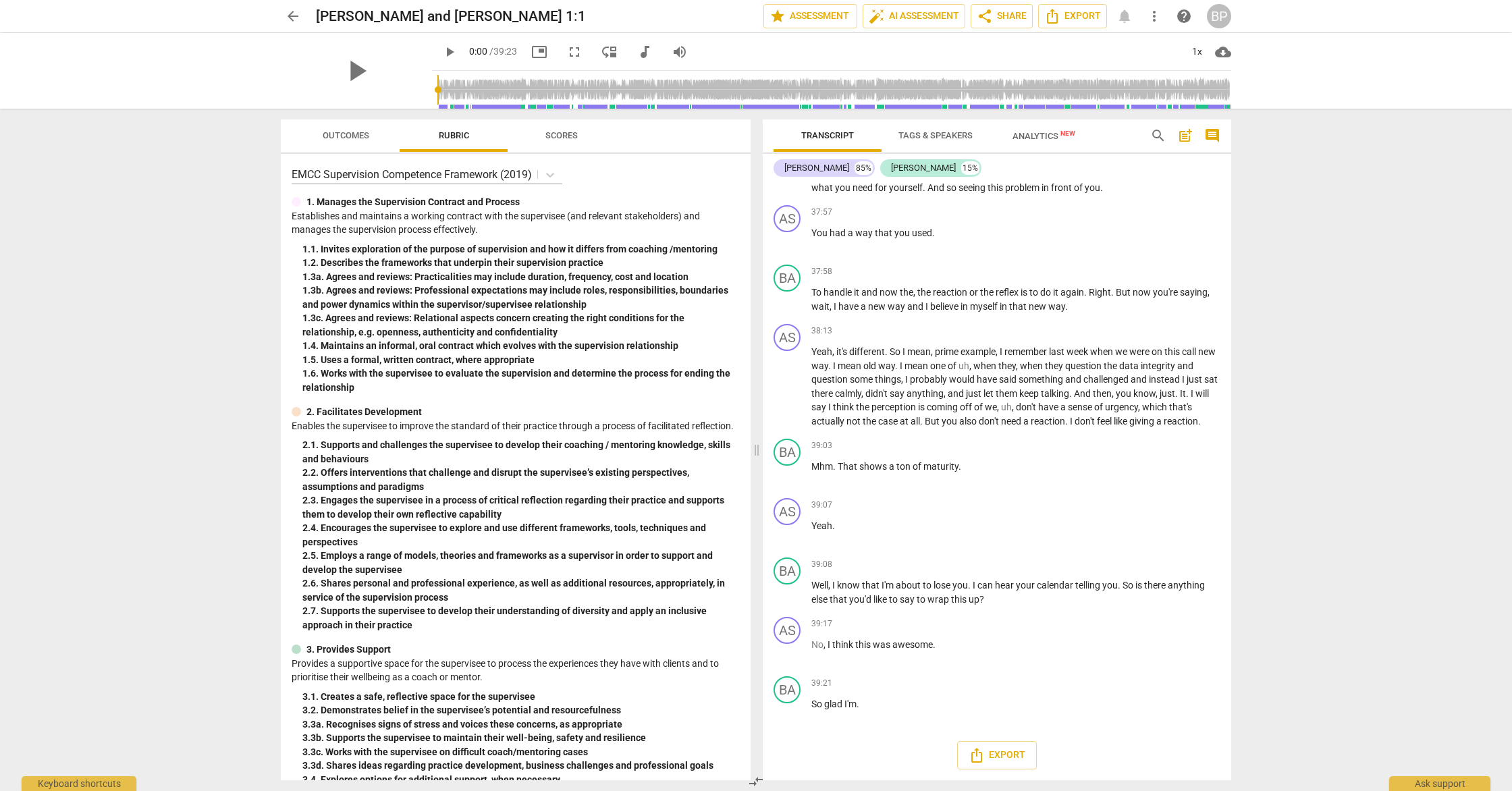
scroll to position [7045, 0]
